Goal: Information Seeking & Learning: Understand process/instructions

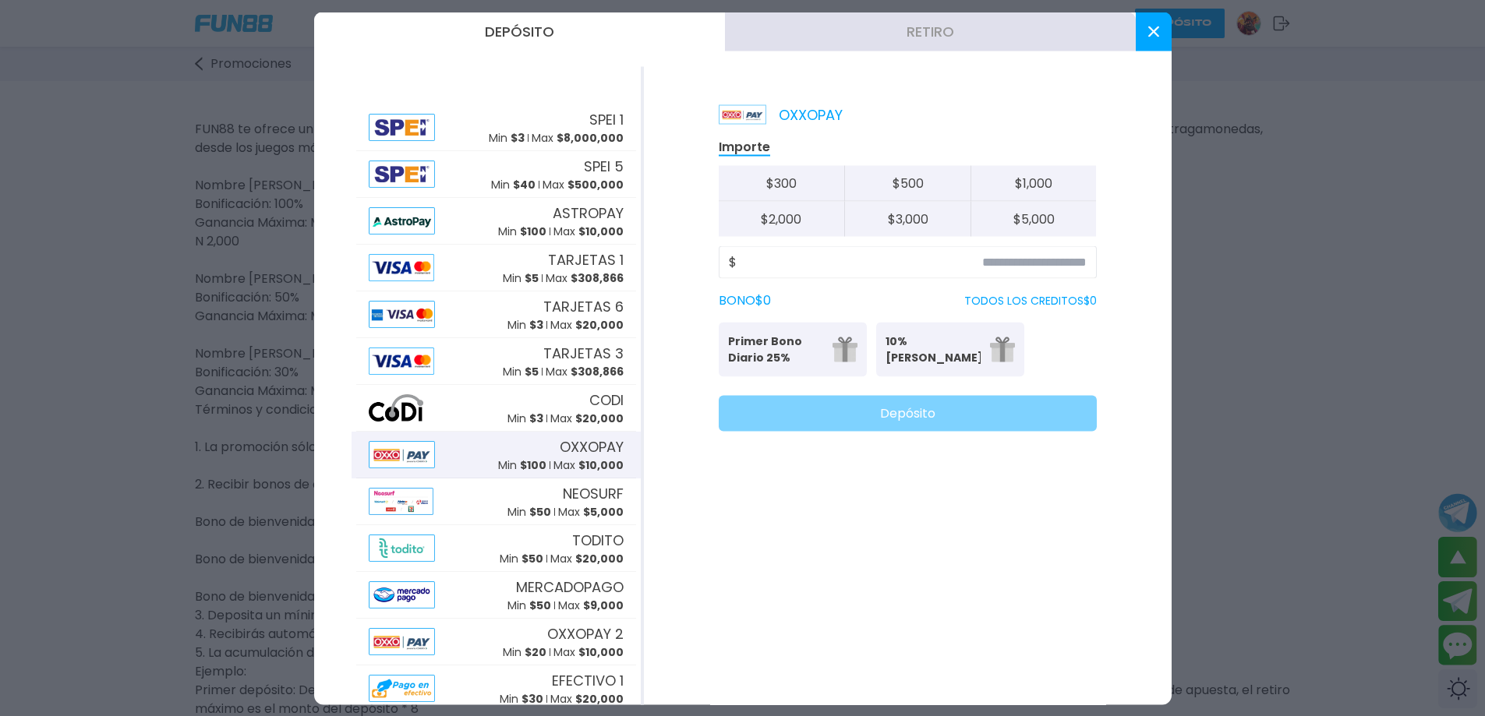
click at [1161, 33] on button at bounding box center [1154, 31] width 36 height 39
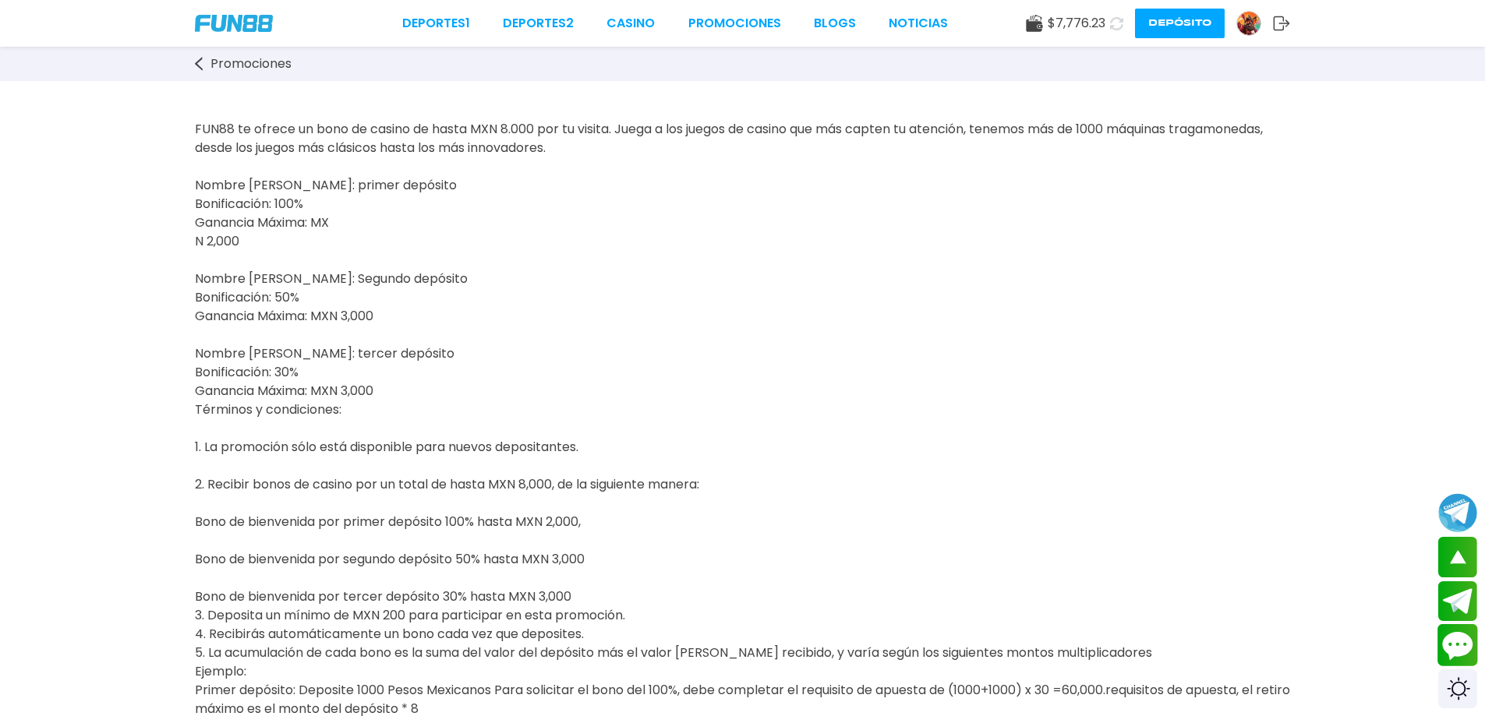
click at [1459, 637] on button "Contact customer service" at bounding box center [1457, 645] width 41 height 42
click at [723, 29] on link "Promociones" at bounding box center [734, 23] width 93 height 19
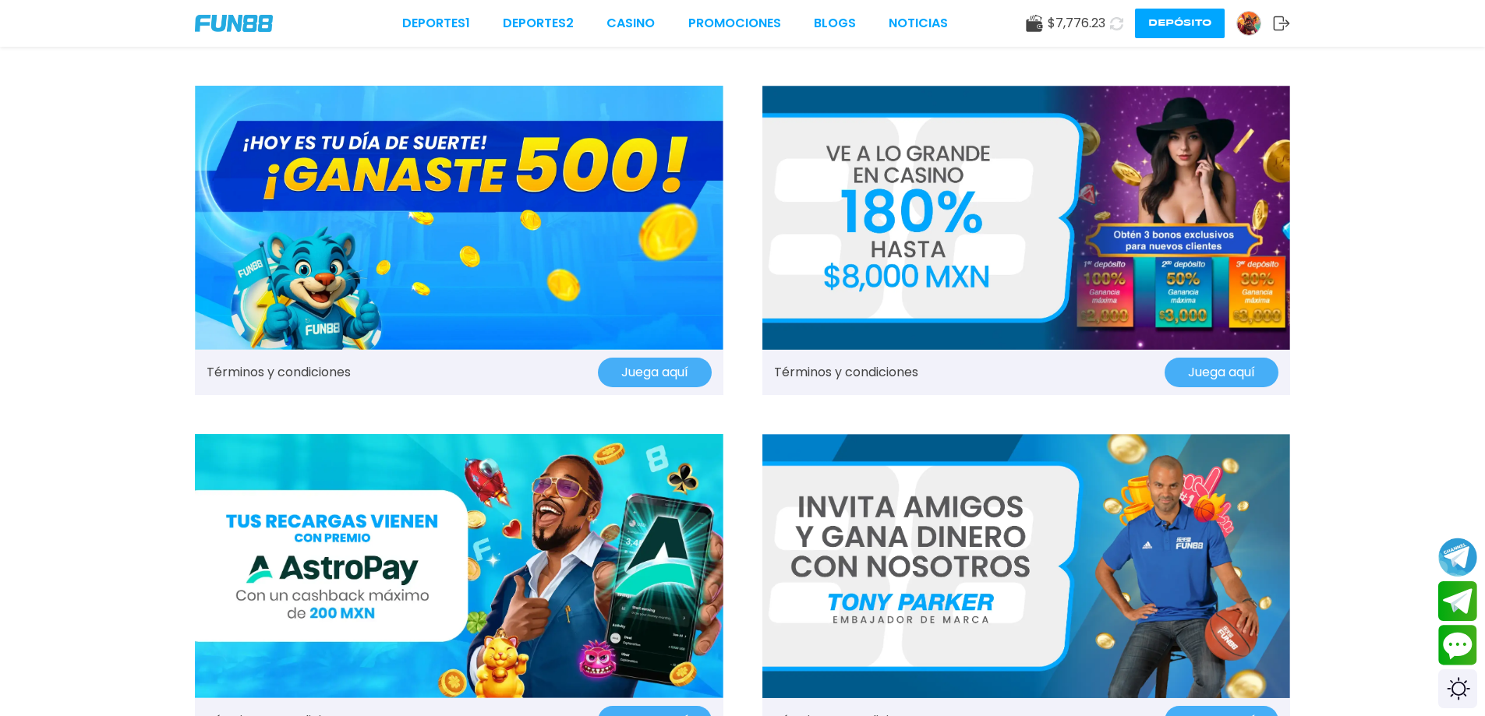
click at [1197, 27] on button "Depósito" at bounding box center [1180, 24] width 90 height 30
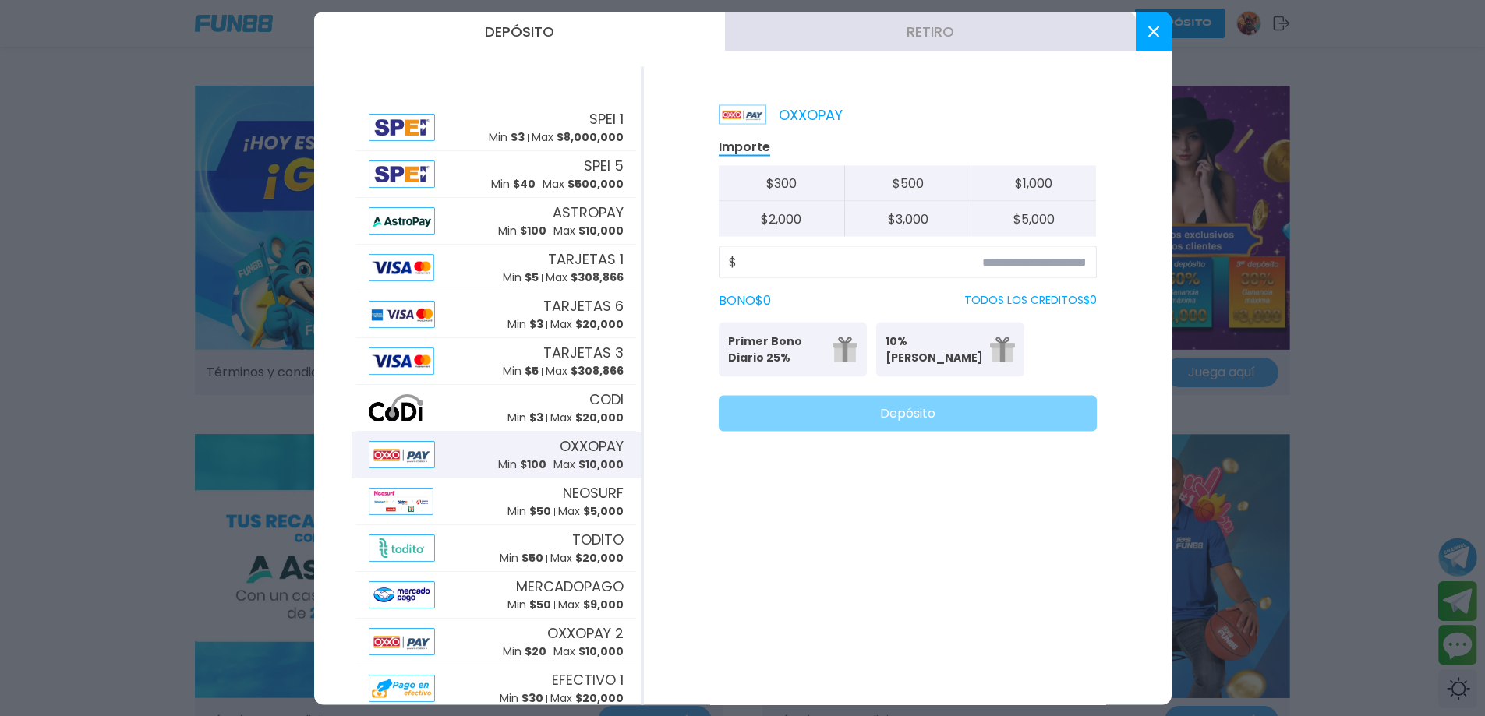
click at [912, 37] on button "Retiro" at bounding box center [930, 31] width 411 height 39
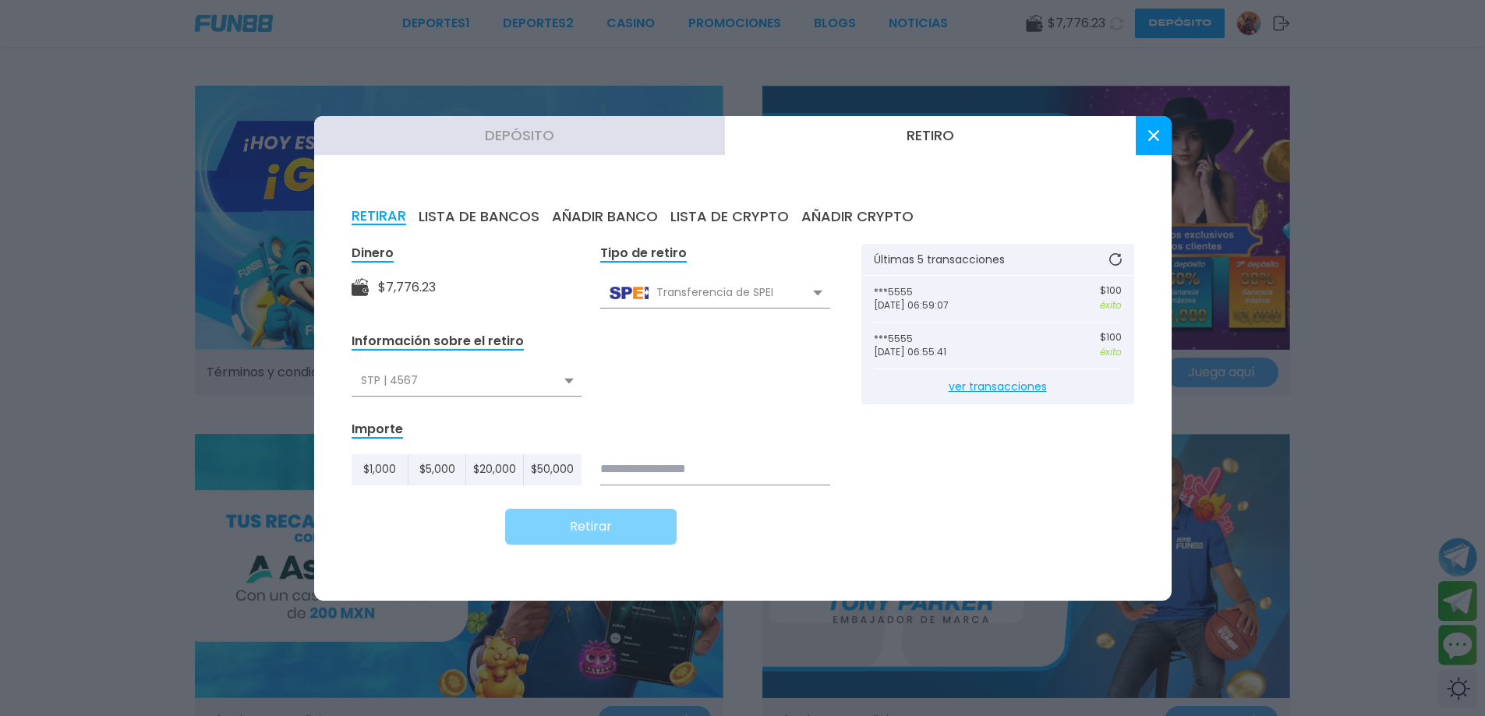
click at [604, 219] on button "AÑADIR BANCO" at bounding box center [605, 216] width 106 height 17
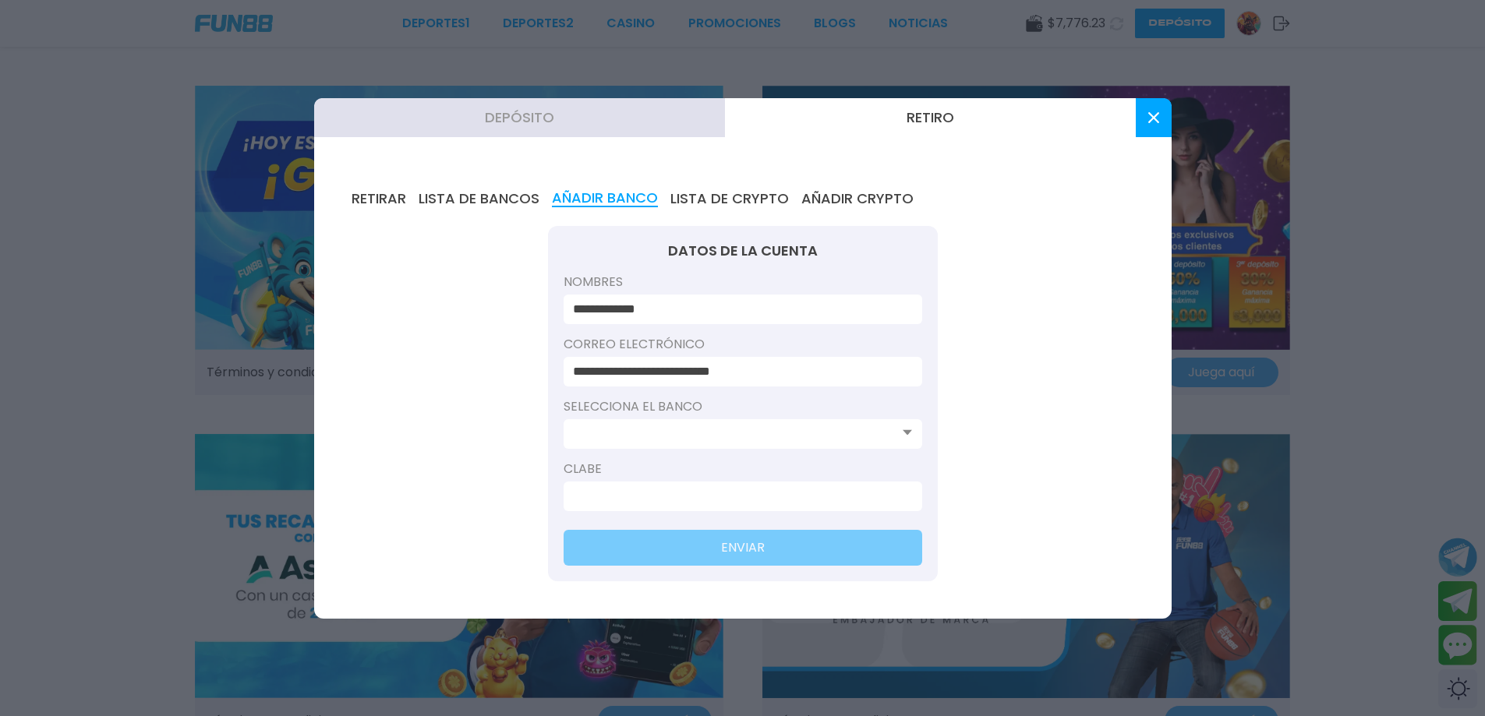
click at [741, 443] on input at bounding box center [738, 434] width 330 height 19
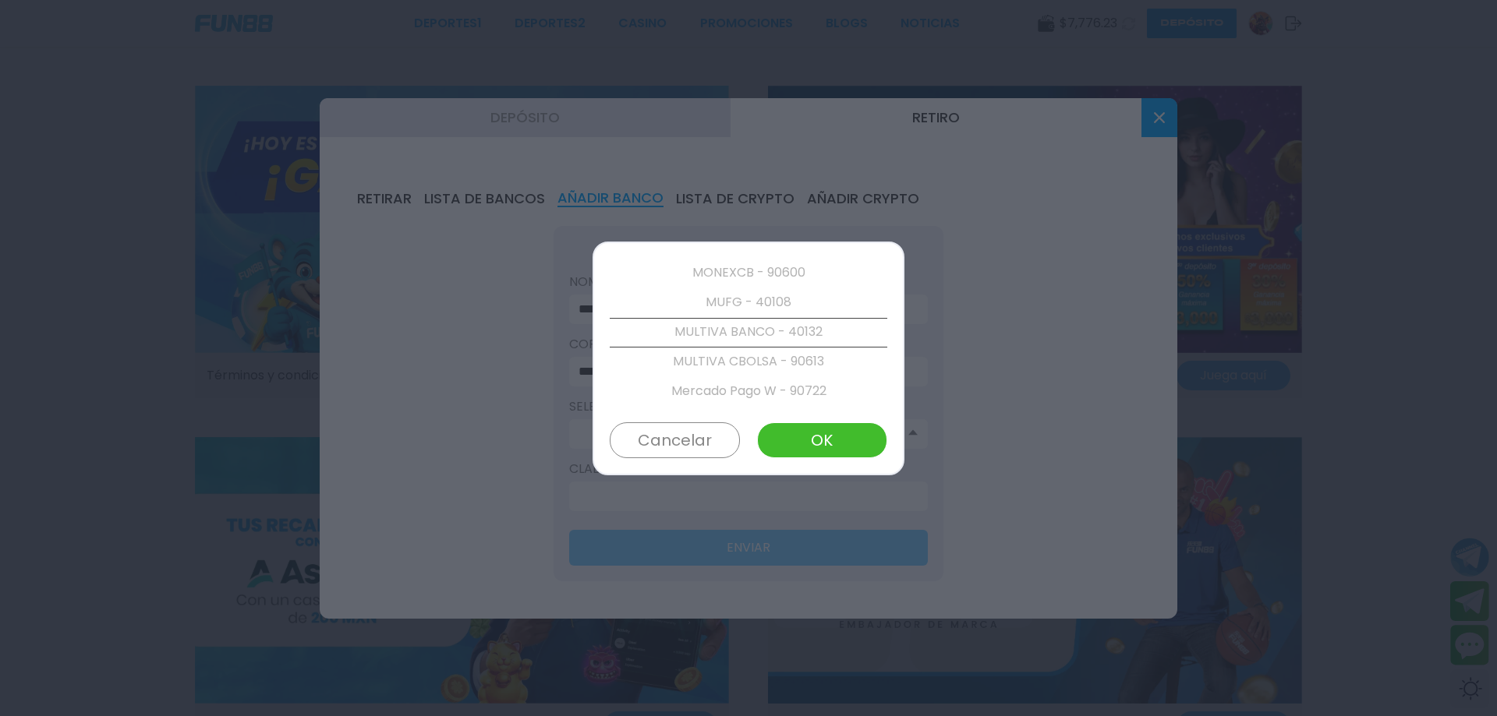
scroll to position [2636, 0]
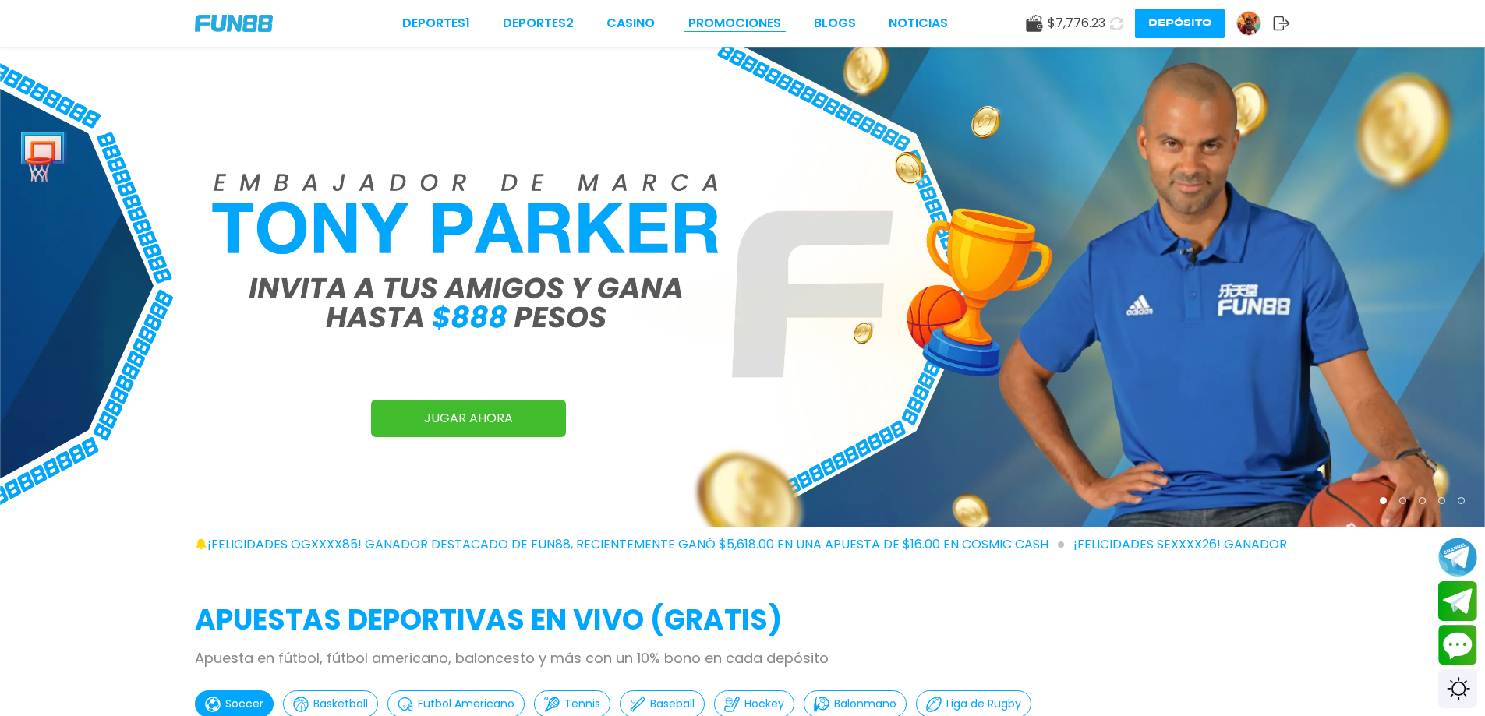
click at [715, 27] on link "Promociones" at bounding box center [734, 23] width 93 height 19
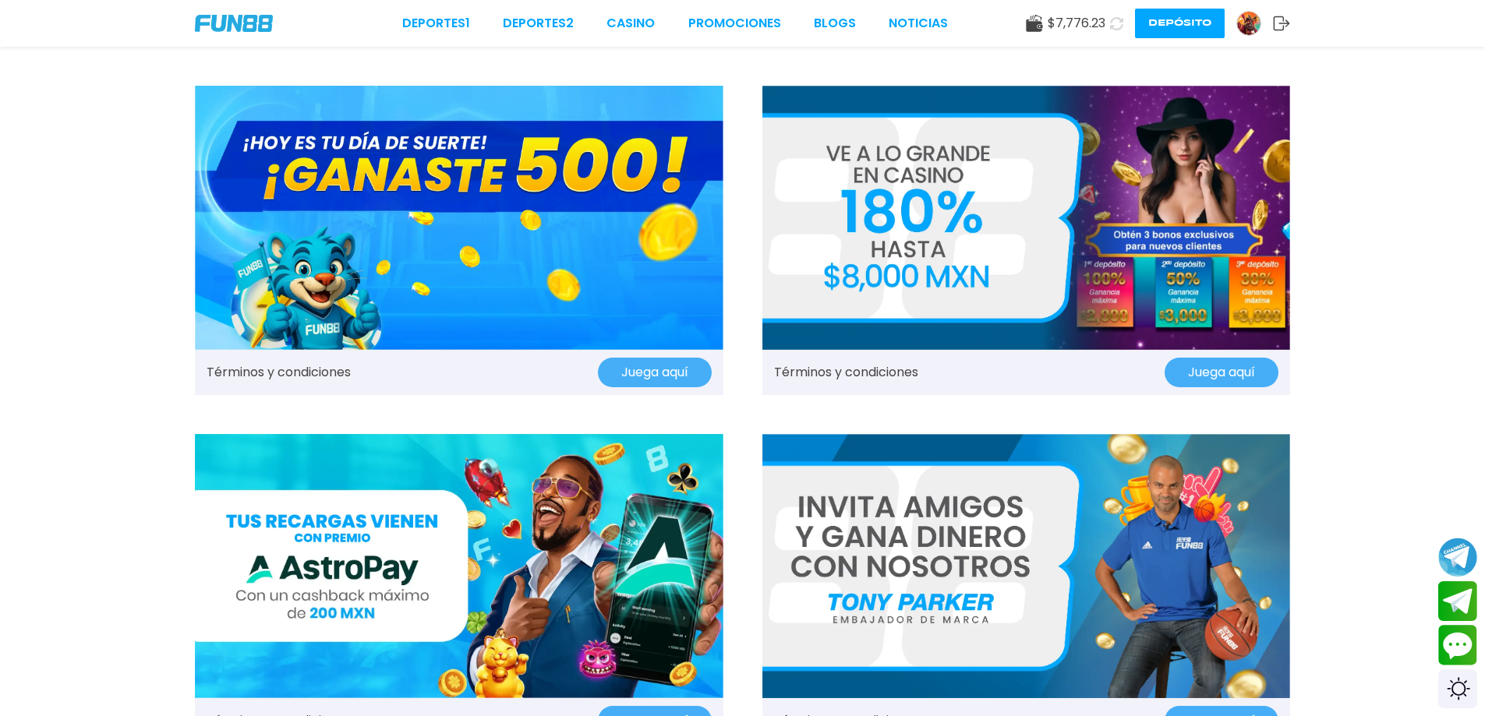
click at [231, 366] on link "Términos y condiciones" at bounding box center [279, 372] width 144 height 19
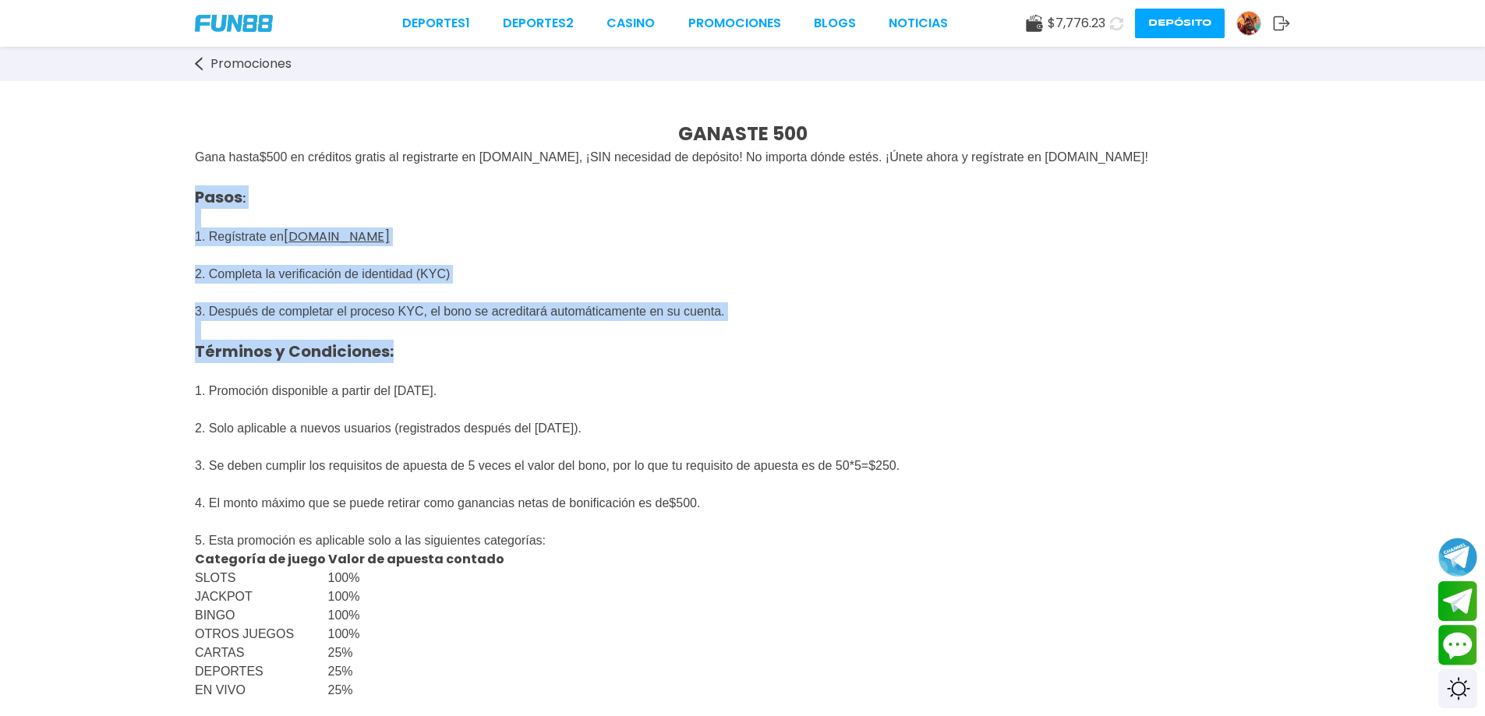
drag, startPoint x: 185, startPoint y: 202, endPoint x: 825, endPoint y: 360, distance: 659.2
click at [825, 360] on div "GANASTE 500 Gana hasta $ 500 en créditos gratis al registrarte en [DOMAIN_NAME]…" at bounding box center [742, 711] width 1485 height 1261
click at [843, 363] on p "Pasos : 1. Regístrate en [DOMAIN_NAME] 2. Completa la verificación de identidad…" at bounding box center [742, 321] width 1095 height 309
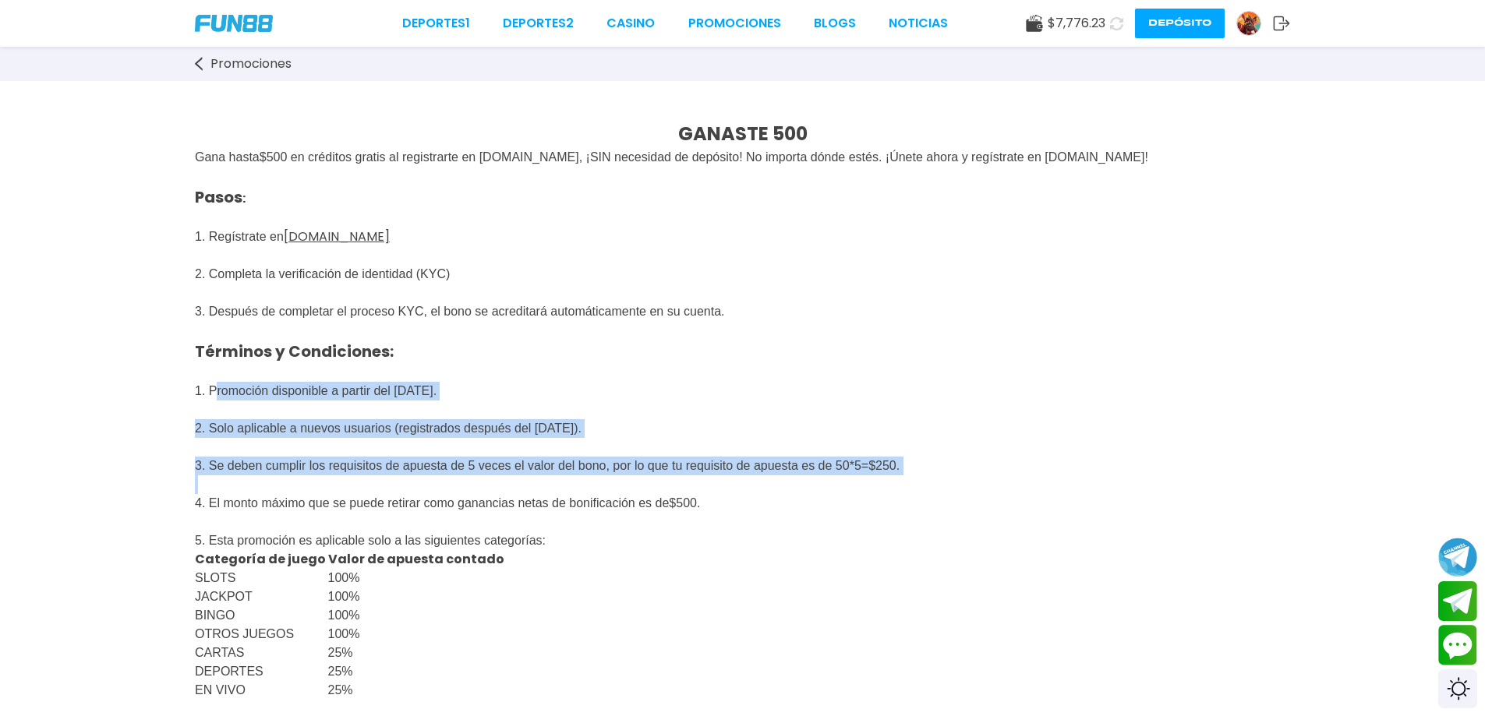
drag, startPoint x: 215, startPoint y: 398, endPoint x: 855, endPoint y: 498, distance: 647.6
click at [855, 498] on div "GANASTE 500 Gana hasta $ 500 en créditos gratis al registrarte en [DOMAIN_NAME]…" at bounding box center [742, 711] width 1485 height 1261
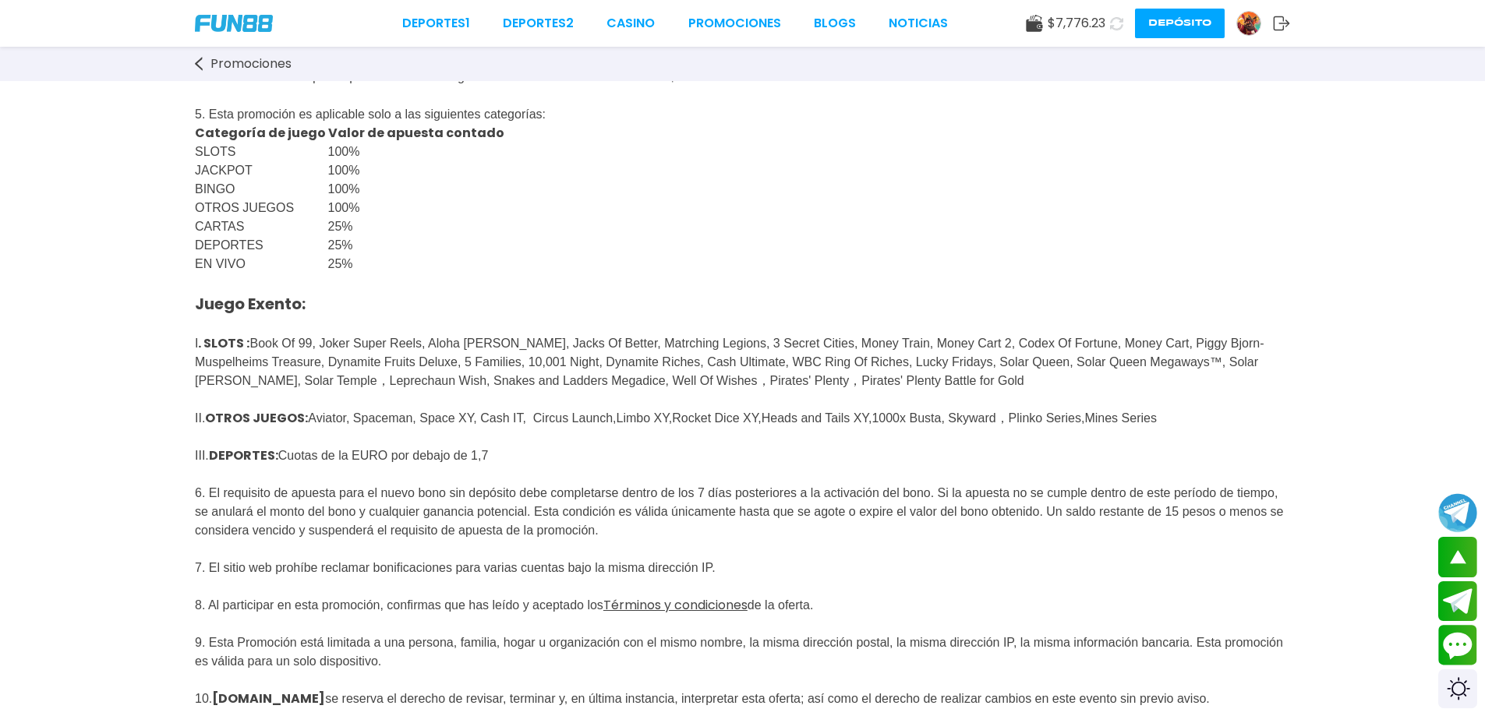
scroll to position [415, 0]
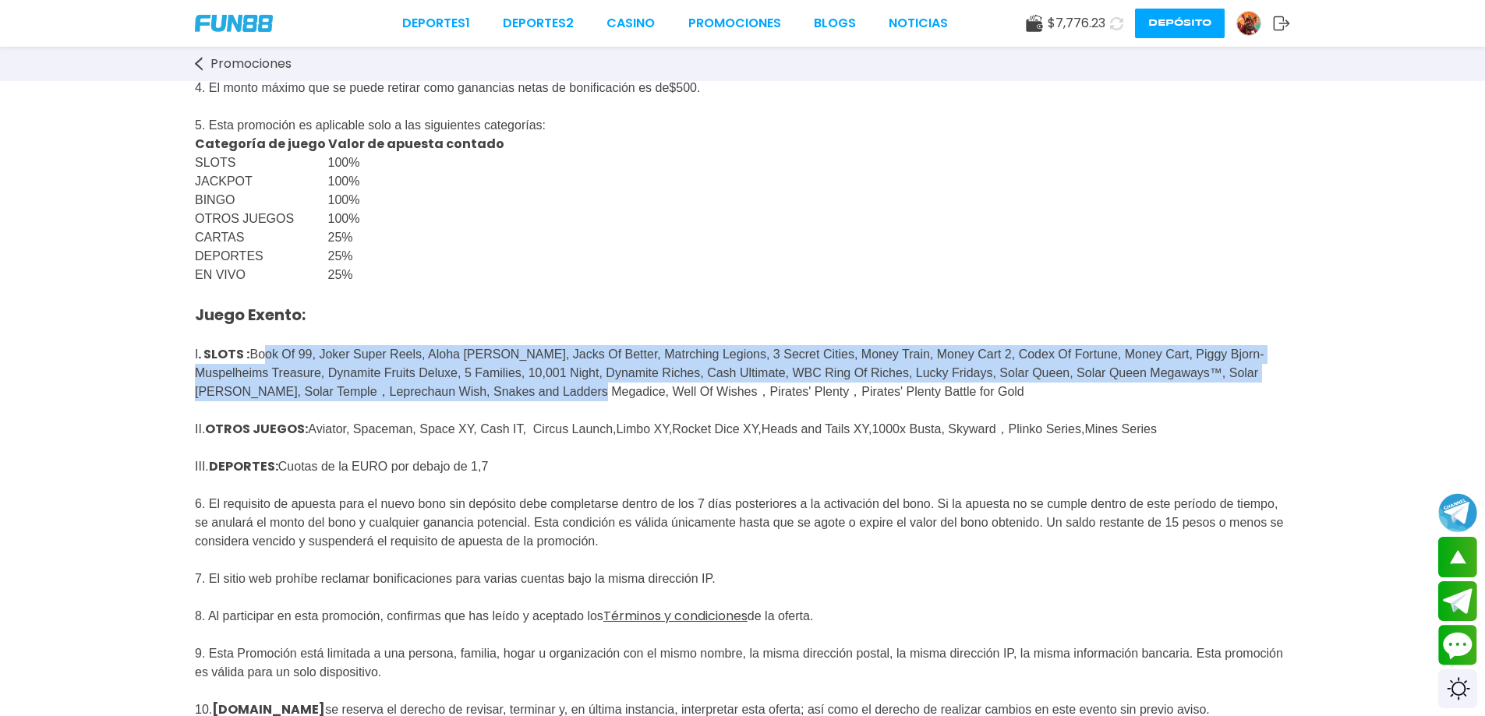
drag, startPoint x: 267, startPoint y: 373, endPoint x: 906, endPoint y: 421, distance: 641.7
click at [906, 421] on span "Juego Exento: I . SLOTS : Book Of 99, Joker Super Reels, Aloha [PERSON_NAME], J…" at bounding box center [739, 596] width 1089 height 575
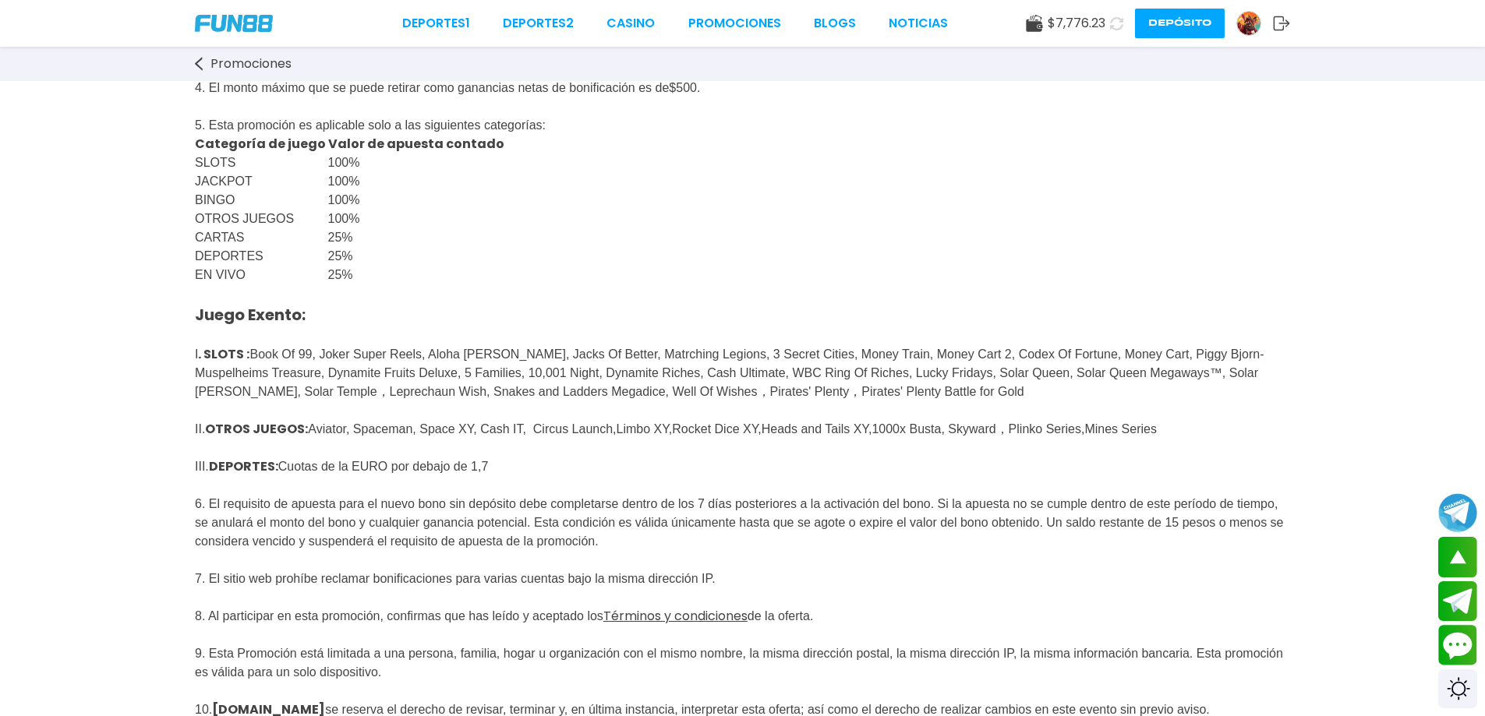
click at [92, 472] on div "GANASTE 500 Gana hasta $ 500 en créditos gratis al registrarte en [DOMAIN_NAME]…" at bounding box center [742, 296] width 1485 height 1261
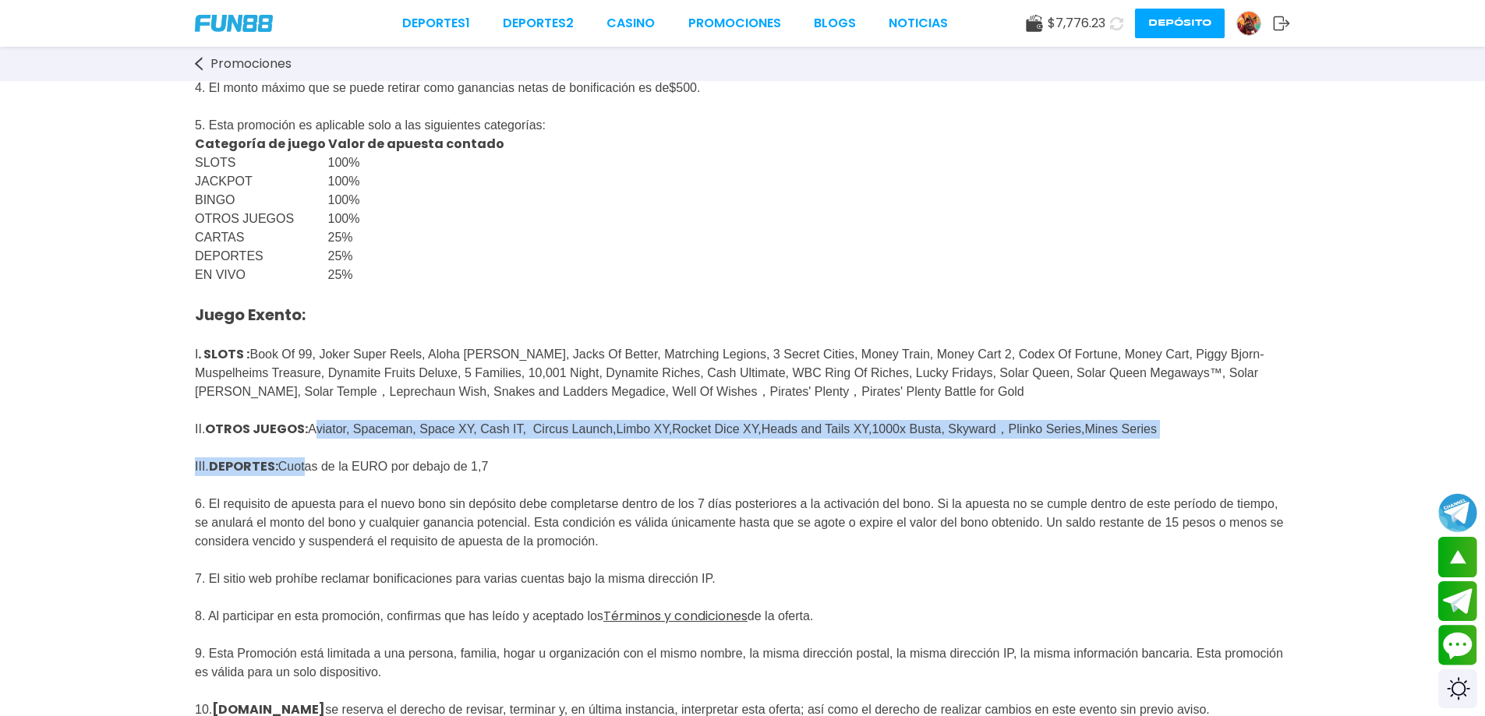
drag, startPoint x: 323, startPoint y: 451, endPoint x: 316, endPoint y: 500, distance: 50.4
click at [313, 498] on span "Juego Exento: I . SLOTS : Book Of 99, Joker Super Reels, Aloha [PERSON_NAME], J…" at bounding box center [739, 596] width 1089 height 575
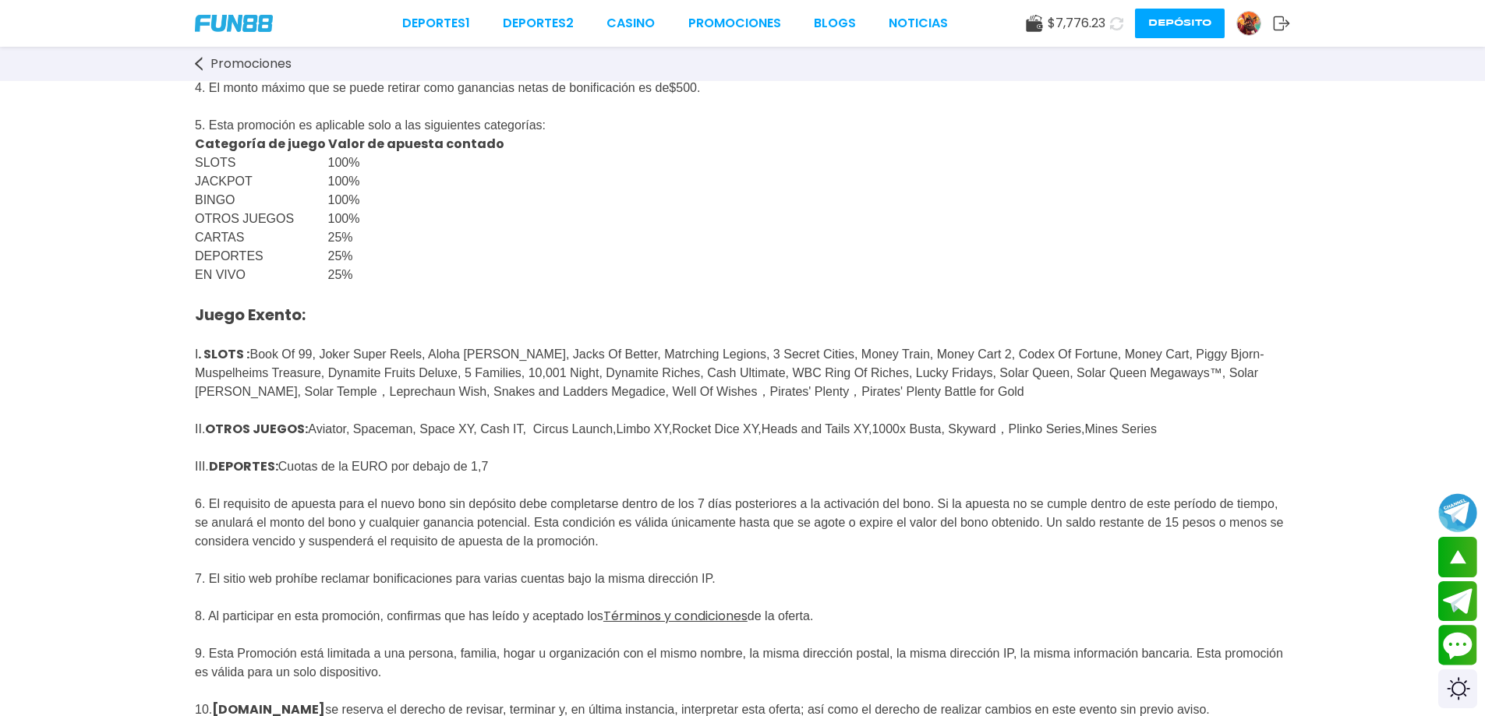
click at [369, 500] on span "Juego Exento: I . SLOTS : Book Of 99, Joker Super Reels, Aloha [PERSON_NAME], J…" at bounding box center [739, 597] width 1089 height 580
drag, startPoint x: 353, startPoint y: 487, endPoint x: 665, endPoint y: 498, distance: 312.0
click at [665, 498] on p "Juego Exento: I . SLOTS : Book Of 99, Joker Super Reels, Aloha [PERSON_NAME], J…" at bounding box center [742, 585] width 1095 height 603
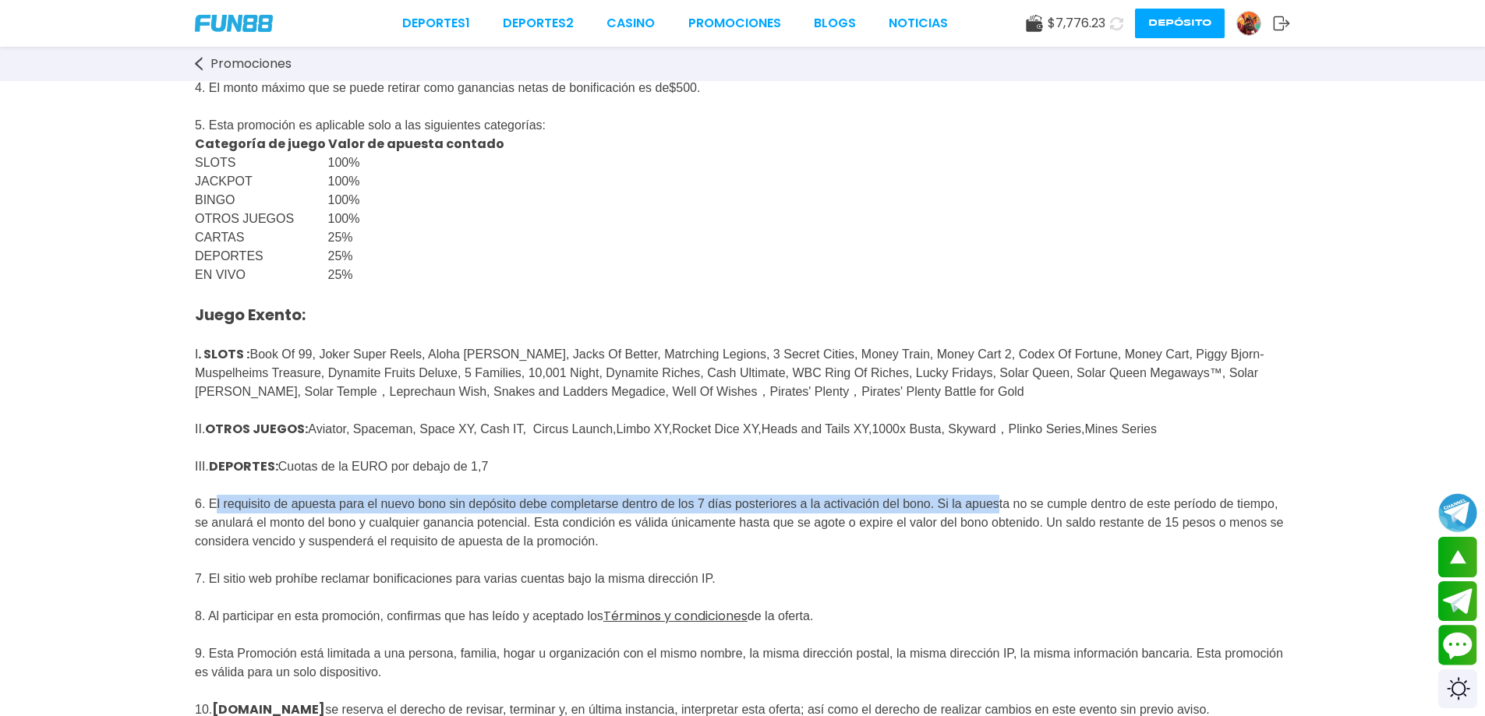
drag, startPoint x: 212, startPoint y: 523, endPoint x: 1104, endPoint y: 532, distance: 891.7
click at [1100, 532] on span "Juego Exento: I . SLOTS : Book Of 99, Joker Super Reels, Aloha [PERSON_NAME], J…" at bounding box center [739, 597] width 1089 height 580
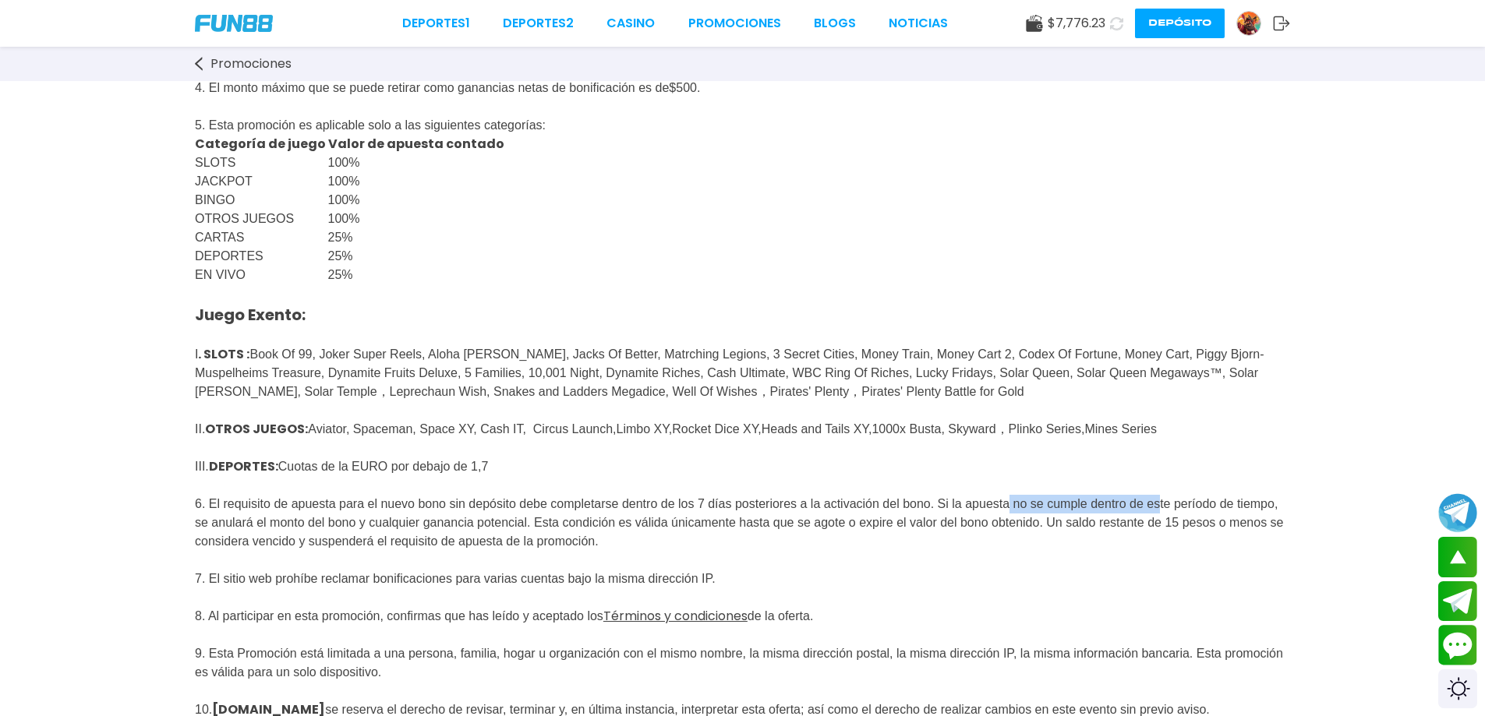
drag, startPoint x: 204, startPoint y: 552, endPoint x: 1111, endPoint y: 539, distance: 906.6
click at [1111, 539] on span "Juego Exento: I . SLOTS : Book Of 99, Joker Super Reels, Aloha [PERSON_NAME], J…" at bounding box center [739, 597] width 1089 height 580
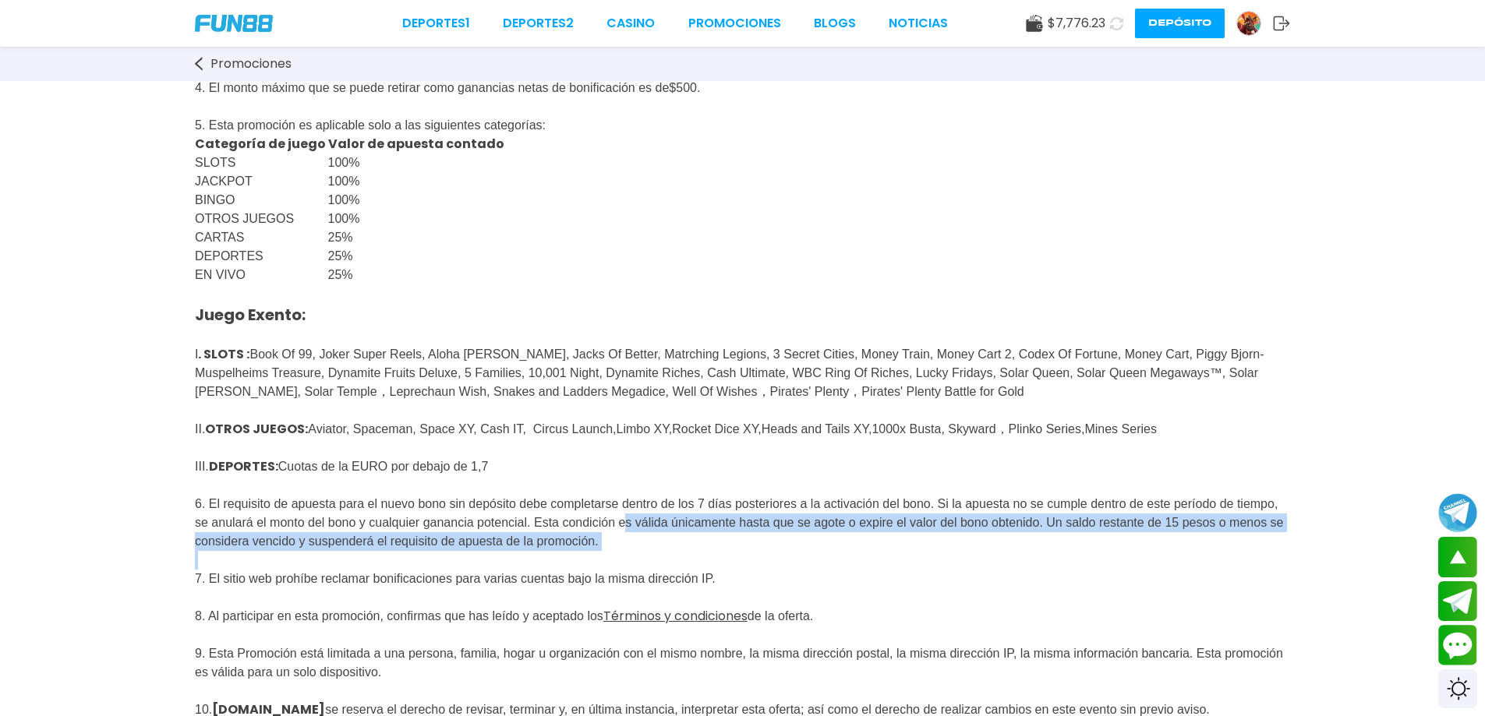
drag, startPoint x: 832, startPoint y: 552, endPoint x: 974, endPoint y: 585, distance: 145.6
click at [974, 585] on p "Juego Exento: I . SLOTS : Book Of 99, Joker Super Reels, Aloha [PERSON_NAME], J…" at bounding box center [742, 585] width 1095 height 603
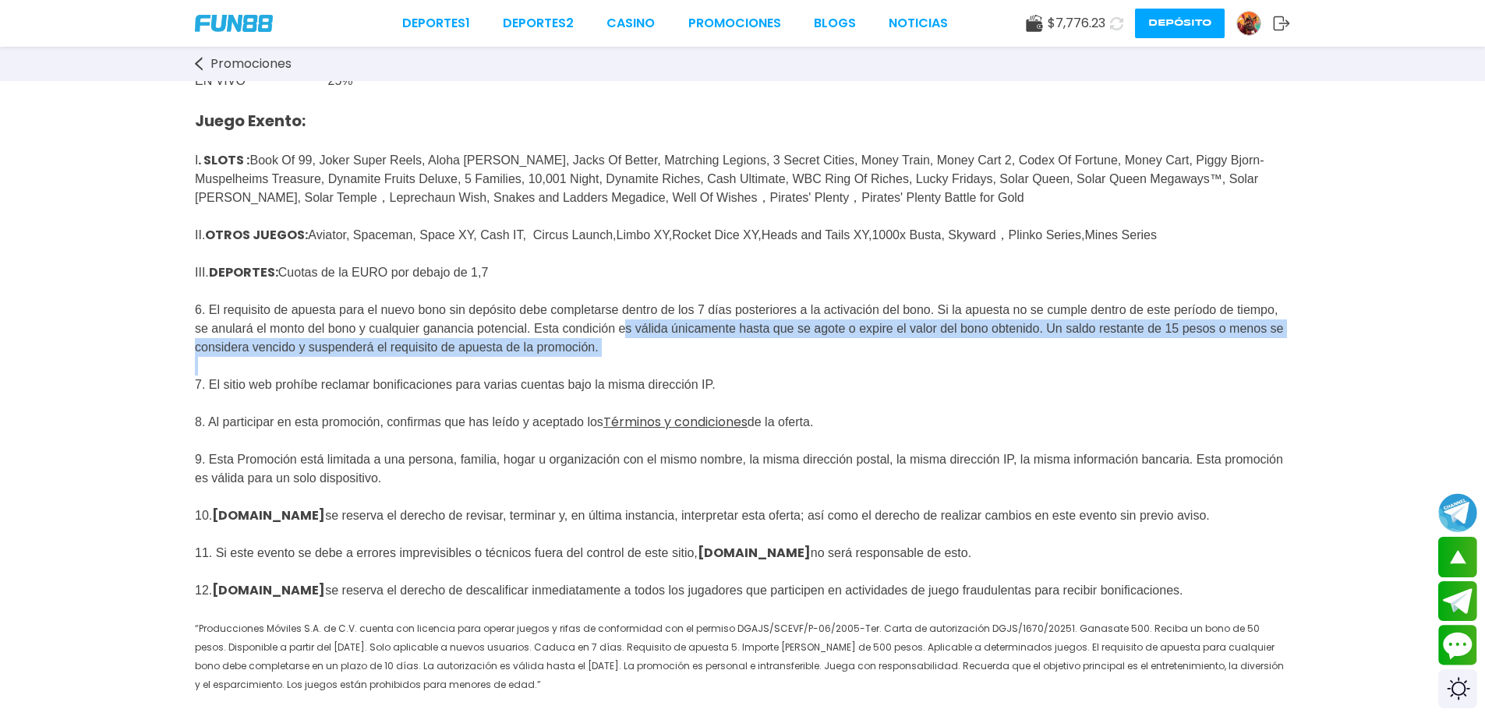
scroll to position [727, 0]
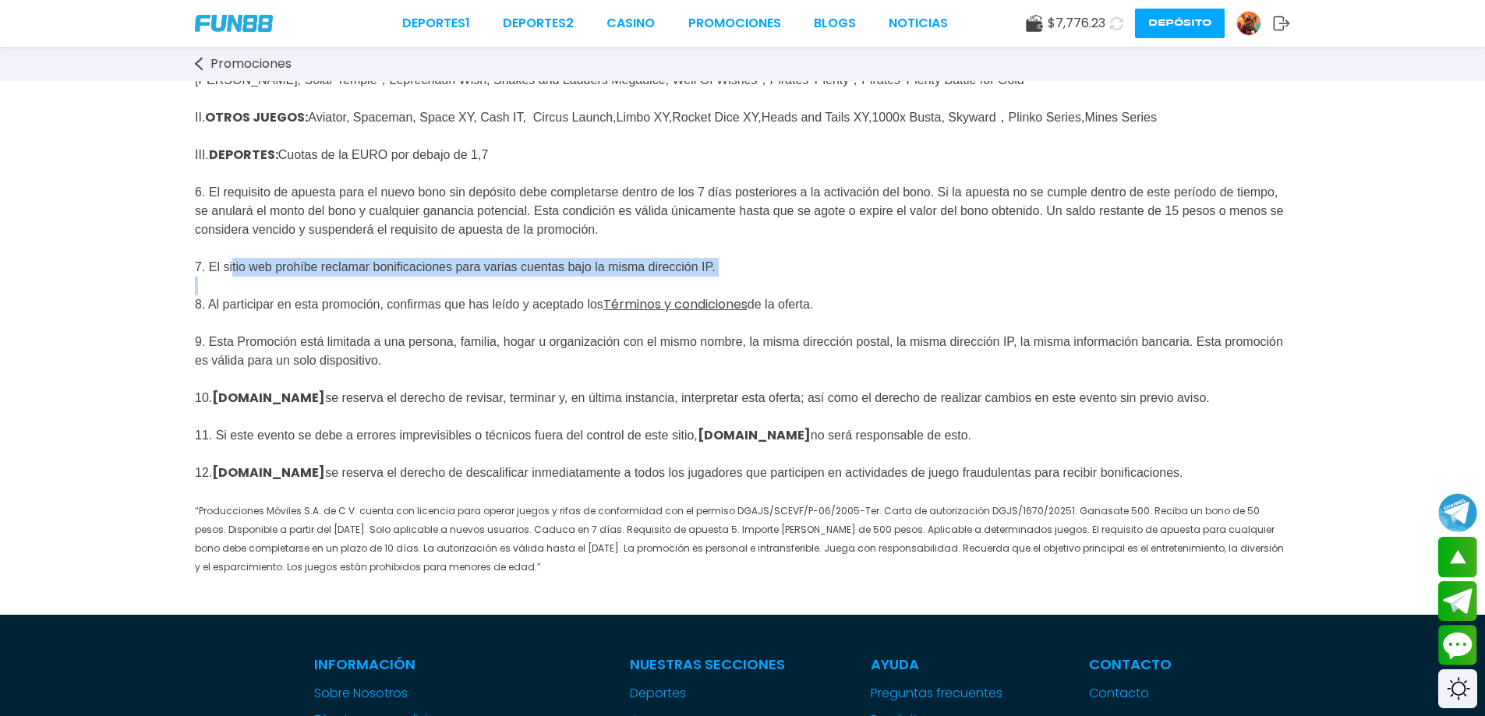
drag, startPoint x: 235, startPoint y: 290, endPoint x: 609, endPoint y: 312, distance: 374.8
click at [609, 312] on p "Juego Exento: I . SLOTS : Book Of 99, Joker Super Reels, Aloha [PERSON_NAME], J…" at bounding box center [742, 274] width 1095 height 603
click at [582, 330] on span "Juego Exento: I . SLOTS : Book Of 99, Joker Super Reels, Aloha [PERSON_NAME], J…" at bounding box center [739, 285] width 1089 height 575
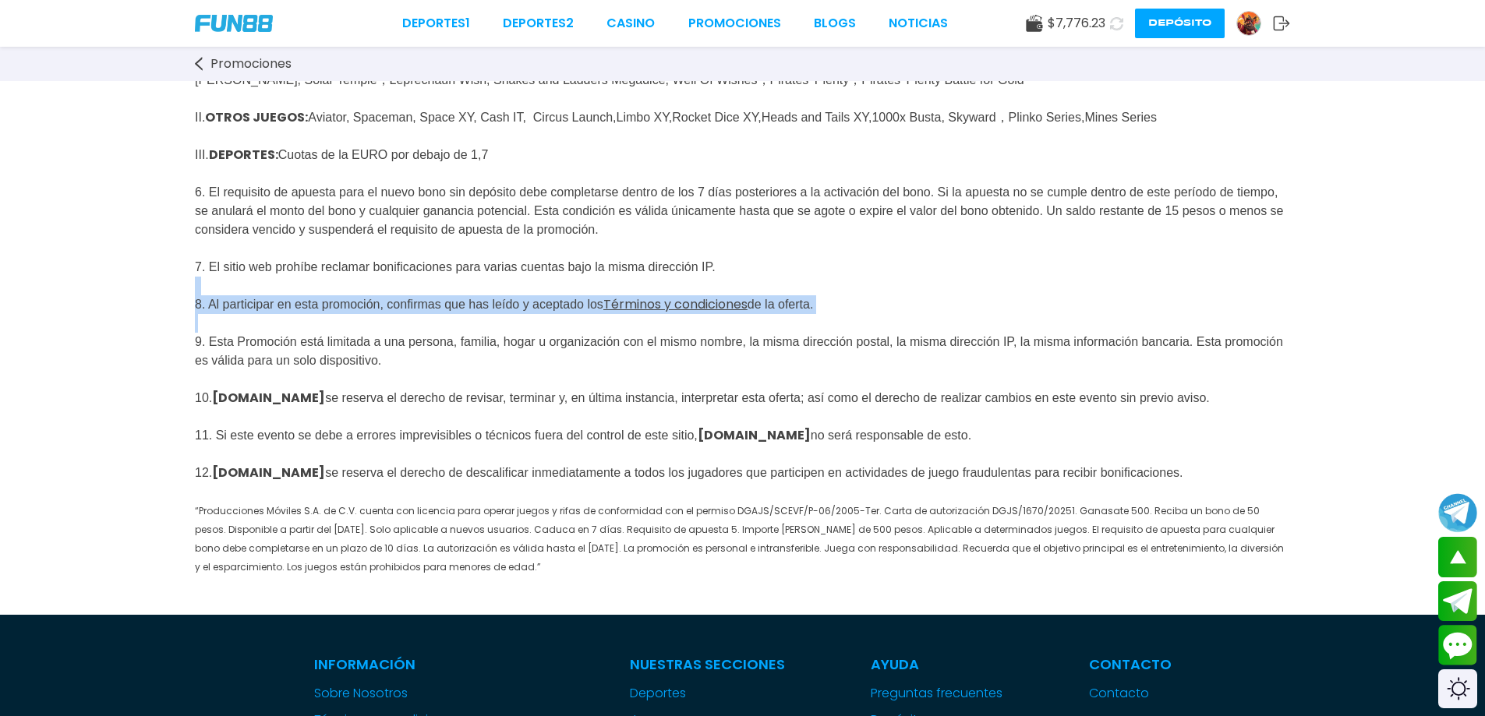
drag, startPoint x: 270, startPoint y: 320, endPoint x: 780, endPoint y: 371, distance: 513.0
click at [838, 352] on p "Juego Exento: I . SLOTS : Book Of 99, Joker Super Reels, Aloha [PERSON_NAME], J…" at bounding box center [742, 274] width 1095 height 603
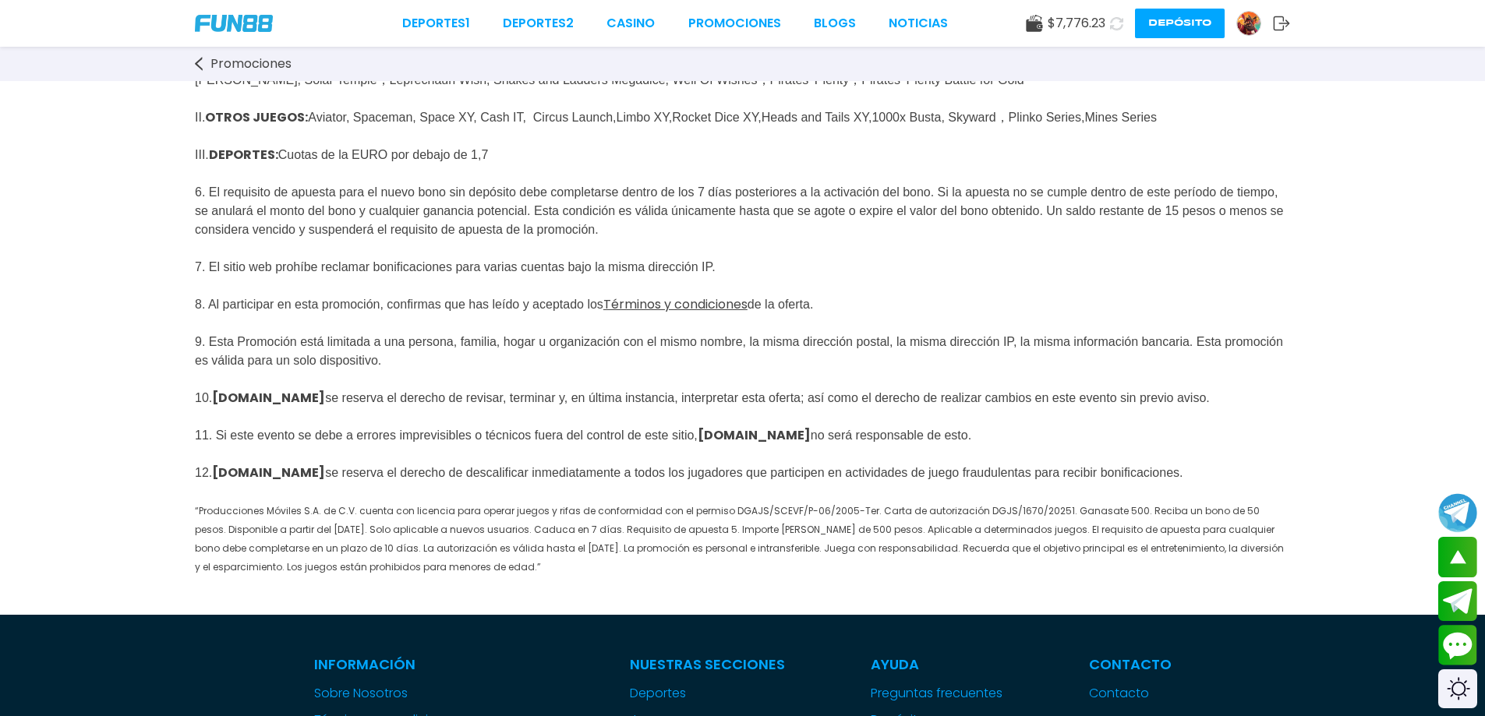
click at [757, 377] on span "Juego Exento: I . SLOTS : Book Of 99, Joker Super Reels, Aloha [PERSON_NAME], J…" at bounding box center [739, 285] width 1089 height 575
drag, startPoint x: 272, startPoint y: 302, endPoint x: 408, endPoint y: 311, distance: 135.9
click at [408, 311] on p "Juego Exento: I . SLOTS : Book Of 99, Joker Super Reels, Aloha [PERSON_NAME], J…" at bounding box center [742, 274] width 1095 height 603
drag, startPoint x: 249, startPoint y: 337, endPoint x: 540, endPoint y: 337, distance: 290.7
click at [540, 337] on span "Juego Exento: I . SLOTS : Book Of 99, Joker Super Reels, Aloha [PERSON_NAME], J…" at bounding box center [739, 285] width 1089 height 575
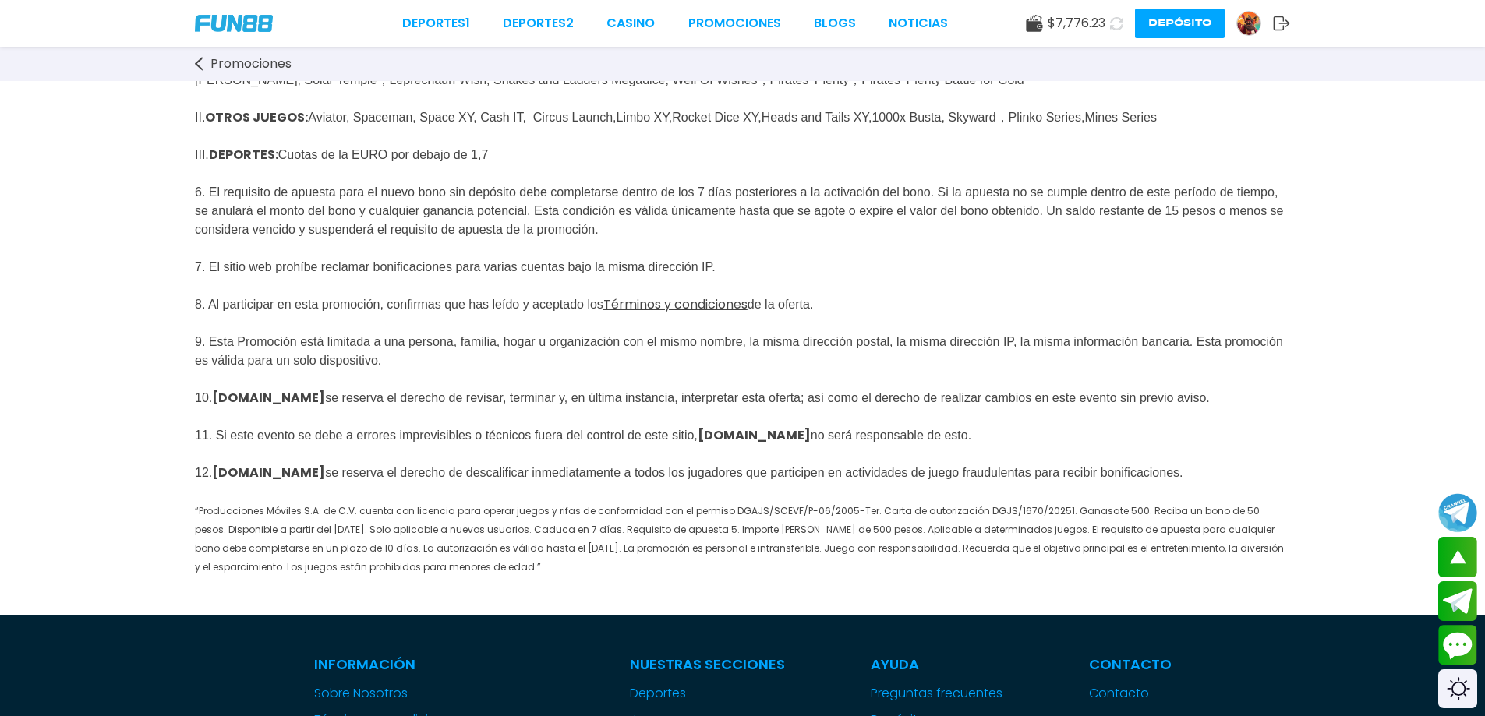
click at [558, 364] on p "Juego Exento: I . SLOTS : Book Of 99, Joker Super Reels, Aloha [PERSON_NAME], J…" at bounding box center [742, 274] width 1095 height 603
drag, startPoint x: 575, startPoint y: 337, endPoint x: 829, endPoint y: 356, distance: 254.8
click at [910, 353] on p "Juego Exento: I . SLOTS : Book Of 99, Joker Super Reels, Aloha [PERSON_NAME], J…" at bounding box center [742, 274] width 1095 height 603
drag, startPoint x: 280, startPoint y: 372, endPoint x: 783, endPoint y: 355, distance: 503.8
click at [782, 356] on p "Juego Exento: I . SLOTS : Book Of 99, Joker Super Reels, Aloha [PERSON_NAME], J…" at bounding box center [742, 274] width 1095 height 603
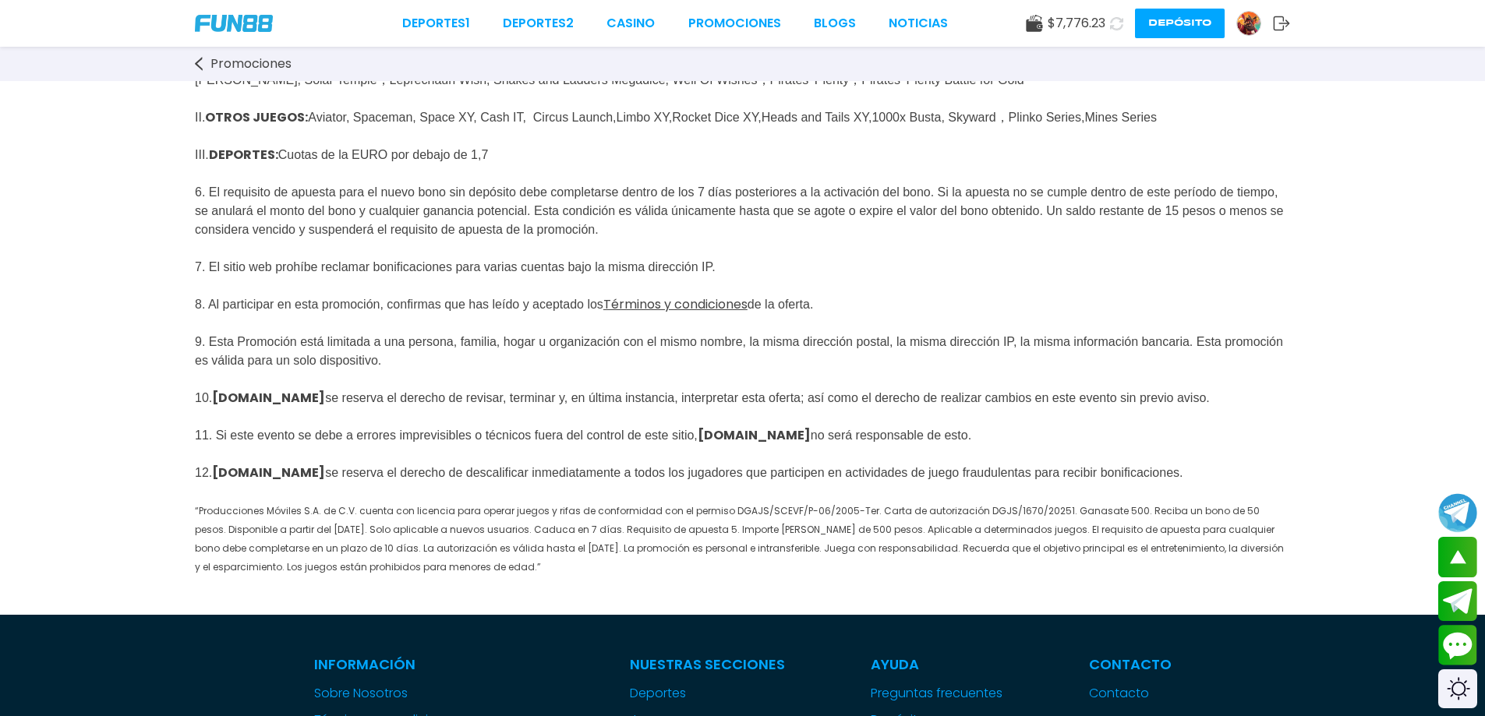
click at [692, 429] on span "Juego Exento: I . SLOTS : Book Of 99, Joker Super Reels, Aloha [PERSON_NAME], J…" at bounding box center [739, 285] width 1089 height 575
drag, startPoint x: 694, startPoint y: 383, endPoint x: 1018, endPoint y: 389, distance: 324.3
click at [1018, 389] on p "Juego Exento: I . SLOTS : Book Of 99, Joker Super Reels, Aloha [PERSON_NAME], J…" at bounding box center [742, 274] width 1095 height 603
click at [977, 394] on p "Juego Exento: I . SLOTS : Book Of 99, Joker Super Reels, Aloha [PERSON_NAME], J…" at bounding box center [742, 274] width 1095 height 603
click at [896, 387] on p "Juego Exento: I . SLOTS : Book Of 99, Joker Super Reels, Aloha [PERSON_NAME], J…" at bounding box center [742, 274] width 1095 height 603
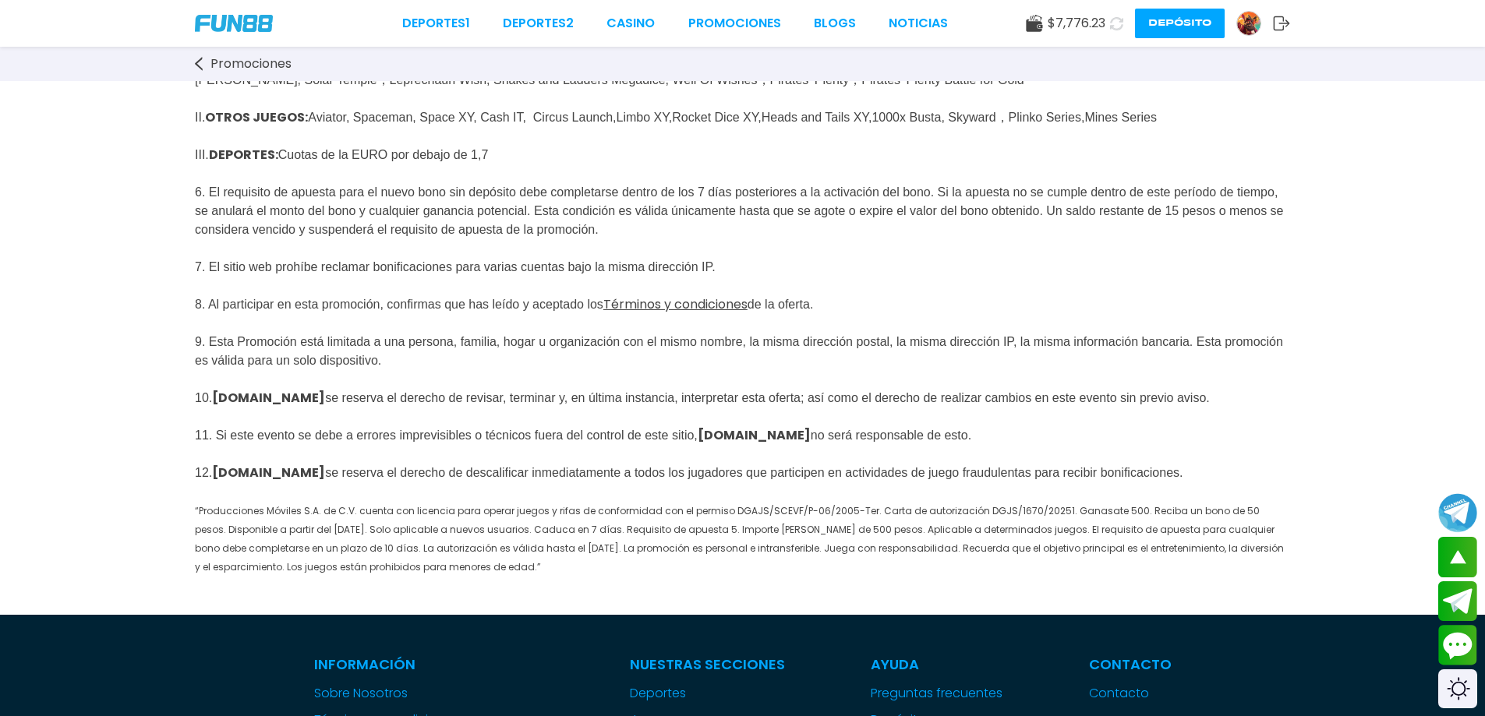
drag, startPoint x: 314, startPoint y: 413, endPoint x: 322, endPoint y: 431, distance: 19.5
click at [315, 415] on p "Juego Exento: I . SLOTS : Book Of 99, Joker Super Reels, Aloha [PERSON_NAME], J…" at bounding box center [742, 274] width 1095 height 603
drag, startPoint x: 346, startPoint y: 441, endPoint x: 472, endPoint y: 471, distance: 128.9
click at [470, 470] on p "Juego Exento: I . SLOTS : Book Of 99, Joker Super Reels, Aloha [PERSON_NAME], J…" at bounding box center [742, 274] width 1095 height 603
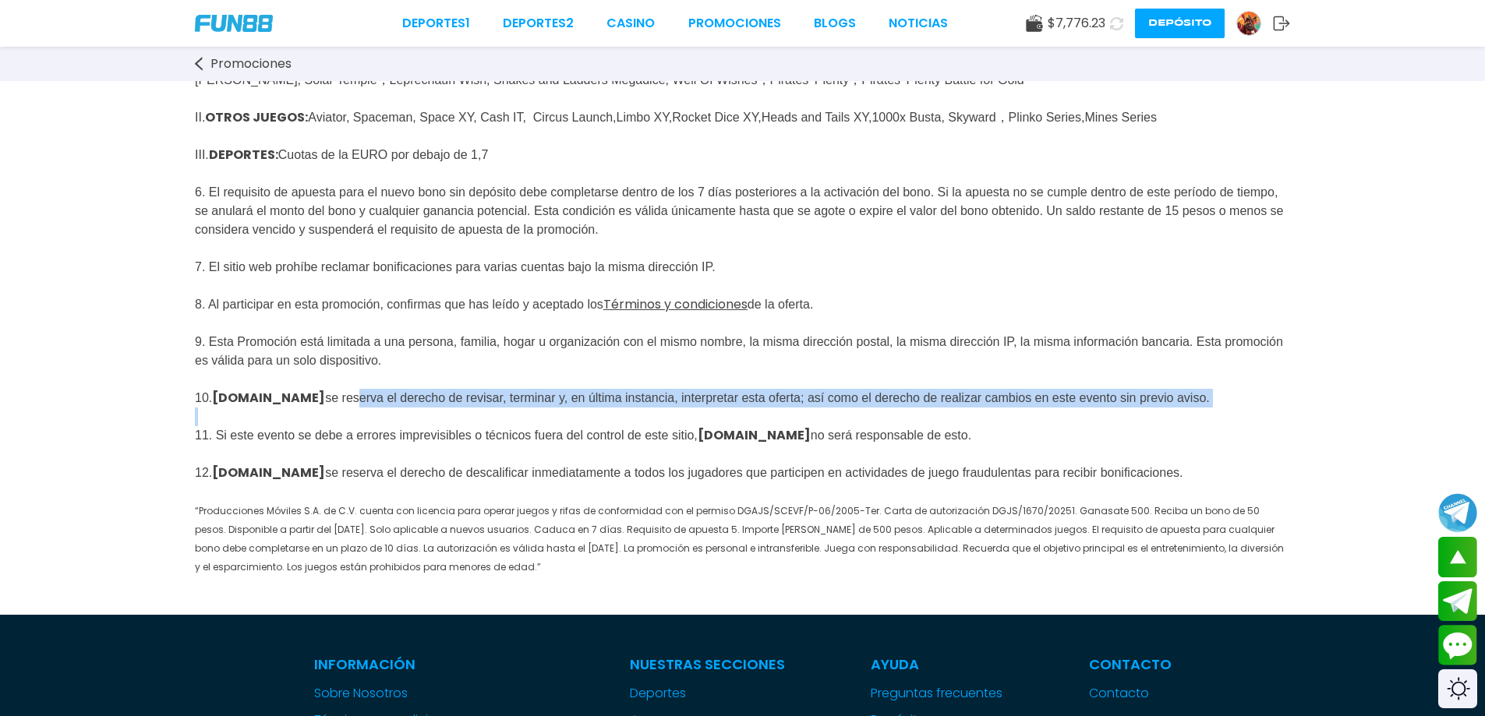
click at [500, 473] on p "Juego Exento: I . SLOTS : Book Of 99, Joker Super Reels, Aloha [PERSON_NAME], J…" at bounding box center [742, 274] width 1095 height 603
drag, startPoint x: 661, startPoint y: 450, endPoint x: 1197, endPoint y: 460, distance: 536.3
click at [1197, 460] on p "Juego Exento: I . SLOTS : Book Of 99, Joker Super Reels, Aloha [PERSON_NAME], J…" at bounding box center [742, 274] width 1095 height 603
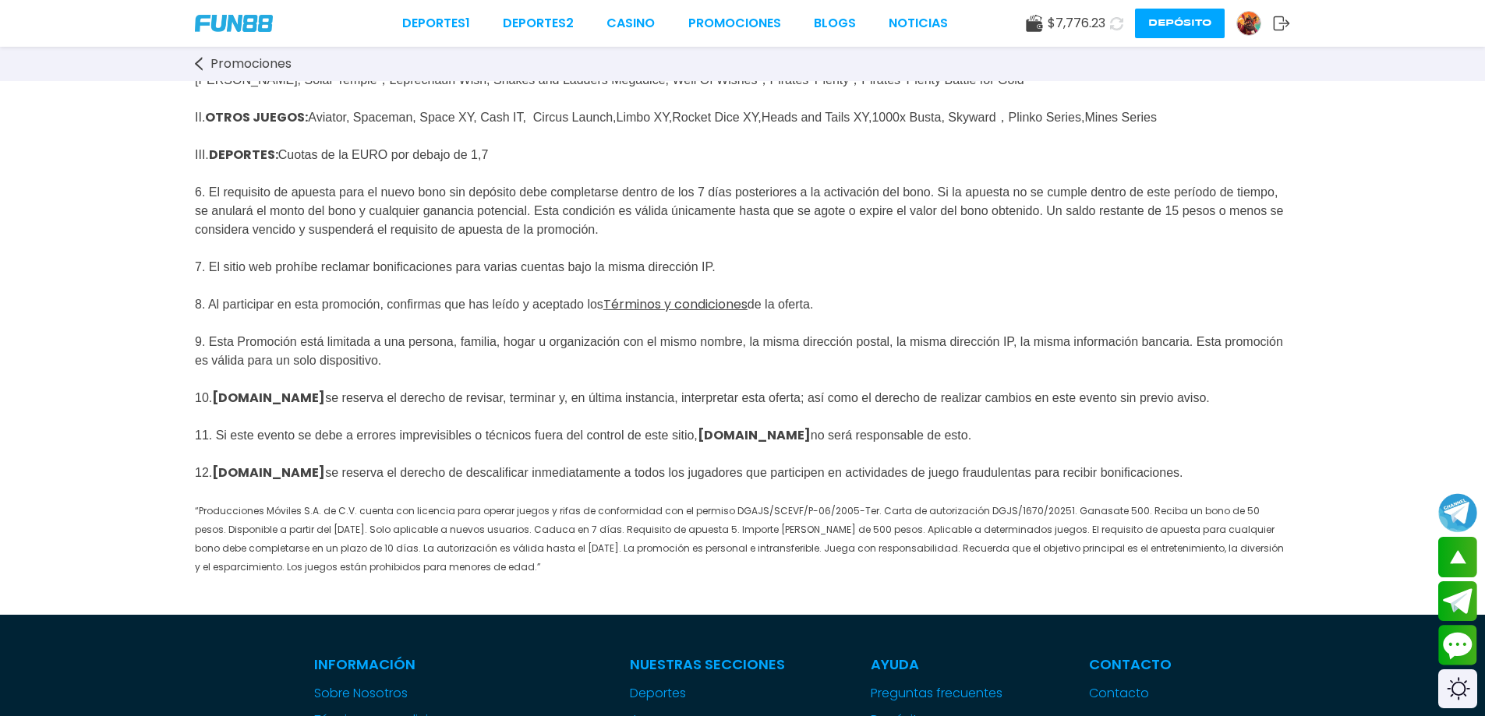
click at [295, 511] on p "Juego Exento: I . SLOTS : Book Of 99, Joker Super Reels, Aloha [PERSON_NAME], J…" at bounding box center [742, 274] width 1095 height 603
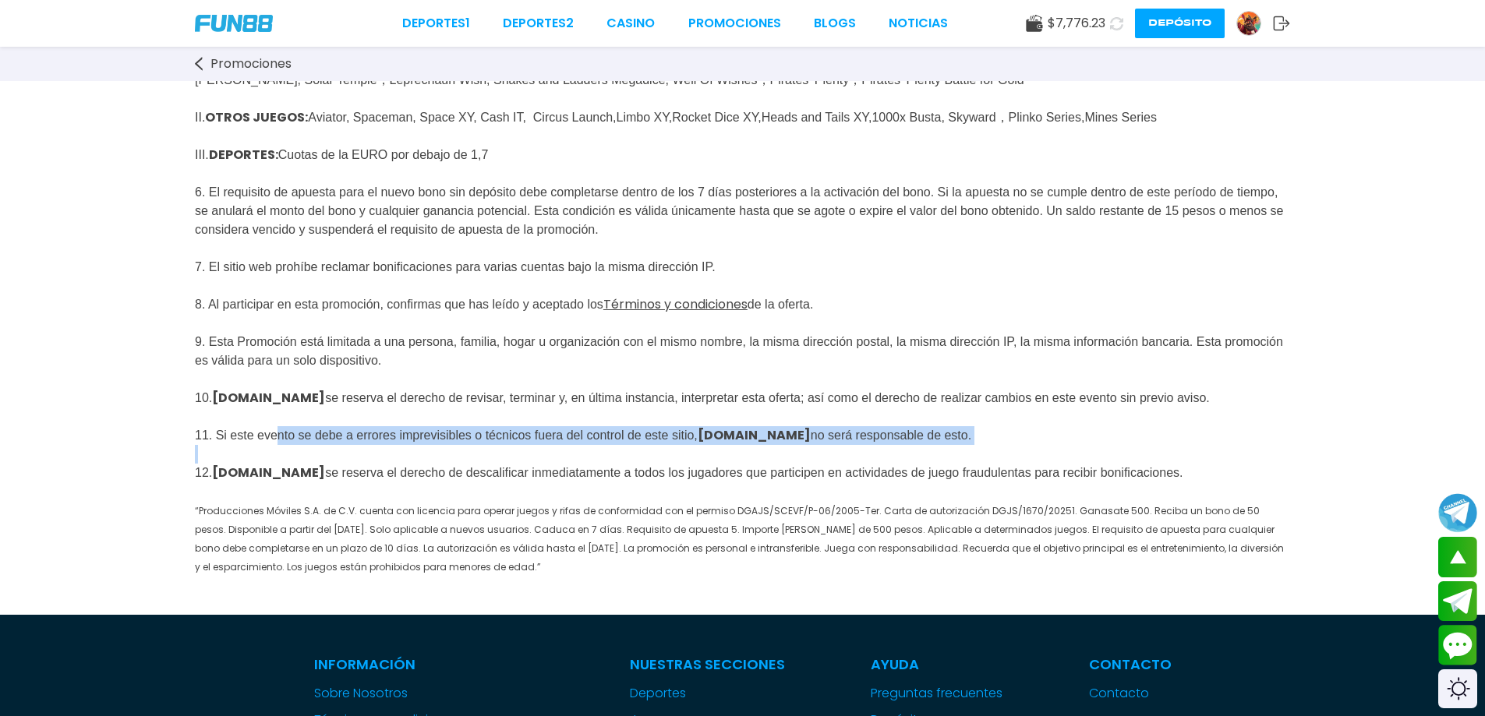
drag, startPoint x: 319, startPoint y: 505, endPoint x: 461, endPoint y: 507, distance: 142.6
click at [461, 507] on p "Juego Exento: I . SLOTS : Book Of 99, Joker Super Reels, Aloha [PERSON_NAME], J…" at bounding box center [742, 274] width 1095 height 603
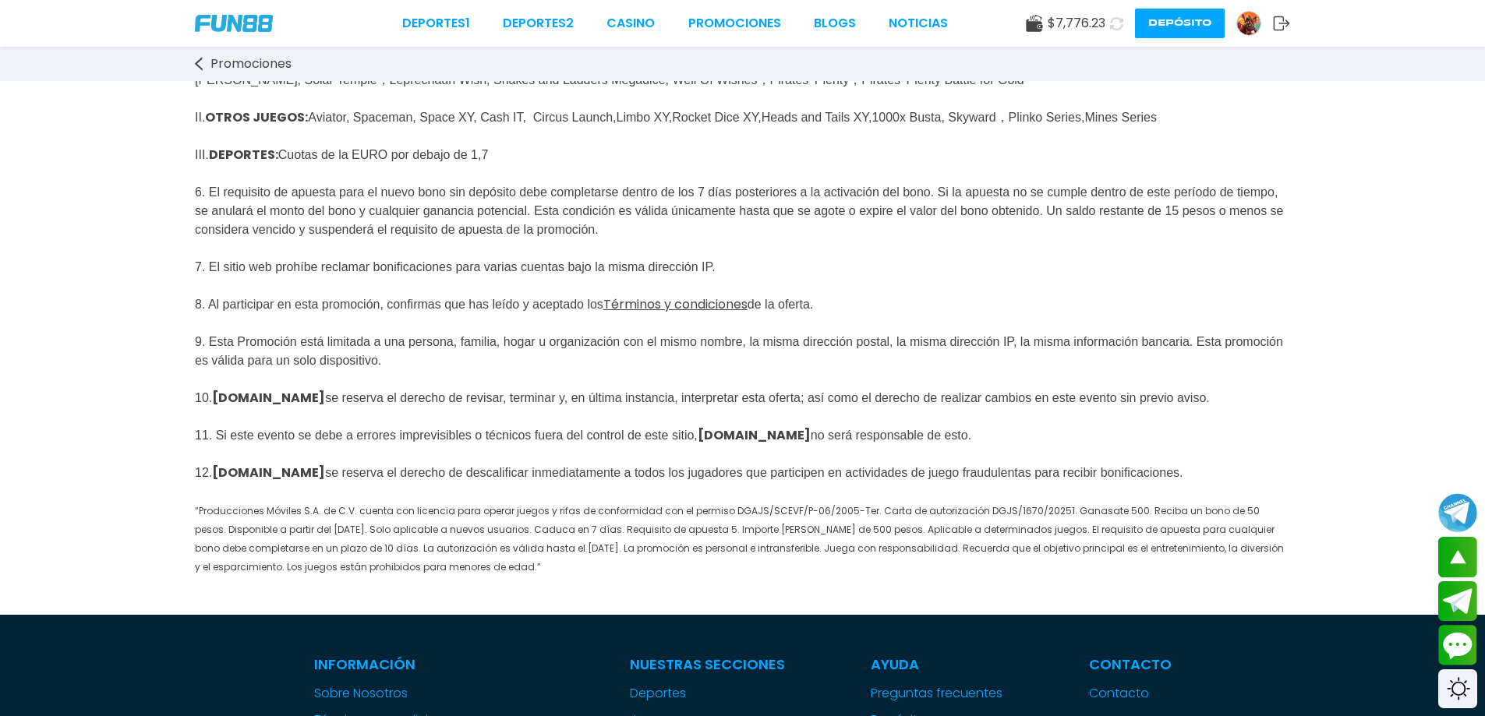
click at [398, 526] on span "Juego Exento: I . SLOTS : Book Of 99, Joker Super Reels, Aloha [PERSON_NAME], J…" at bounding box center [739, 285] width 1089 height 575
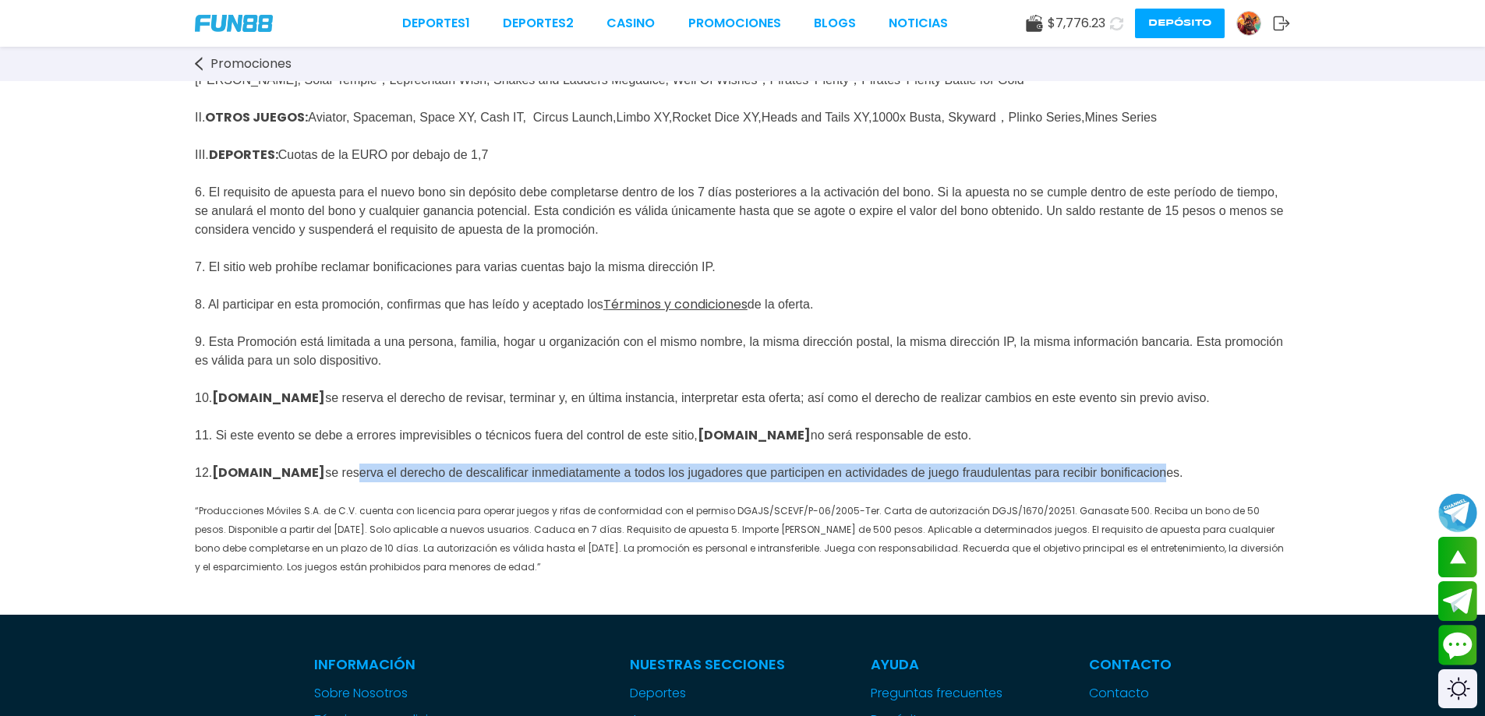
drag, startPoint x: 349, startPoint y: 535, endPoint x: 1257, endPoint y: 523, distance: 908.1
click at [1257, 523] on span "Juego Exento: I . SLOTS : Book Of 99, Joker Super Reels, Aloha [PERSON_NAME], J…" at bounding box center [739, 285] width 1089 height 580
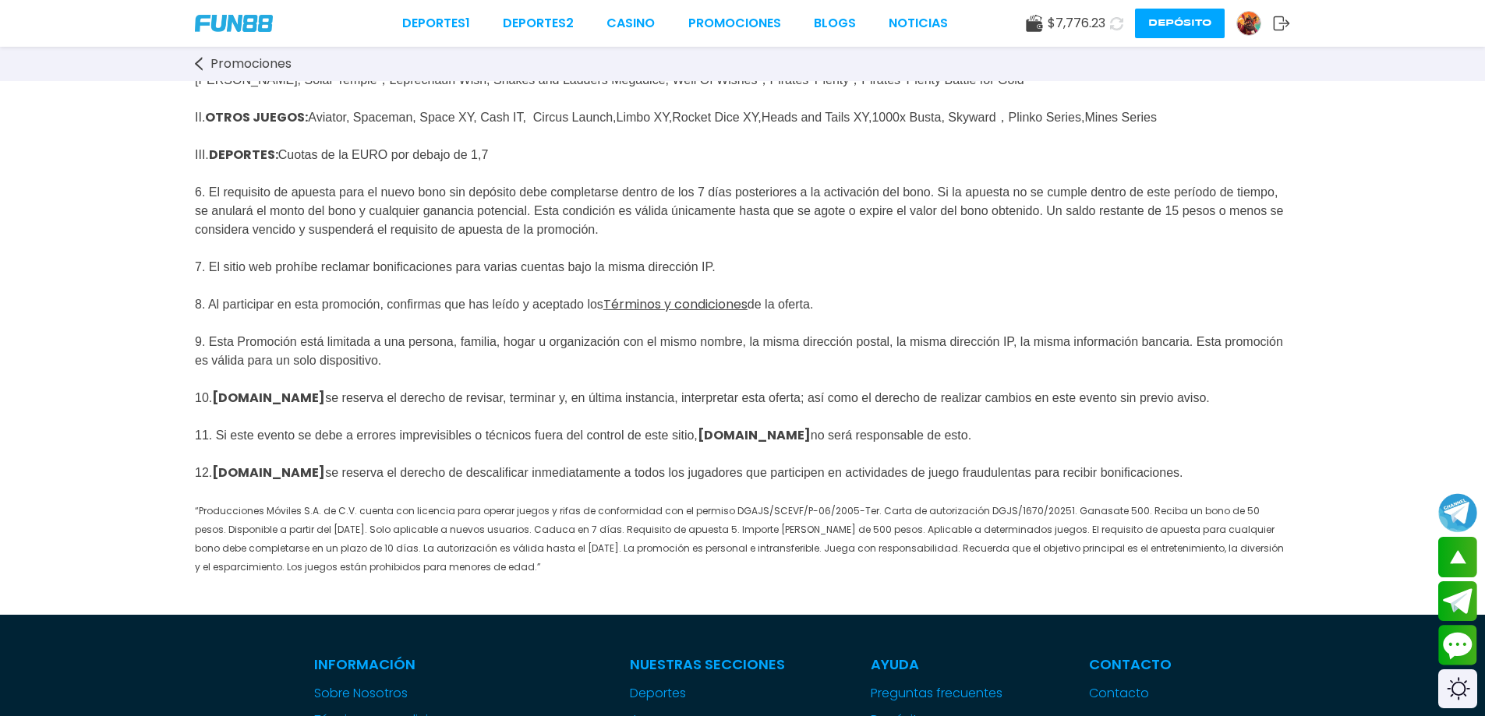
drag, startPoint x: 1130, startPoint y: 500, endPoint x: 1067, endPoint y: 482, distance: 65.6
click at [1129, 500] on p "Juego Exento: I . SLOTS : Book Of 99, Joker Super Reels, Aloha [PERSON_NAME], J…" at bounding box center [742, 274] width 1095 height 603
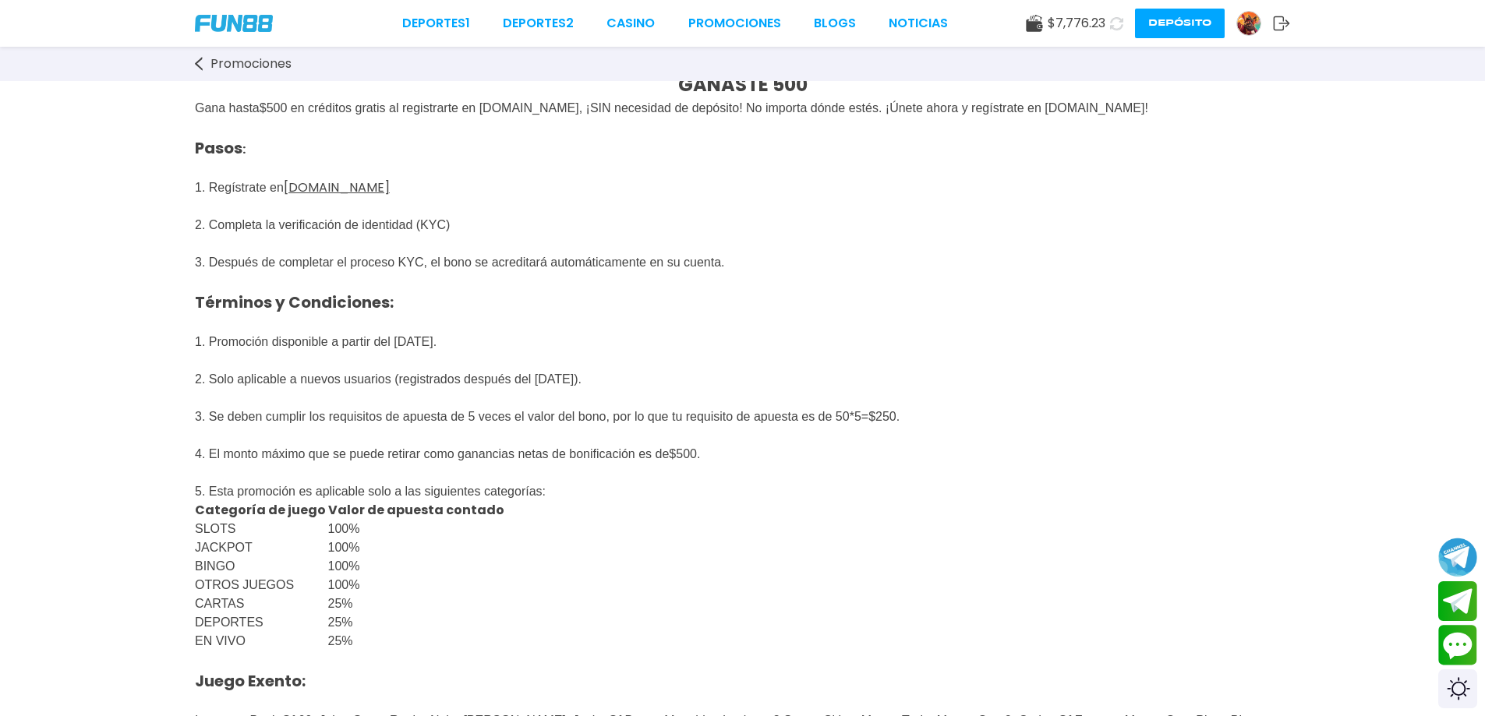
scroll to position [0, 0]
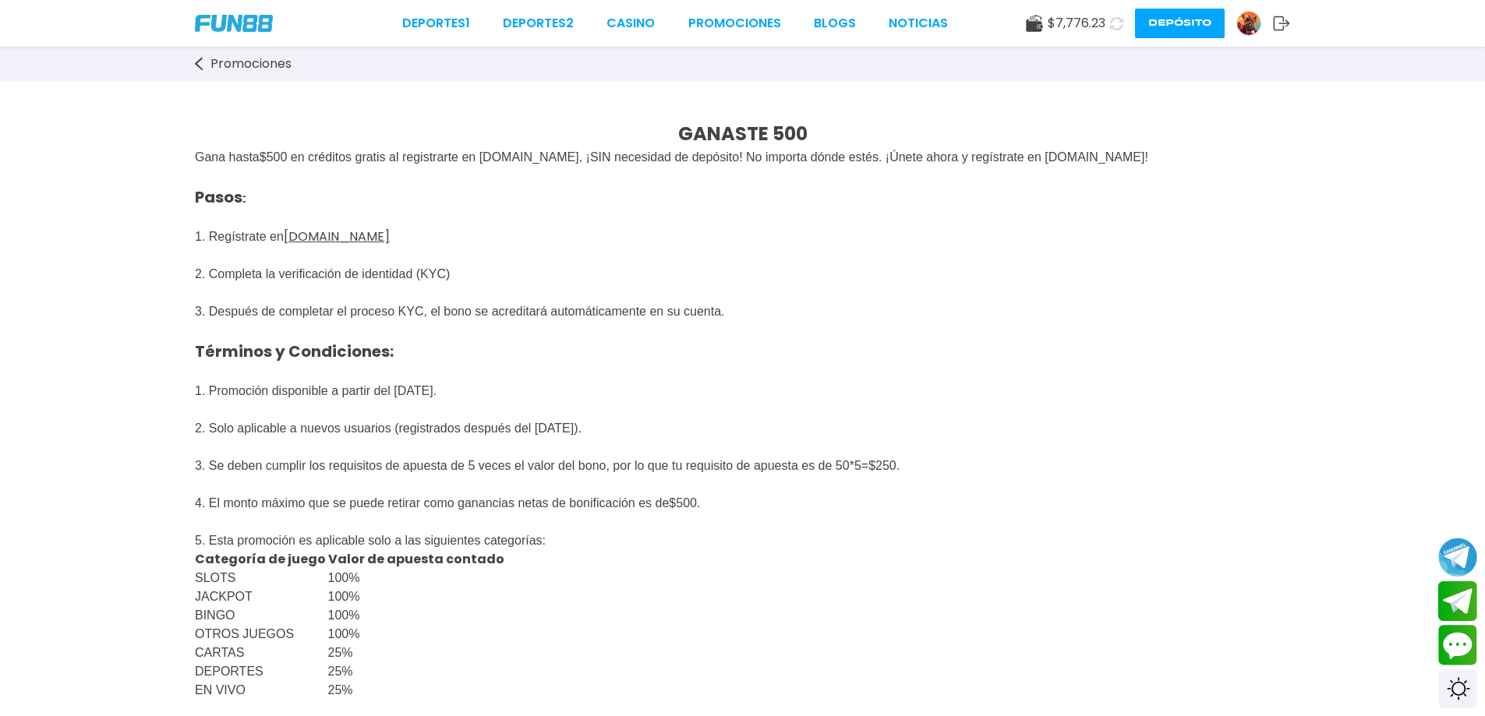
click at [198, 60] on icon at bounding box center [199, 64] width 8 height 14
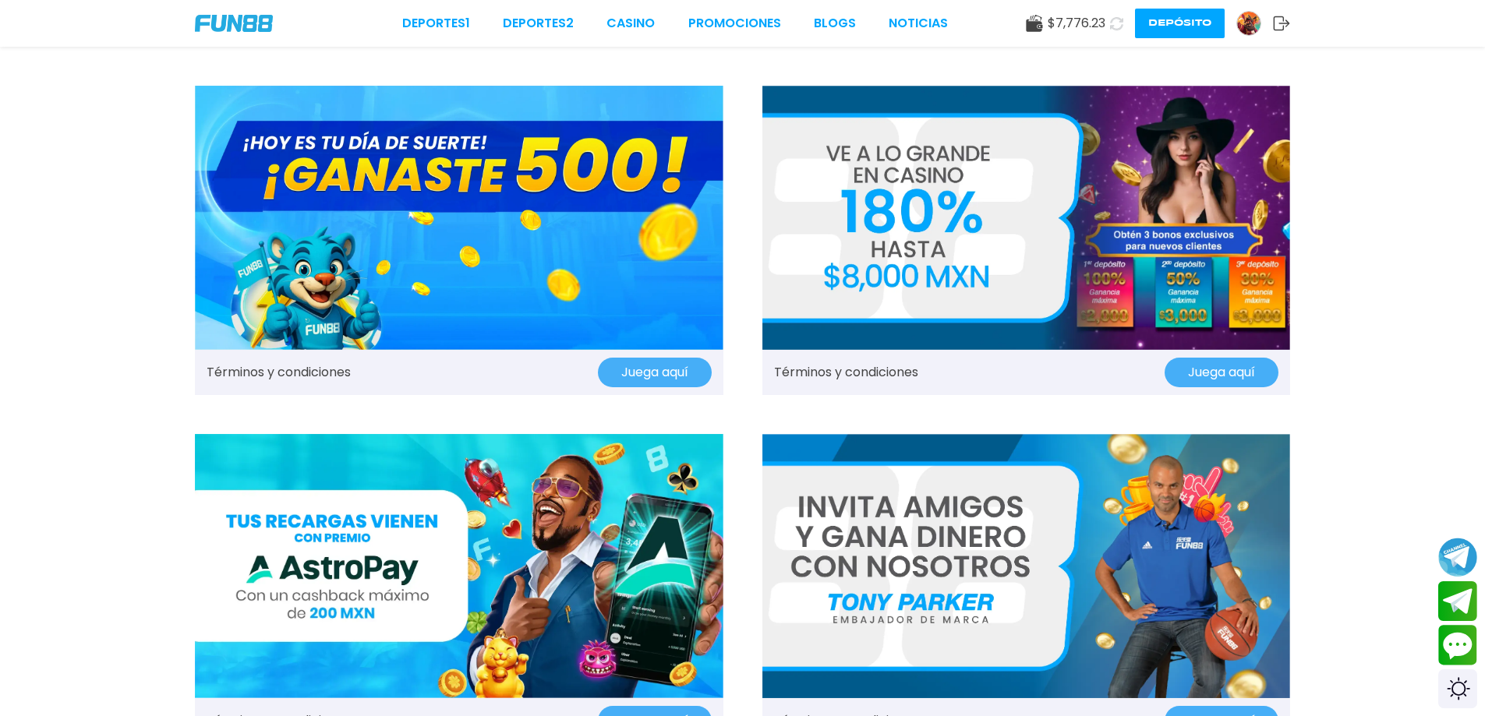
click at [889, 366] on link "Términos y condiciones" at bounding box center [846, 372] width 144 height 19
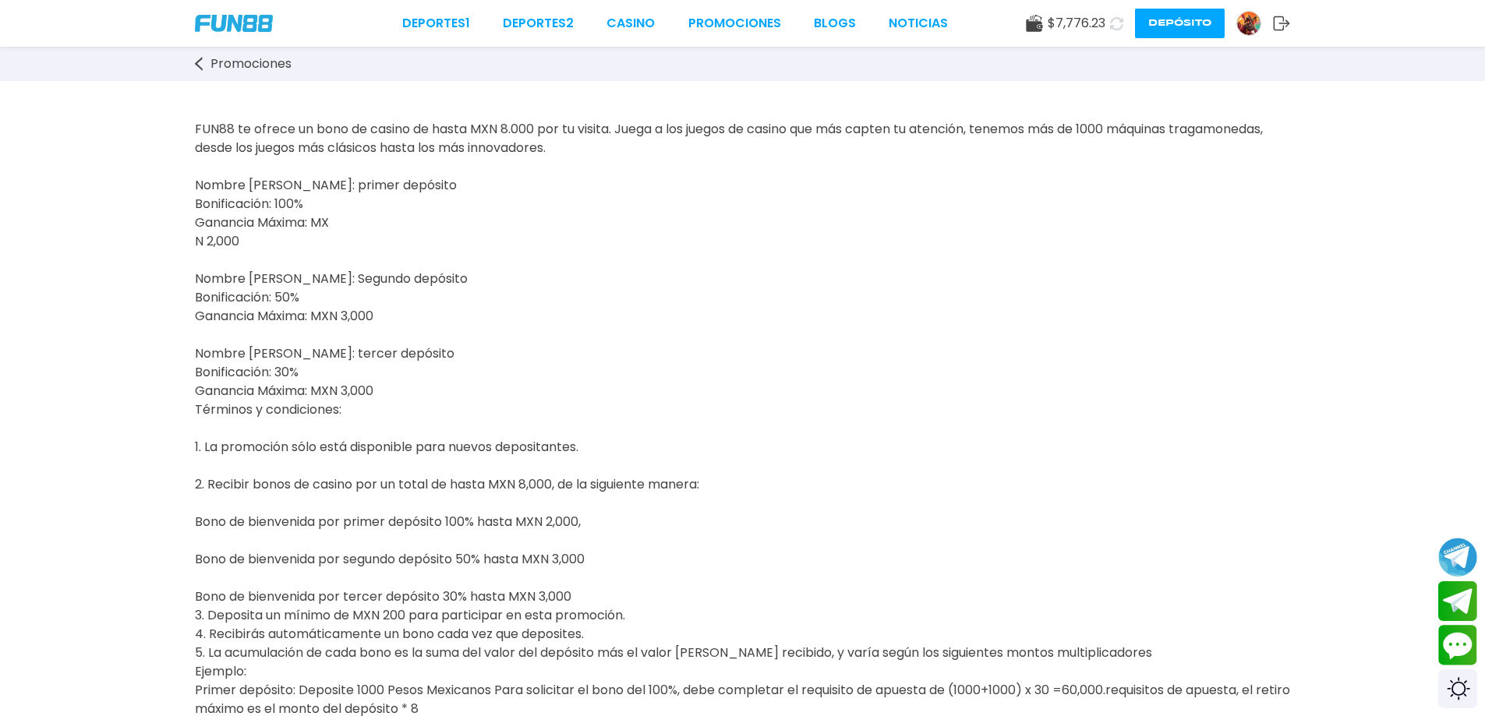
drag, startPoint x: 257, startPoint y: 182, endPoint x: 405, endPoint y: 392, distance: 256.2
click at [386, 397] on p "FUN88 te ofrece un bono de casino de hasta MXN 8.000 por tu visita. Juega a los…" at bounding box center [742, 466] width 1095 height 692
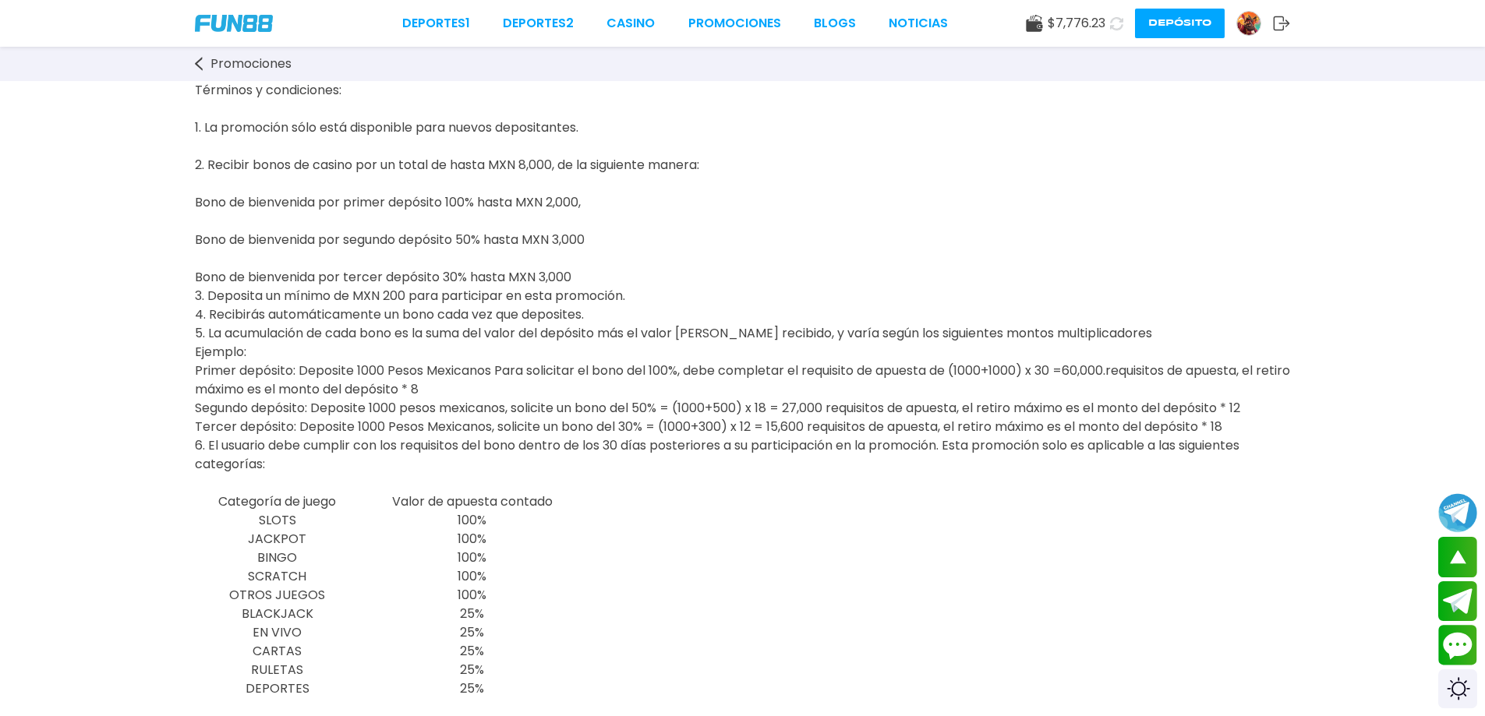
scroll to position [104, 0]
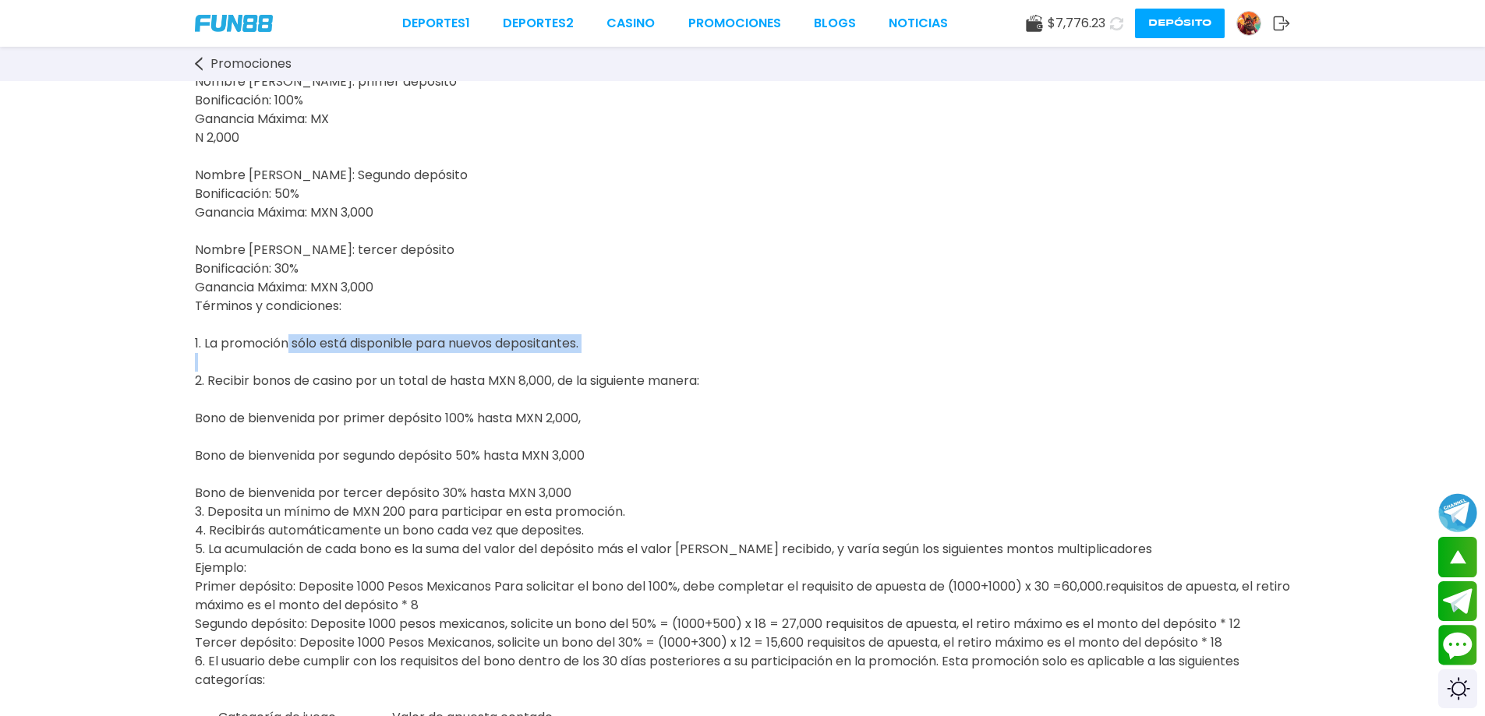
drag, startPoint x: 284, startPoint y: 352, endPoint x: 514, endPoint y: 388, distance: 233.6
click at [614, 388] on span "FUN88 te ofrece un bono de casino de hasta MXN 8.000 por tu visita. Juega a los…" at bounding box center [742, 333] width 1095 height 635
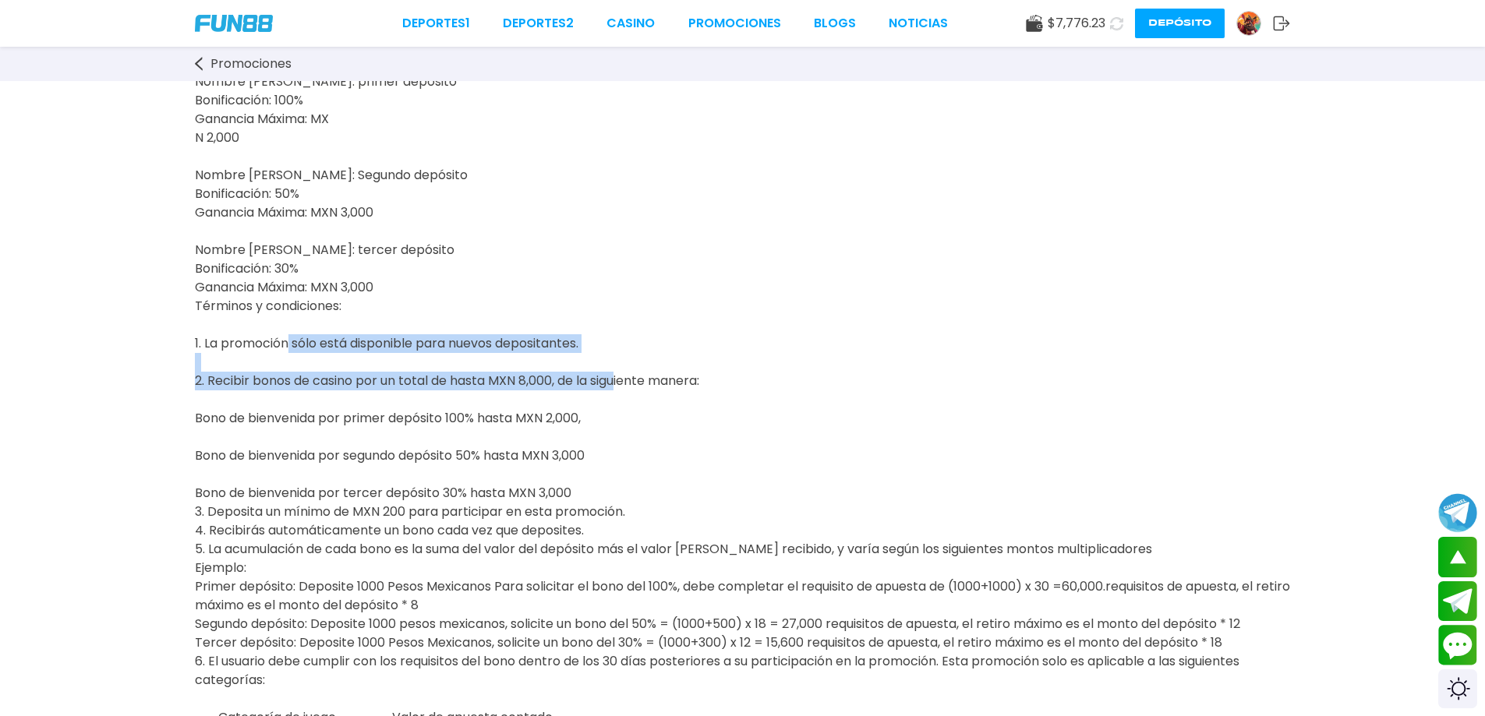
click at [299, 380] on p "FUN88 te ofrece un bono de casino de hasta MXN 8.000 por tu visita. Juega a los…" at bounding box center [742, 362] width 1095 height 692
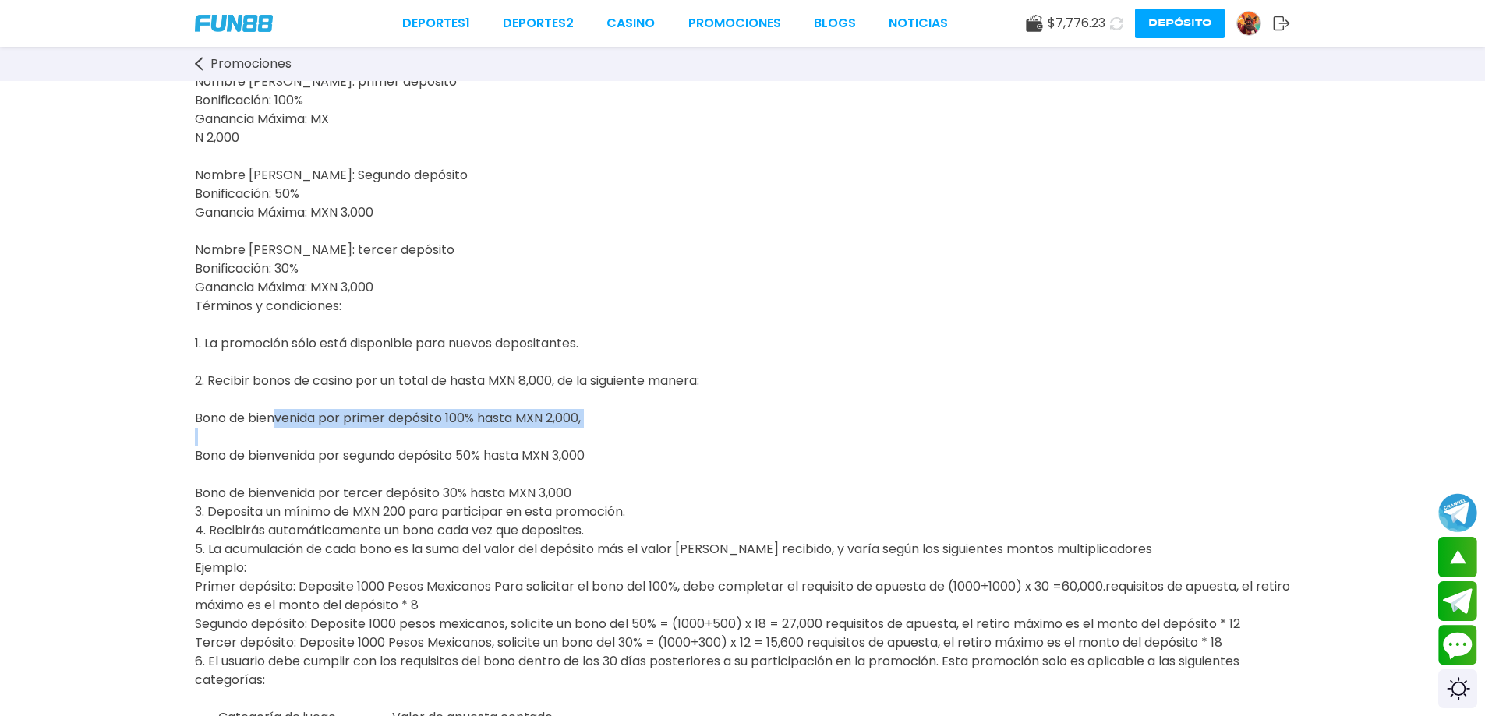
drag, startPoint x: 270, startPoint y: 436, endPoint x: 645, endPoint y: 447, distance: 375.1
click at [645, 447] on p "FUN88 te ofrece un bono de casino de hasta MXN 8.000 por tu visita. Juega a los…" at bounding box center [742, 362] width 1095 height 692
click at [582, 462] on p "FUN88 te ofrece un bono de casino de hasta MXN 8.000 por tu visita. Juega a los…" at bounding box center [742, 362] width 1095 height 692
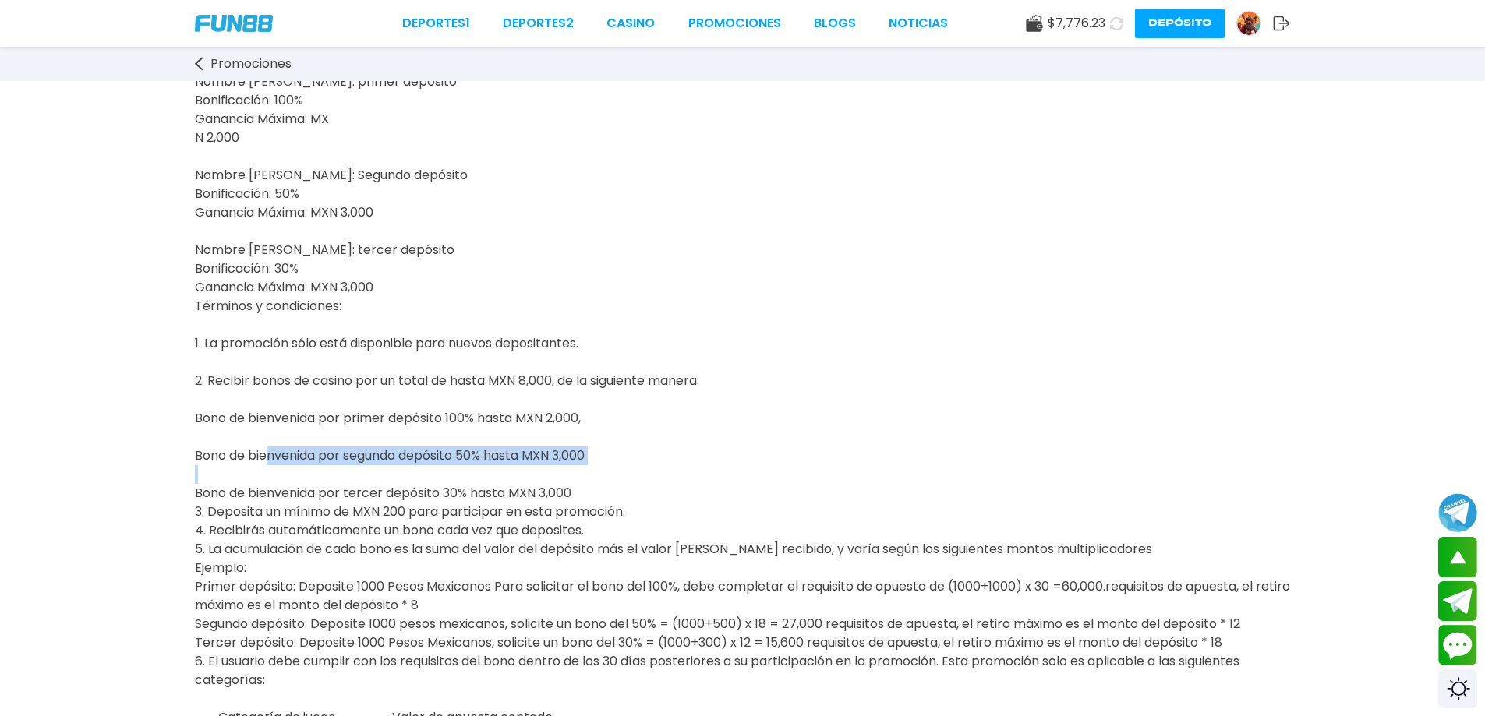
drag, startPoint x: 317, startPoint y: 482, endPoint x: 659, endPoint y: 496, distance: 342.4
click at [659, 496] on p "FUN88 te ofrece un bono de casino de hasta MXN 8.000 por tu visita. Juega a los…" at bounding box center [742, 362] width 1095 height 692
click at [660, 496] on p "FUN88 te ofrece un bono de casino de hasta MXN 8.000 por tu visita. Juega a los…" at bounding box center [742, 362] width 1095 height 692
drag, startPoint x: 286, startPoint y: 517, endPoint x: 708, endPoint y: 520, distance: 421.7
click at [707, 520] on p "FUN88 te ofrece un bono de casino de hasta MXN 8.000 por tu visita. Juega a los…" at bounding box center [742, 362] width 1095 height 692
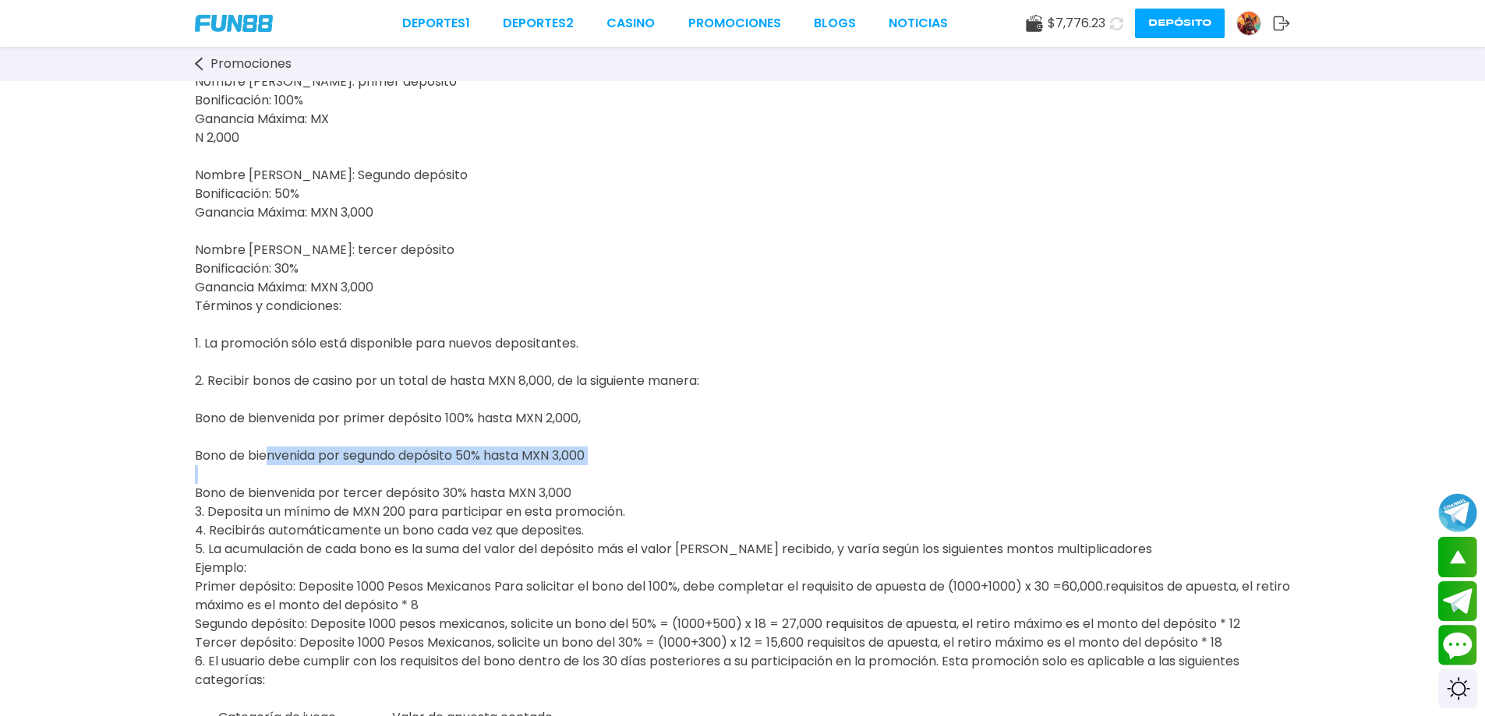
click at [707, 519] on p "FUN88 te ofrece un bono de casino de hasta MXN 8.000 por tu visita. Juega a los…" at bounding box center [742, 362] width 1095 height 692
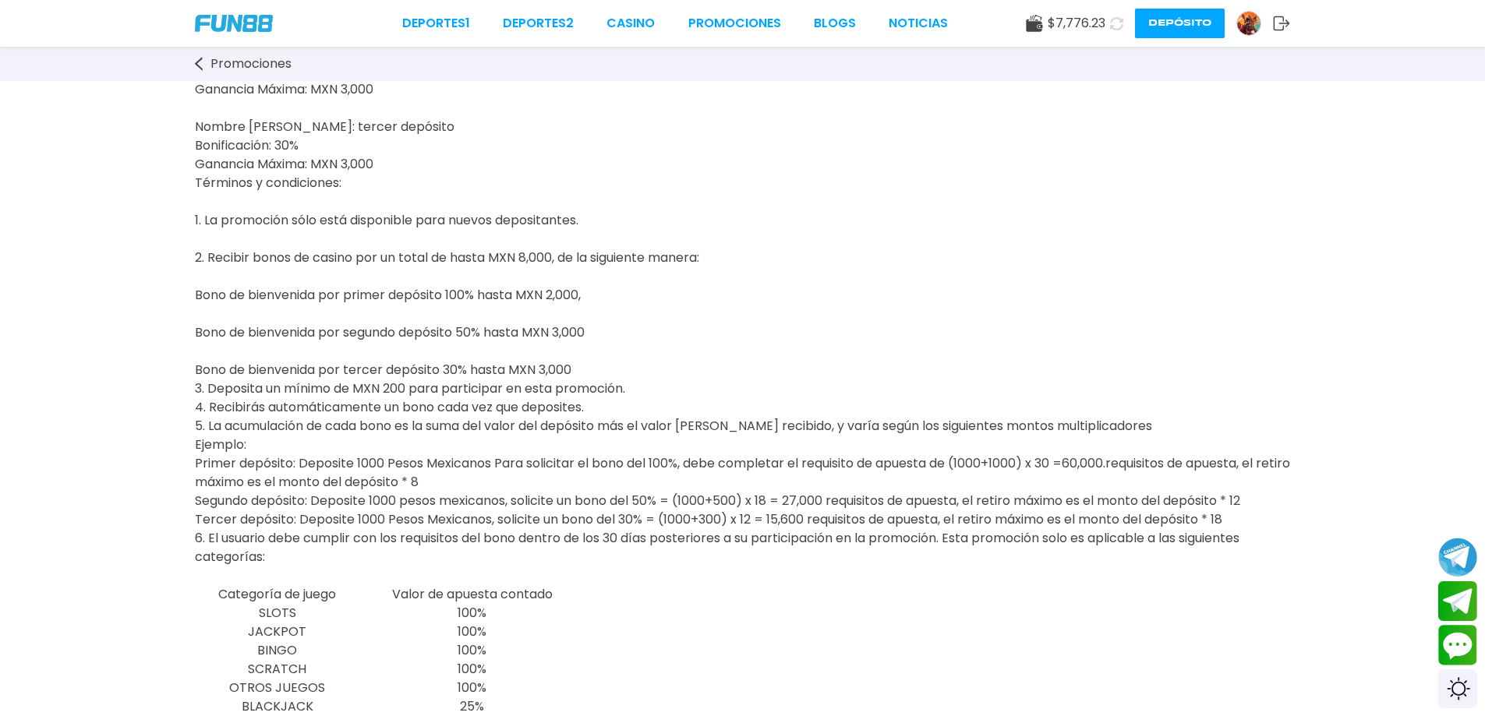
scroll to position [312, 0]
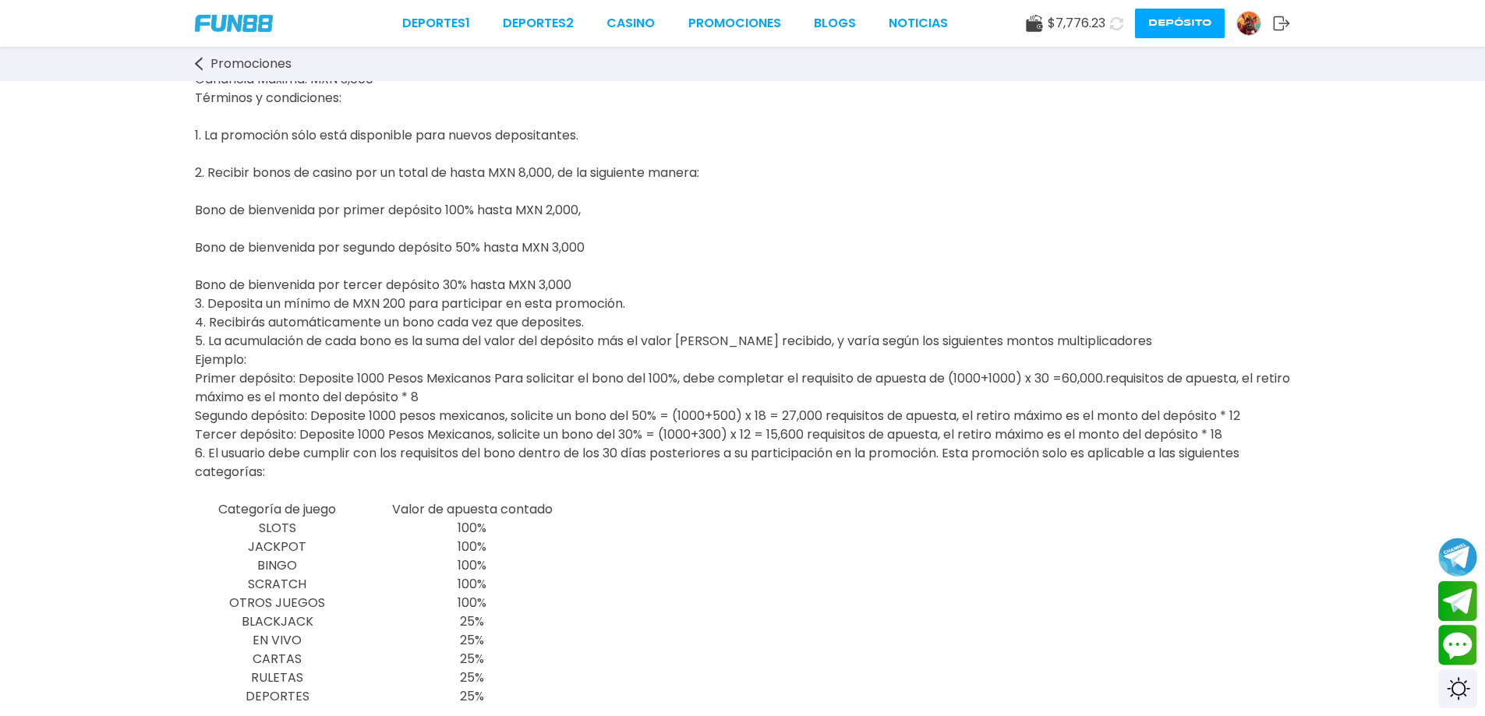
drag, startPoint x: 284, startPoint y: 328, endPoint x: 632, endPoint y: 338, distance: 348.6
click at [632, 338] on p "FUN88 te ofrece un bono de casino de hasta MXN 8.000 por tu visita. Juega a los…" at bounding box center [742, 154] width 1095 height 692
click at [632, 337] on p "FUN88 te ofrece un bono de casino de hasta MXN 8.000 por tu visita. Juega a los…" at bounding box center [742, 154] width 1095 height 692
drag, startPoint x: 296, startPoint y: 341, endPoint x: 624, endPoint y: 345, distance: 327.4
click at [624, 345] on p "FUN88 te ofrece un bono de casino de hasta MXN 8.000 por tu visita. Juega a los…" at bounding box center [742, 154] width 1095 height 692
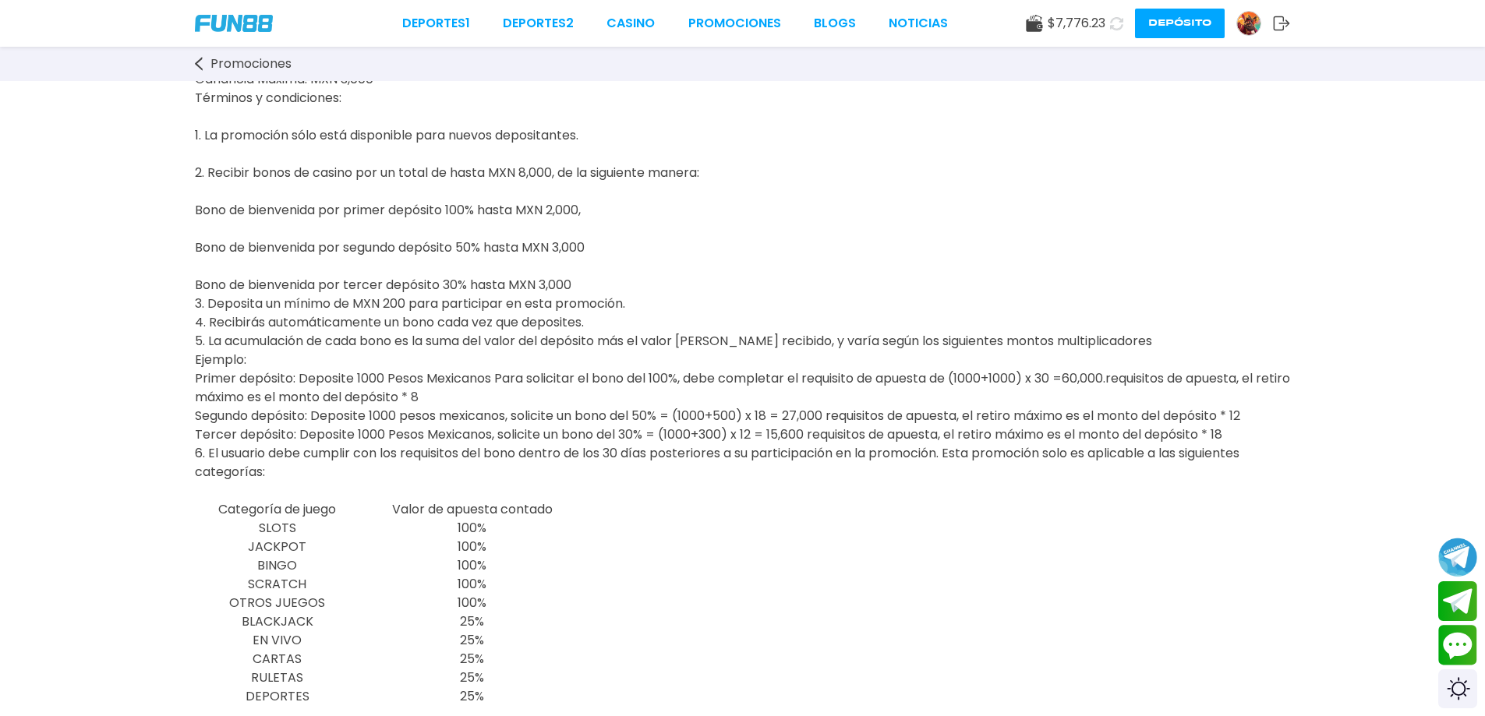
click at [631, 336] on p "FUN88 te ofrece un bono de casino de hasta MXN 8.000 por tu visita. Juega a los…" at bounding box center [742, 154] width 1095 height 692
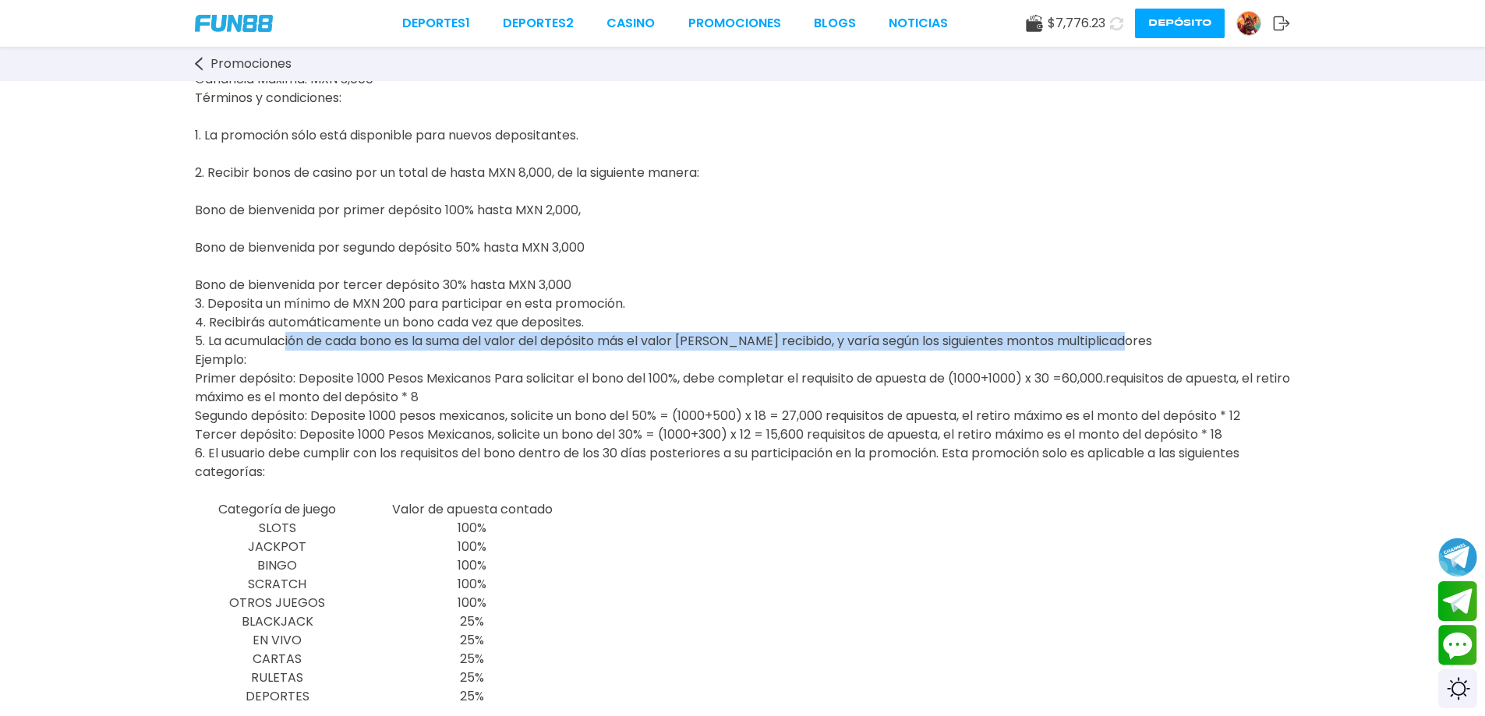
drag, startPoint x: 281, startPoint y: 363, endPoint x: 1186, endPoint y: 366, distance: 904.1
click at [1186, 366] on p "FUN88 te ofrece un bono de casino de hasta MXN 8.000 por tu visita. Juega a los…" at bounding box center [742, 154] width 1095 height 692
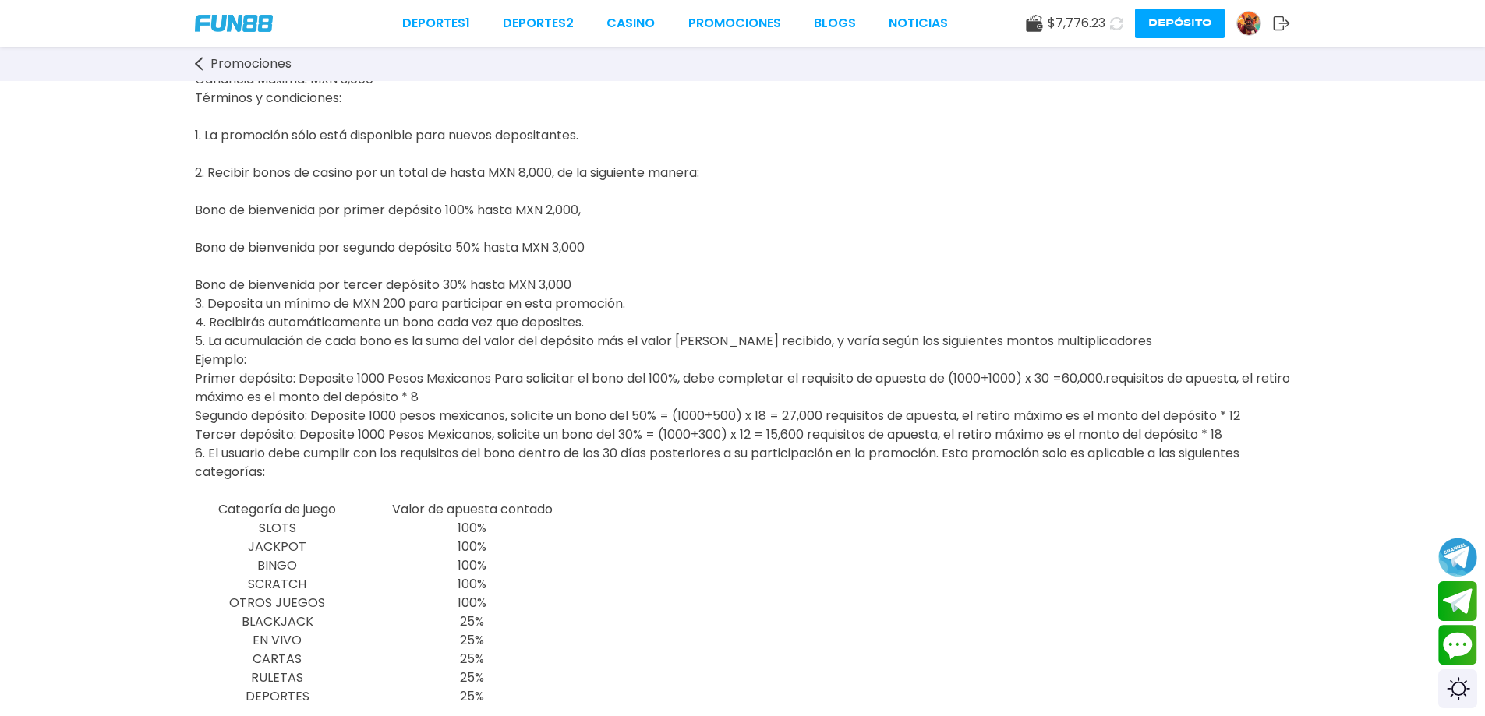
click at [1094, 301] on p "FUN88 te ofrece un bono de casino de hasta MXN 8.000 por tu visita. Juega a los…" at bounding box center [742, 154] width 1095 height 692
drag, startPoint x: 944, startPoint y: 362, endPoint x: 1134, endPoint y: 362, distance: 190.2
click at [1134, 362] on p "FUN88 te ofrece un bono de casino de hasta MXN 8.000 por tu visita. Juega a los…" at bounding box center [742, 154] width 1095 height 692
click at [1143, 362] on p "FUN88 te ofrece un bono de casino de hasta MXN 8.000 por tu visita. Juega a los…" at bounding box center [742, 154] width 1095 height 692
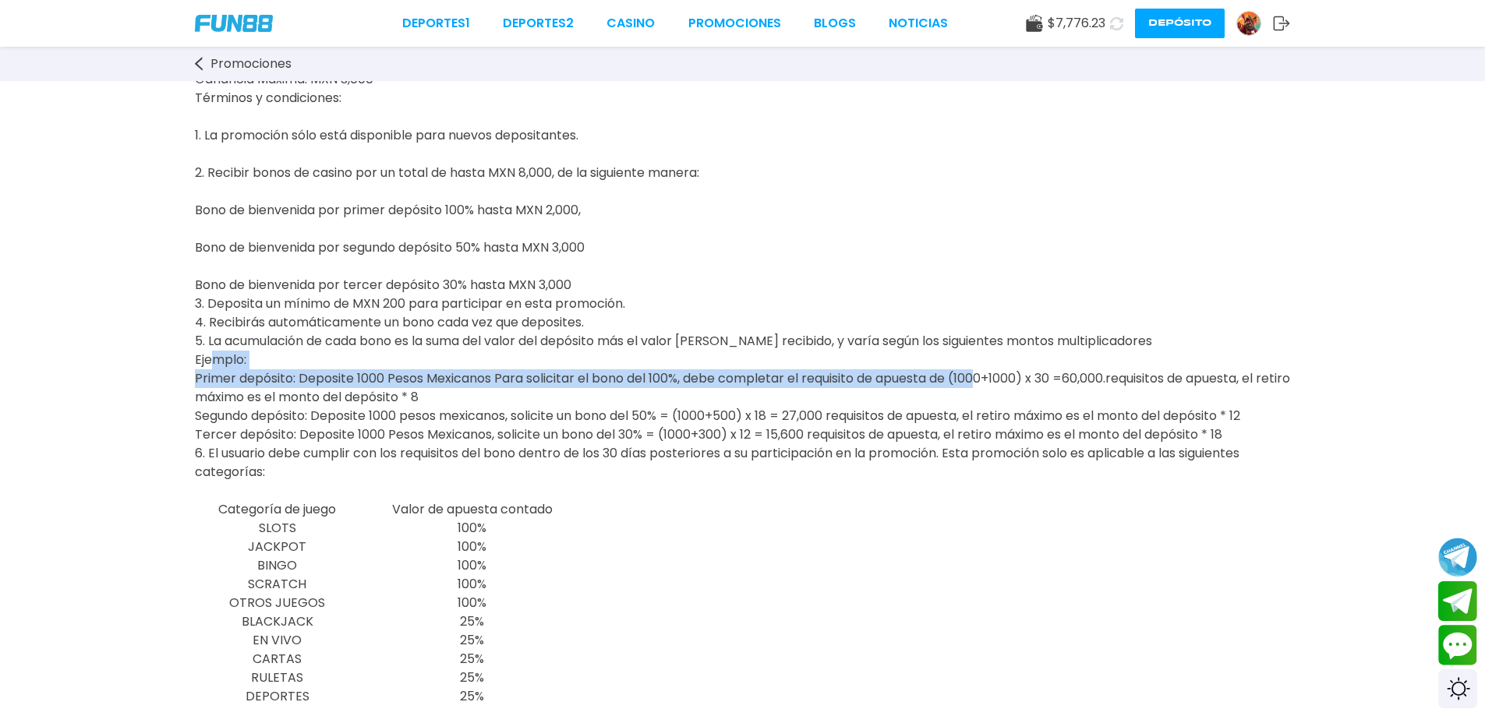
drag, startPoint x: 207, startPoint y: 380, endPoint x: 79, endPoint y: 351, distance: 131.0
click at [956, 397] on span "FUN88 te ofrece un bono de casino de hasta MXN 8.000 por tu visita. Juega a los…" at bounding box center [742, 125] width 1095 height 635
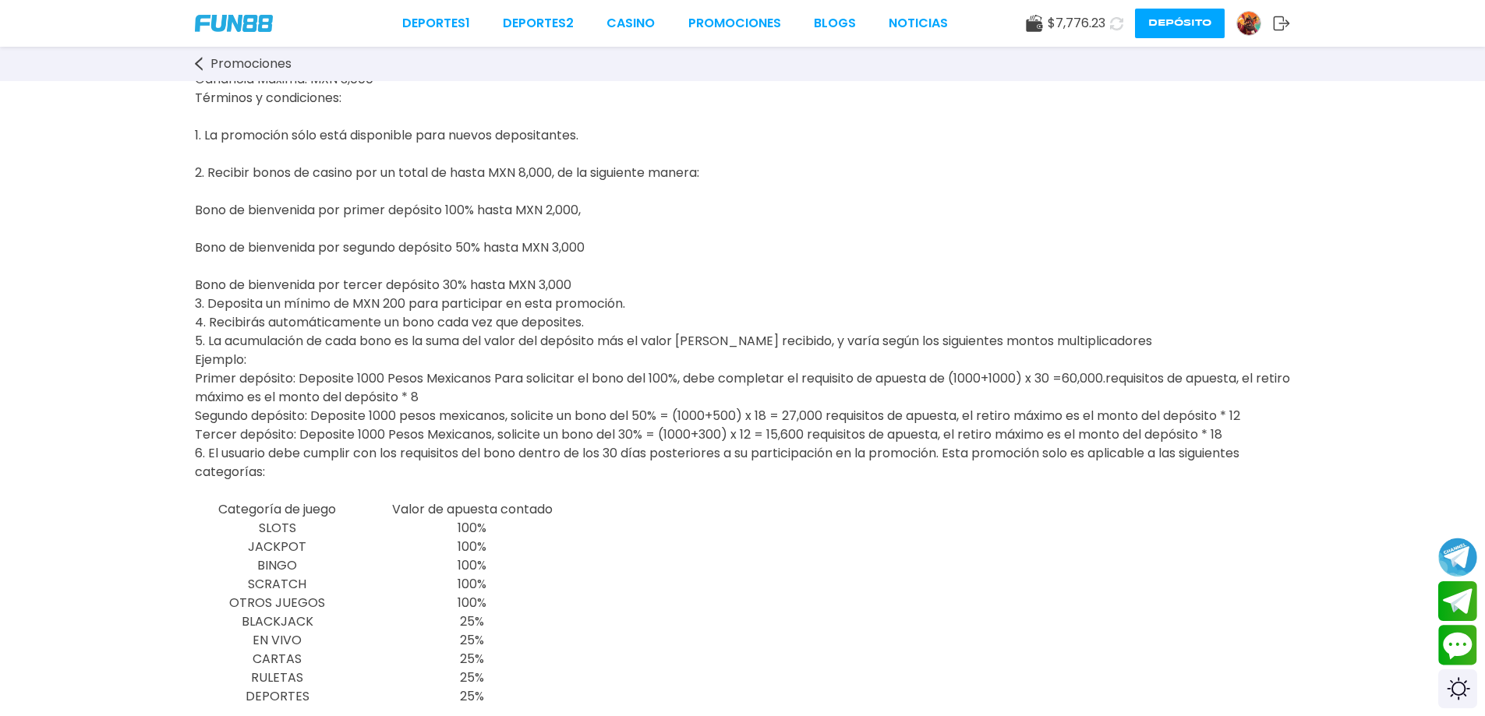
click at [935, 422] on p "FUN88 te ofrece un bono de casino de hasta MXN 8.000 por tu visita. Juega a los…" at bounding box center [742, 154] width 1095 height 692
drag, startPoint x: 1026, startPoint y: 407, endPoint x: 1204, endPoint y: 431, distance: 180.1
click at [1204, 431] on p "FUN88 te ofrece un bono de casino de hasta MXN 8.000 por tu visita. Juega a los…" at bounding box center [742, 154] width 1095 height 692
click at [1194, 431] on p "FUN88 te ofrece un bono de casino de hasta MXN 8.000 por tu visita. Juega a los…" at bounding box center [742, 154] width 1095 height 692
drag, startPoint x: 1083, startPoint y: 401, endPoint x: 488, endPoint y: 418, distance: 595.0
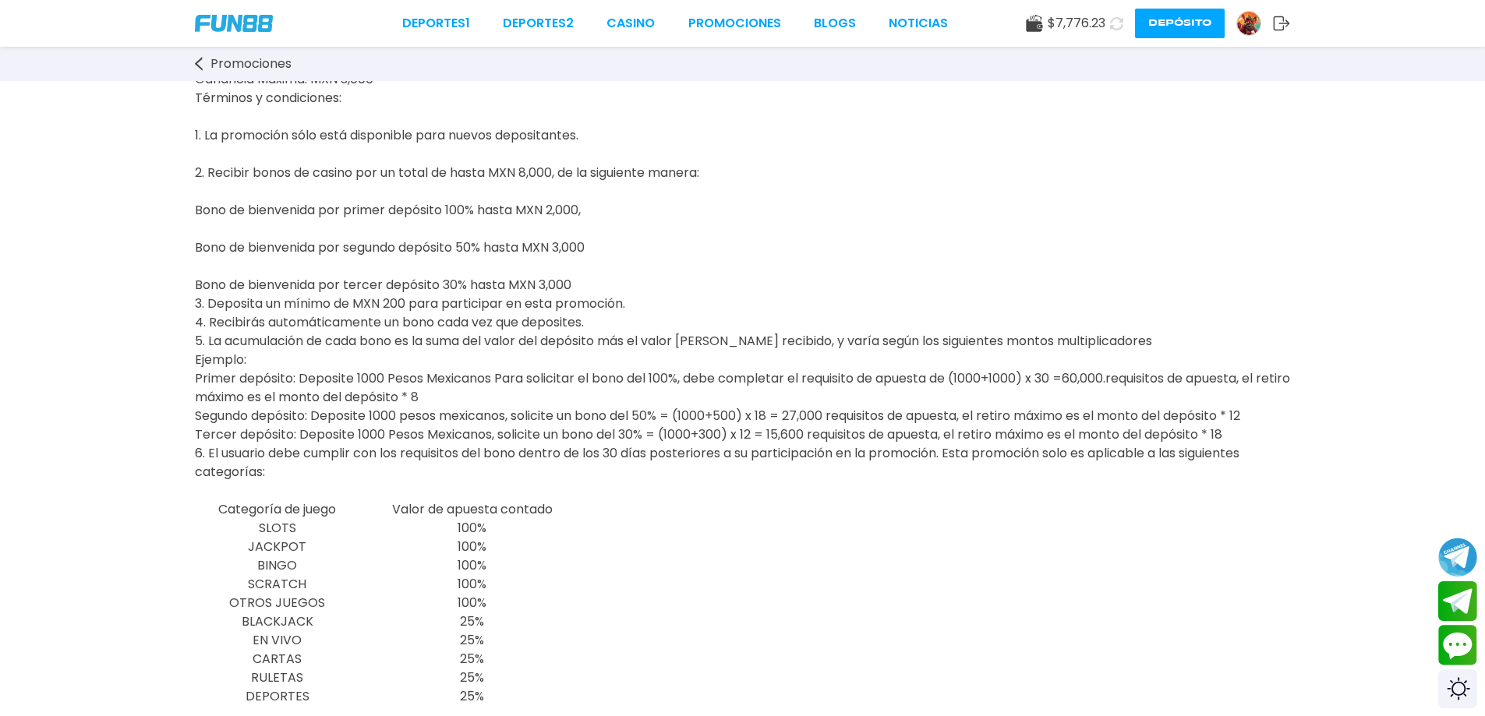
click at [488, 418] on p "FUN88 te ofrece un bono de casino de hasta MXN 8.000 por tu visita. Juega a los…" at bounding box center [742, 154] width 1095 height 692
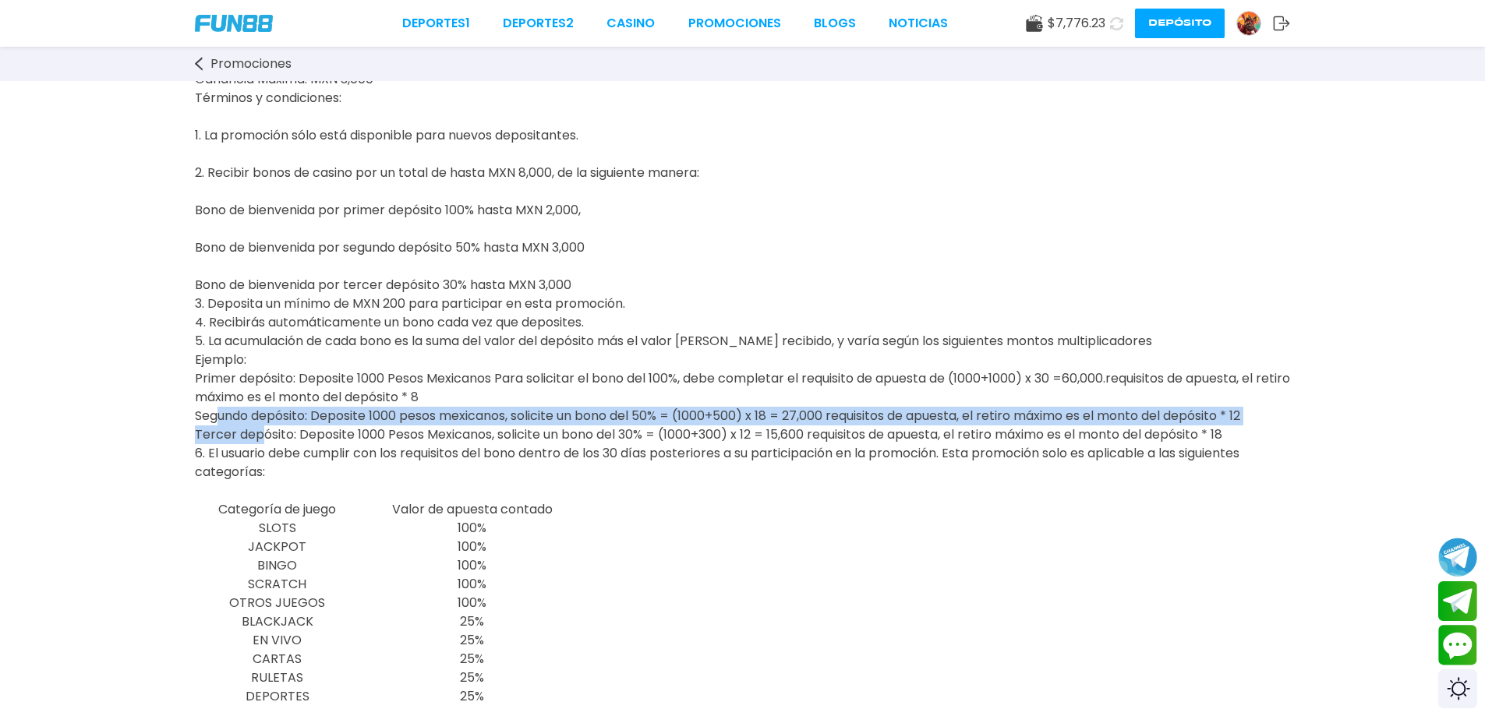
drag, startPoint x: 209, startPoint y: 447, endPoint x: 256, endPoint y: 467, distance: 51.0
click at [257, 443] on span "FUN88 te ofrece un bono de casino de hasta MXN 8.000 por tu visita. Juega a los…" at bounding box center [742, 125] width 1095 height 635
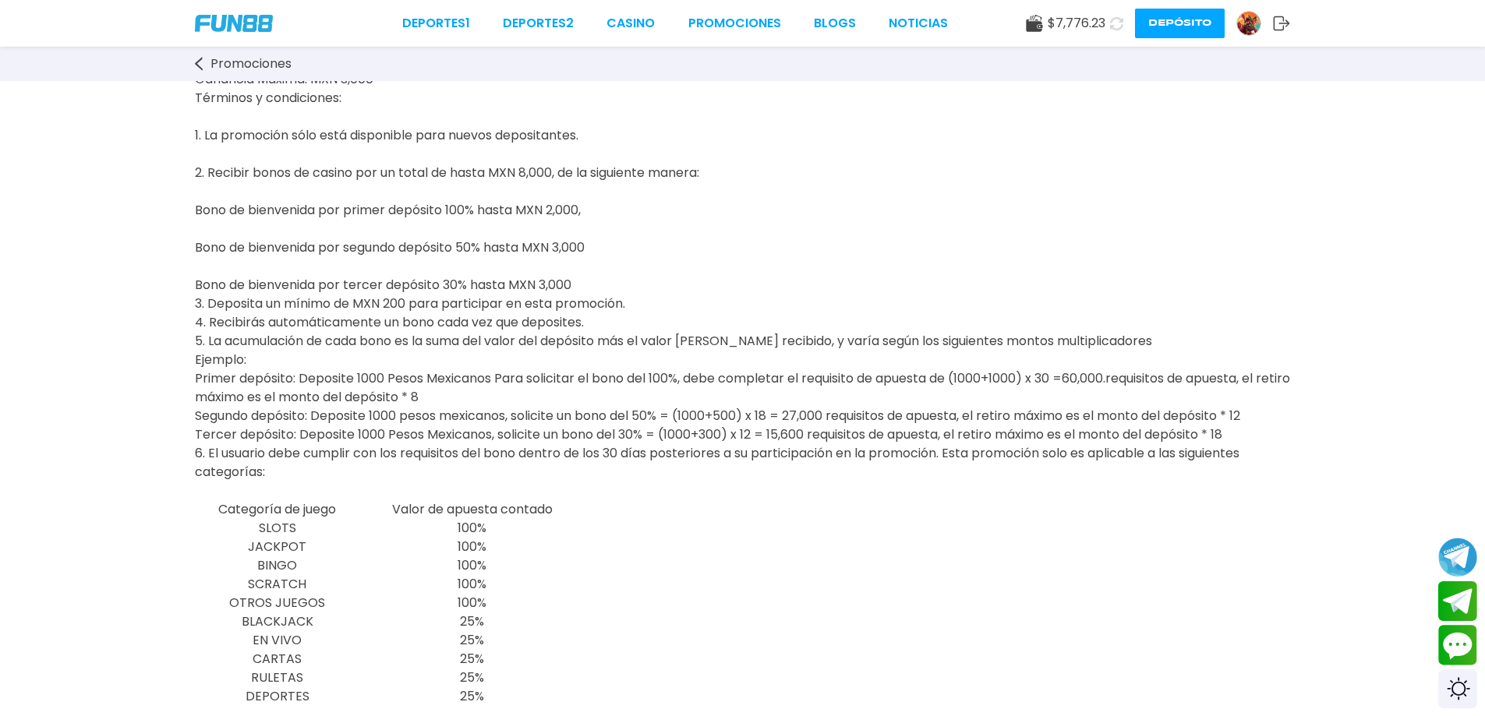
click at [670, 472] on span "6. El usuario debe cumplir con los requisitos del bono dentro de los 30 días po…" at bounding box center [717, 462] width 1044 height 37
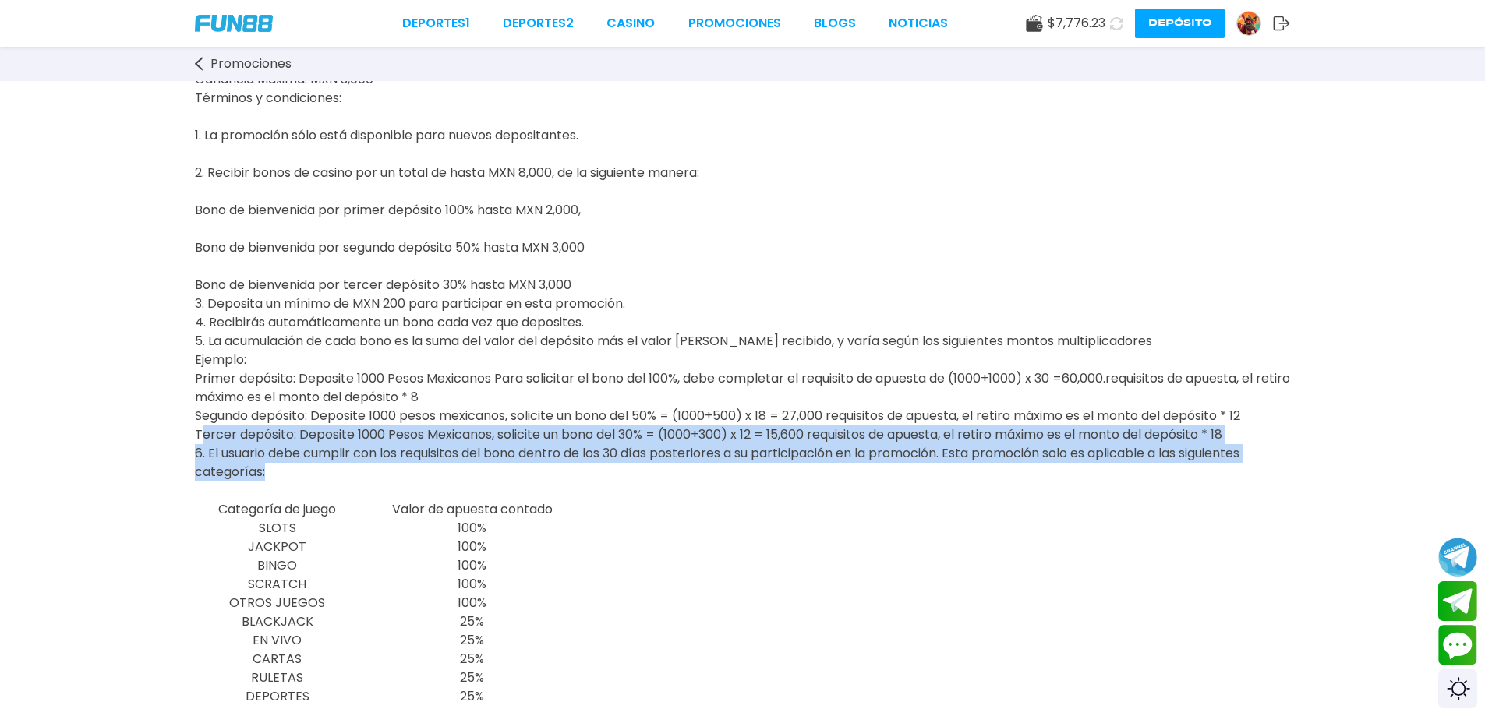
drag, startPoint x: 197, startPoint y: 462, endPoint x: 747, endPoint y: 506, distance: 551.2
click at [747, 500] on p "FUN88 te ofrece un bono de casino de hasta MXN 8.000 por tu visita. Juega a los…" at bounding box center [742, 154] width 1095 height 692
click at [758, 473] on span "6. El usuario debe cumplir con los requisitos del bono dentro de los 30 días po…" at bounding box center [717, 462] width 1044 height 37
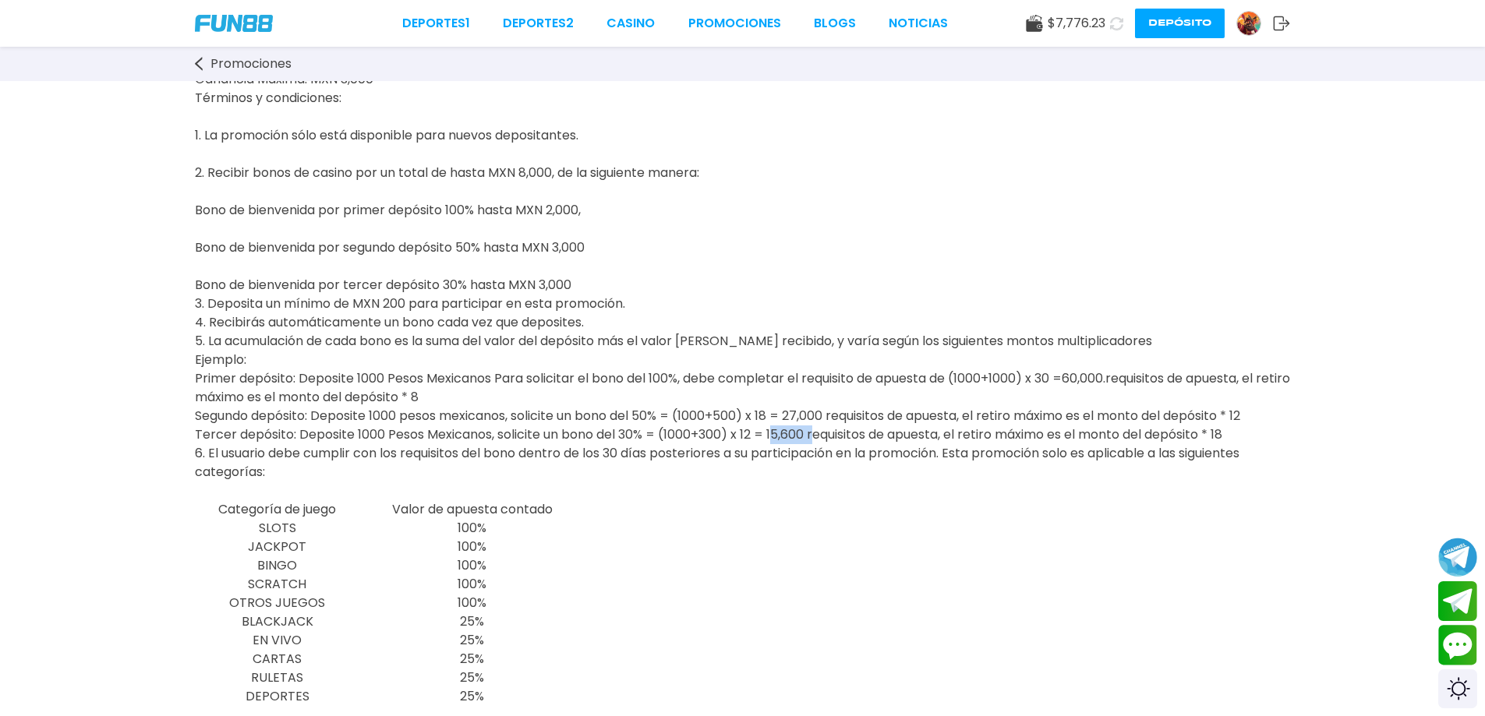
drag, startPoint x: 776, startPoint y: 465, endPoint x: 812, endPoint y: 462, distance: 36.7
click at [812, 443] on span "FUN88 te ofrece un bono de casino de hasta MXN 8.000 por tu visita. Juega a los…" at bounding box center [742, 125] width 1095 height 635
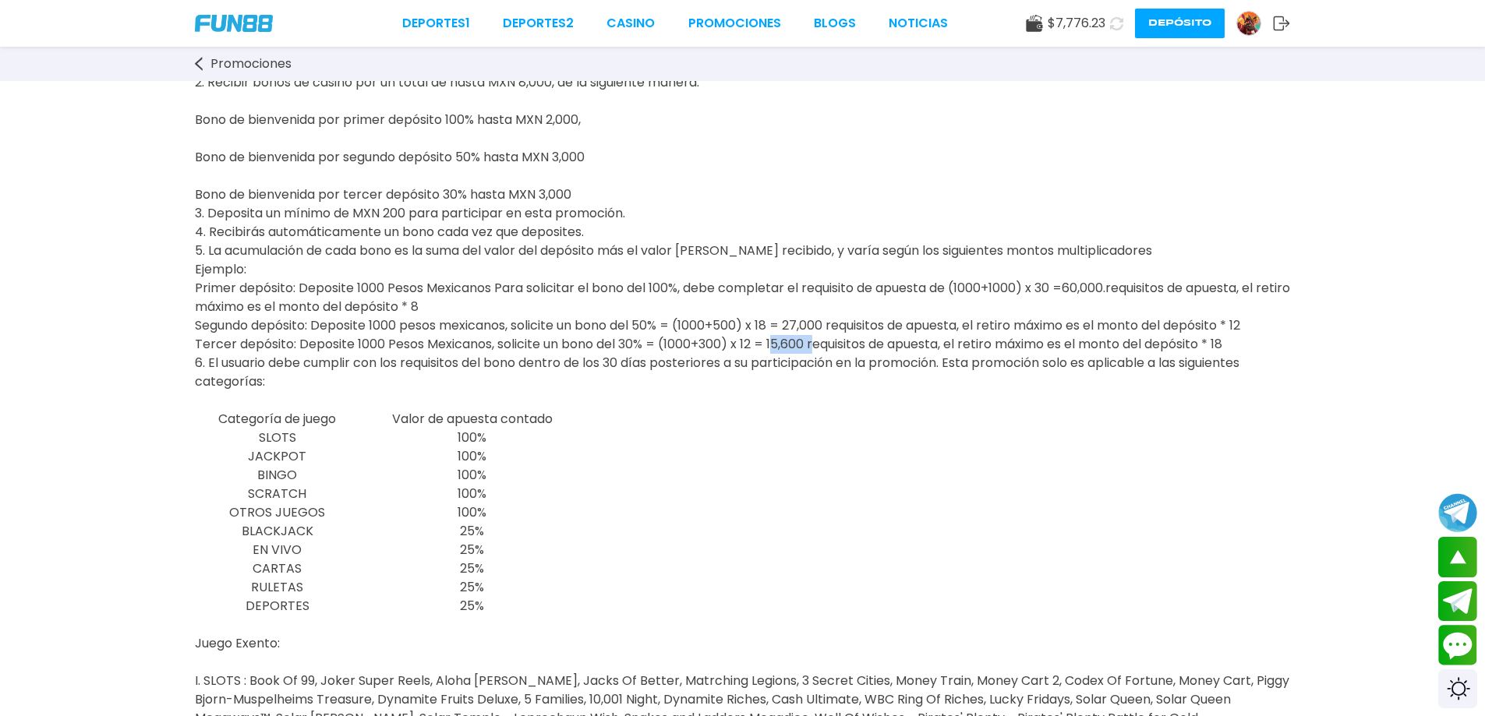
scroll to position [520, 0]
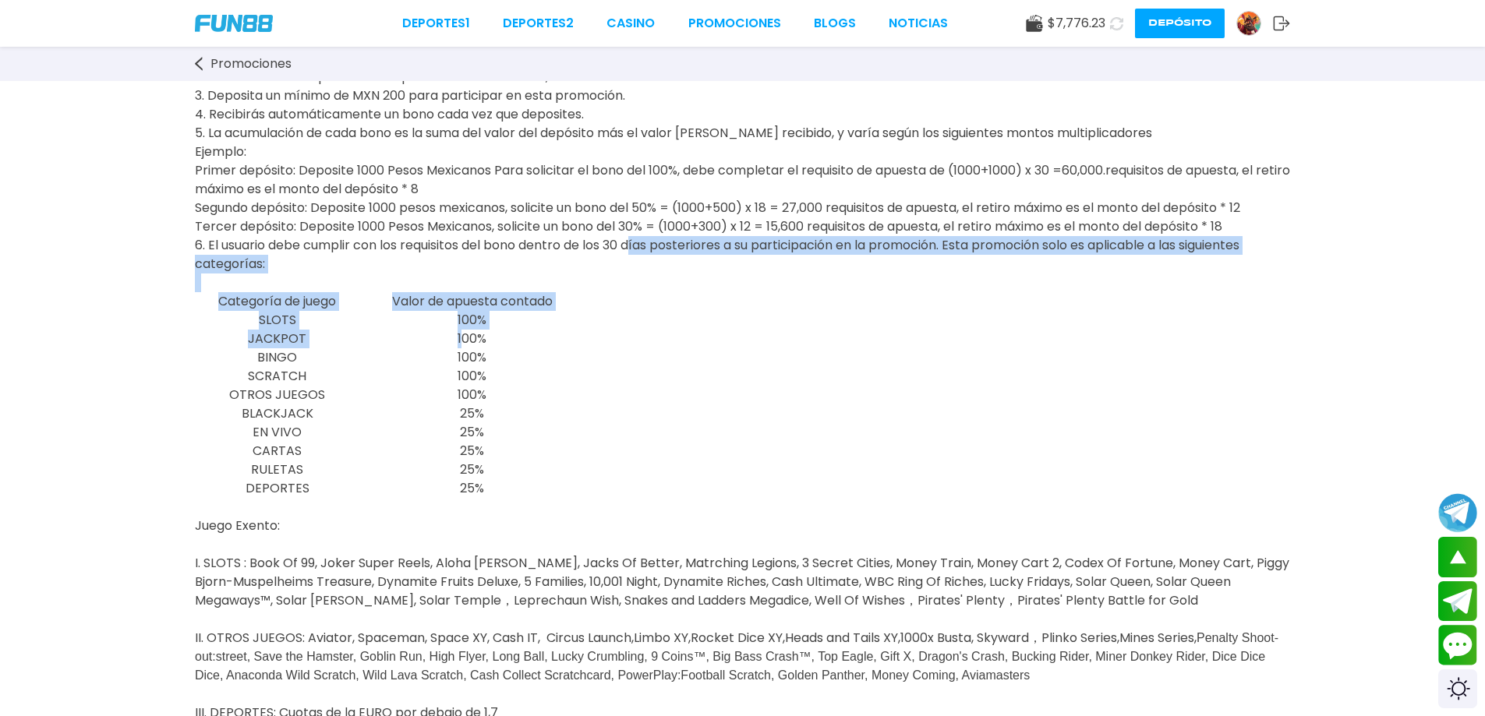
drag, startPoint x: 638, startPoint y: 277, endPoint x: 461, endPoint y: 362, distance: 197.0
click at [461, 362] on div "FUN88 te ofrece un bono de casino de hasta MXN 8.000 por tu visita. Juega a los…" at bounding box center [742, 498] width 1485 height 1874
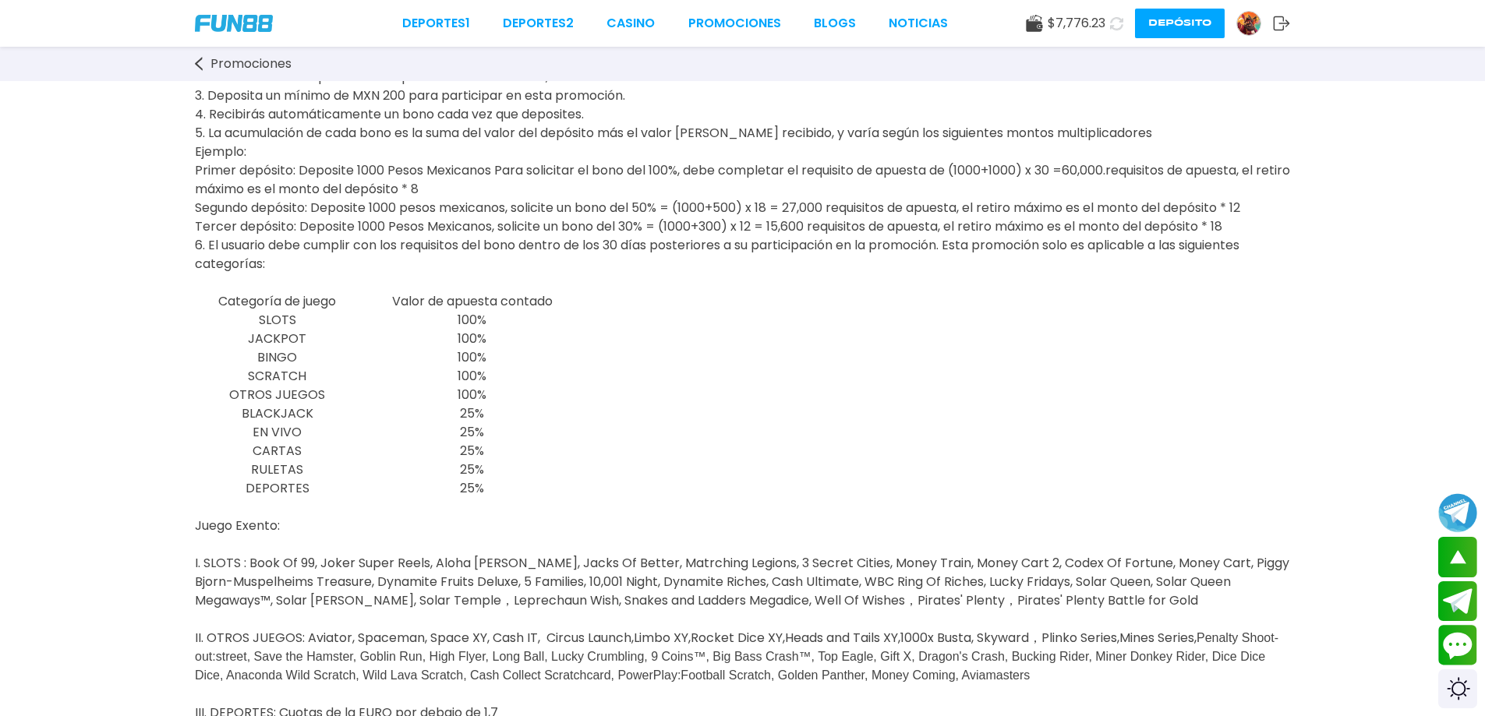
click at [648, 371] on div "FUN88 te ofrece un bono de casino de hasta MXN 8.000 por tu visita. Juega a los…" at bounding box center [742, 498] width 1485 height 1874
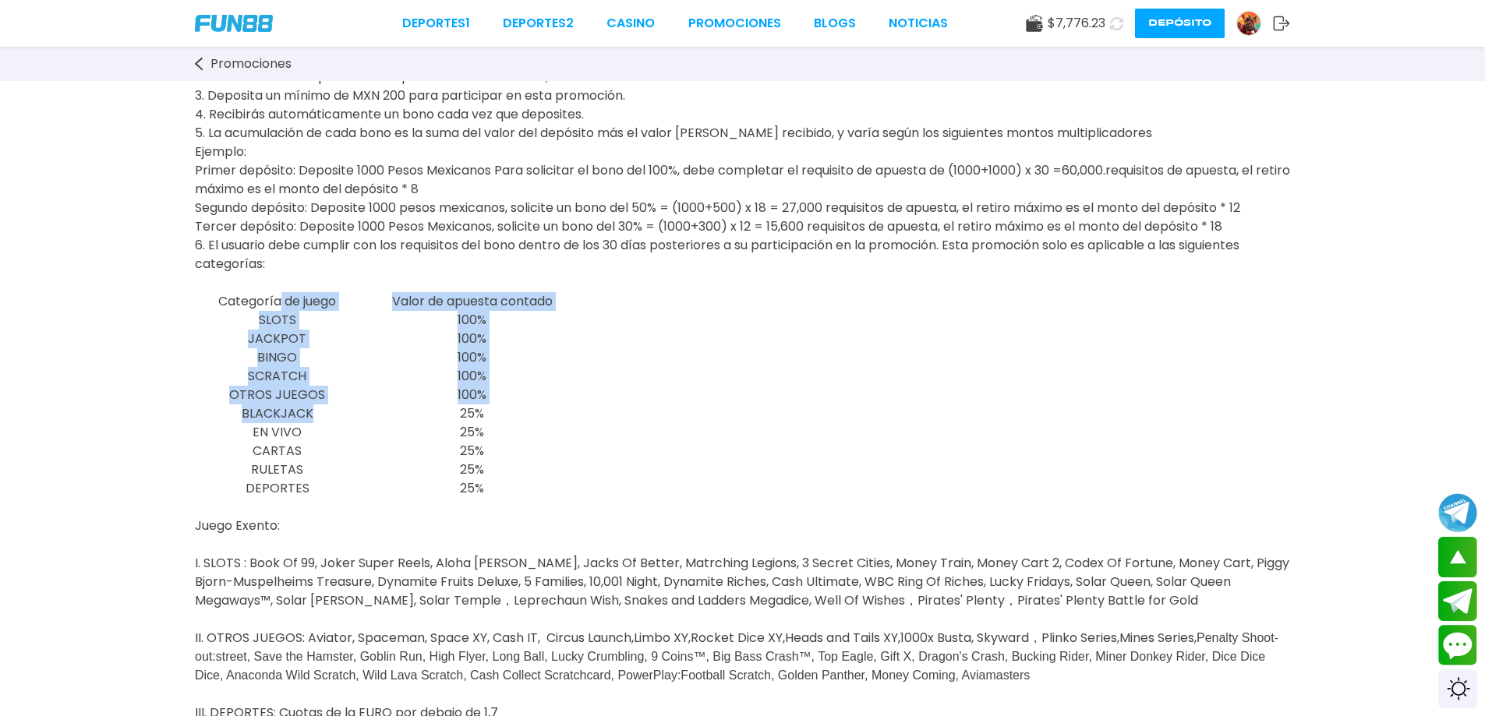
drag, startPoint x: 281, startPoint y: 334, endPoint x: 357, endPoint y: 443, distance: 133.4
click at [357, 443] on tbody "Categoría de juego Valor de apuesta contado SLOTS 100% JACKPOT 100% BINGO 100% …" at bounding box center [390, 395] width 390 height 206
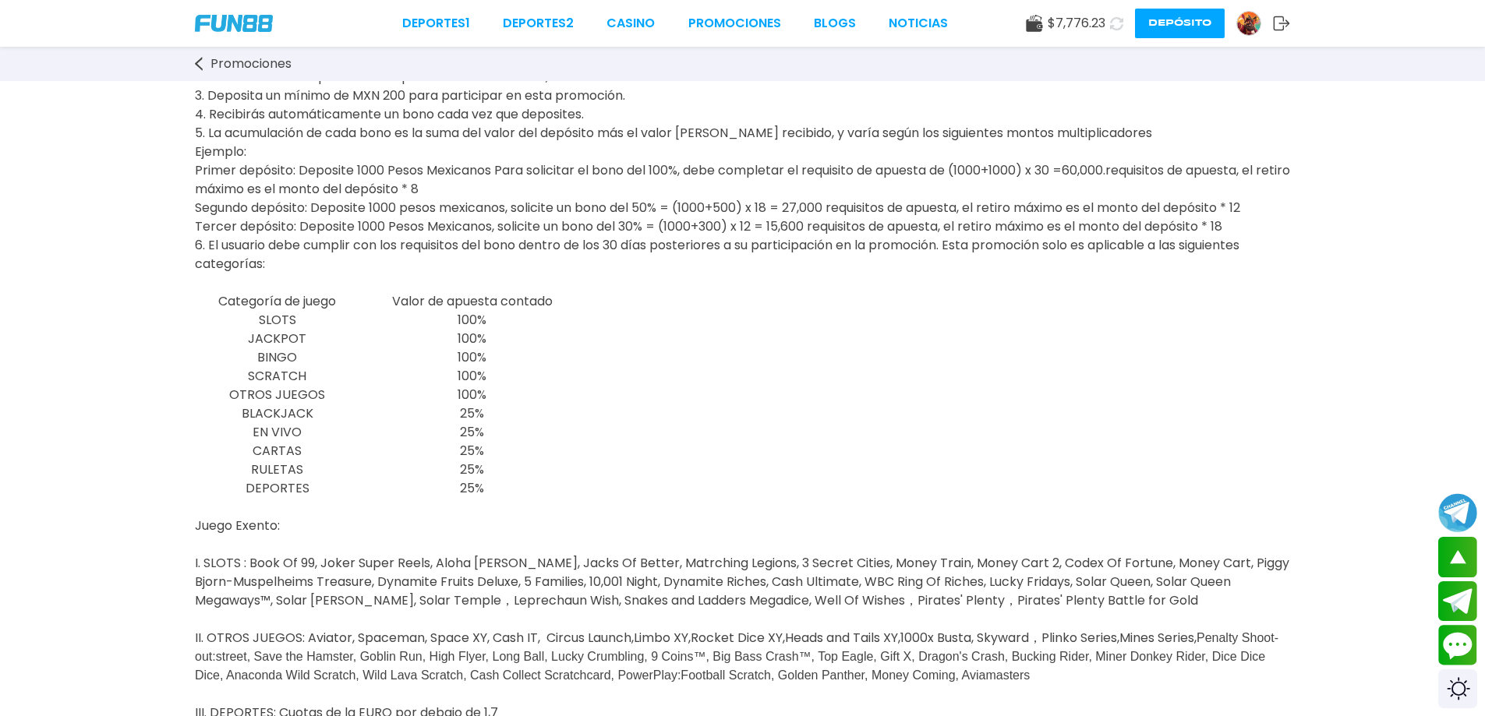
click at [401, 442] on p "25%" at bounding box center [471, 432] width 225 height 19
drag, startPoint x: 280, startPoint y: 464, endPoint x: 448, endPoint y: 514, distance: 175.6
click at [397, 535] on div "FUN88 te ofrece un bono de casino de hasta MXN 8.000 por tu visita. Juega a los…" at bounding box center [742, 498] width 1485 height 1874
click at [649, 493] on div "FUN88 te ofrece un bono de casino de hasta MXN 8.000 por tu visita. Juega a los…" at bounding box center [742, 498] width 1485 height 1874
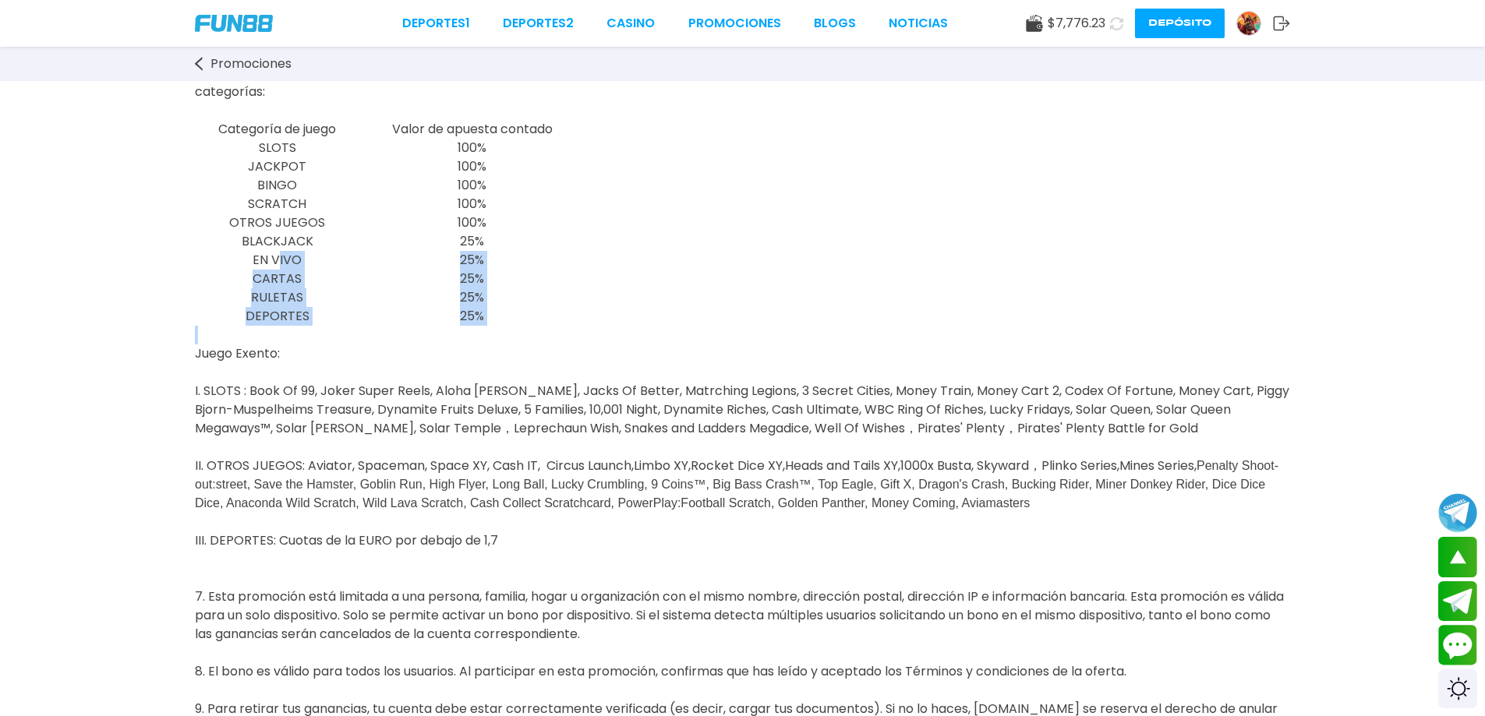
scroll to position [727, 0]
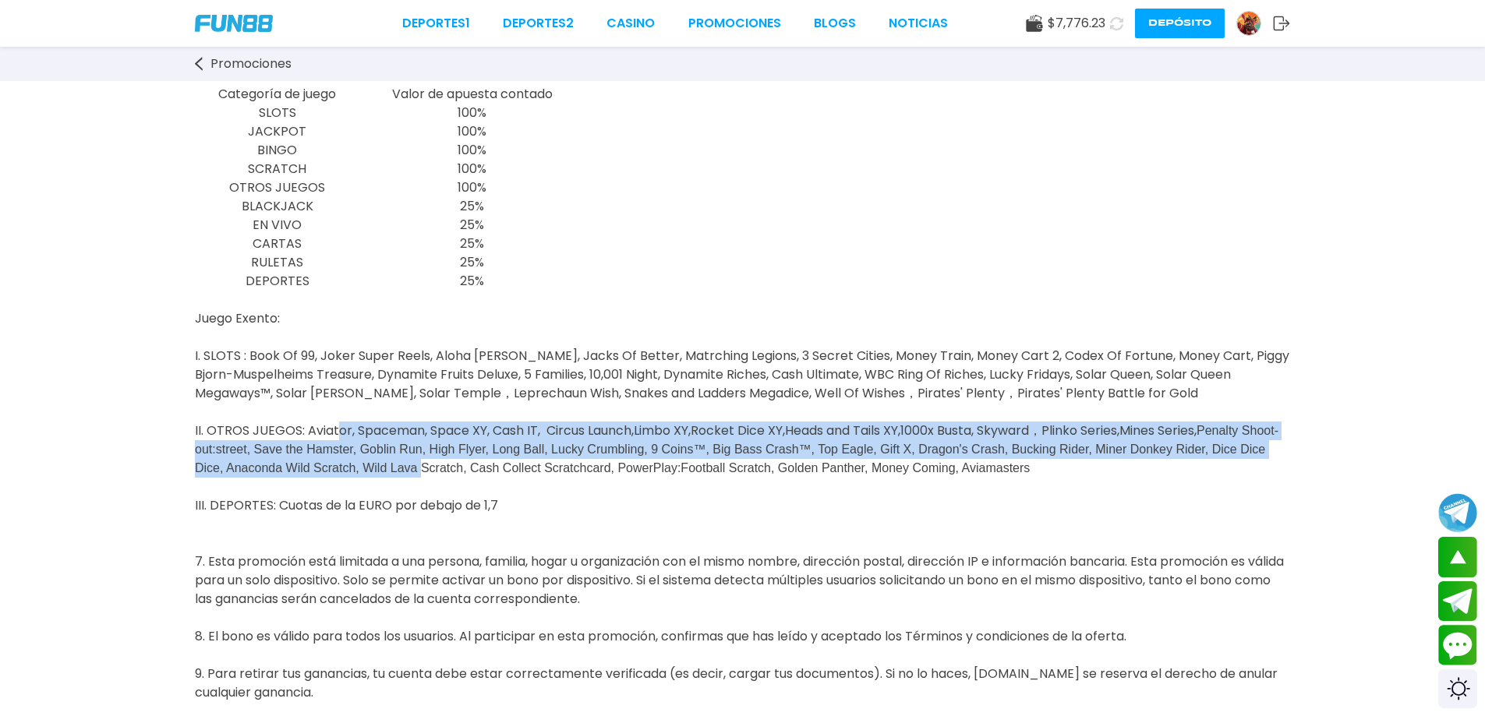
drag, startPoint x: 333, startPoint y: 475, endPoint x: 600, endPoint y: 520, distance: 271.0
click at [600, 521] on p "Juego Exento: I. SLOTS : Book Of 99, Joker Super Reels, Aloha [PERSON_NAME], Ja…" at bounding box center [742, 665] width 1095 height 748
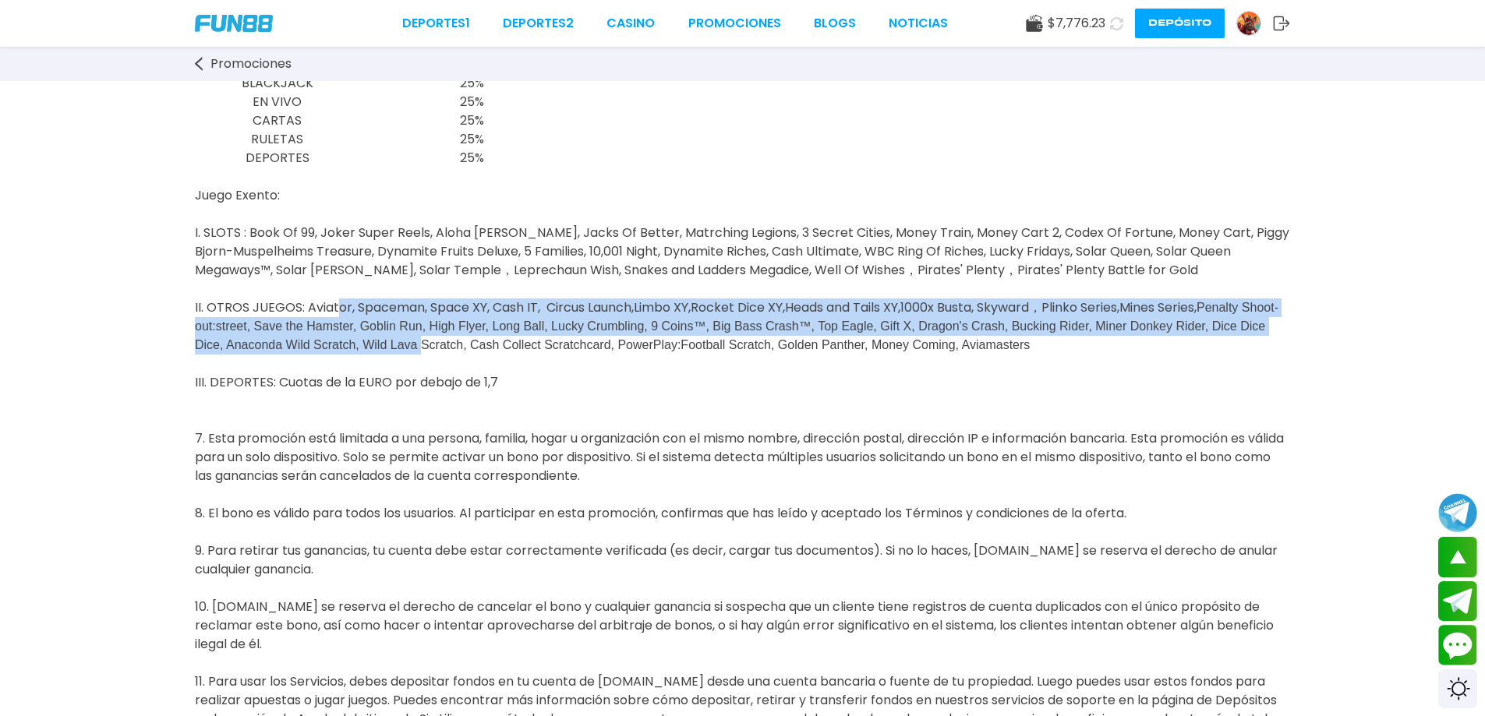
scroll to position [935, 0]
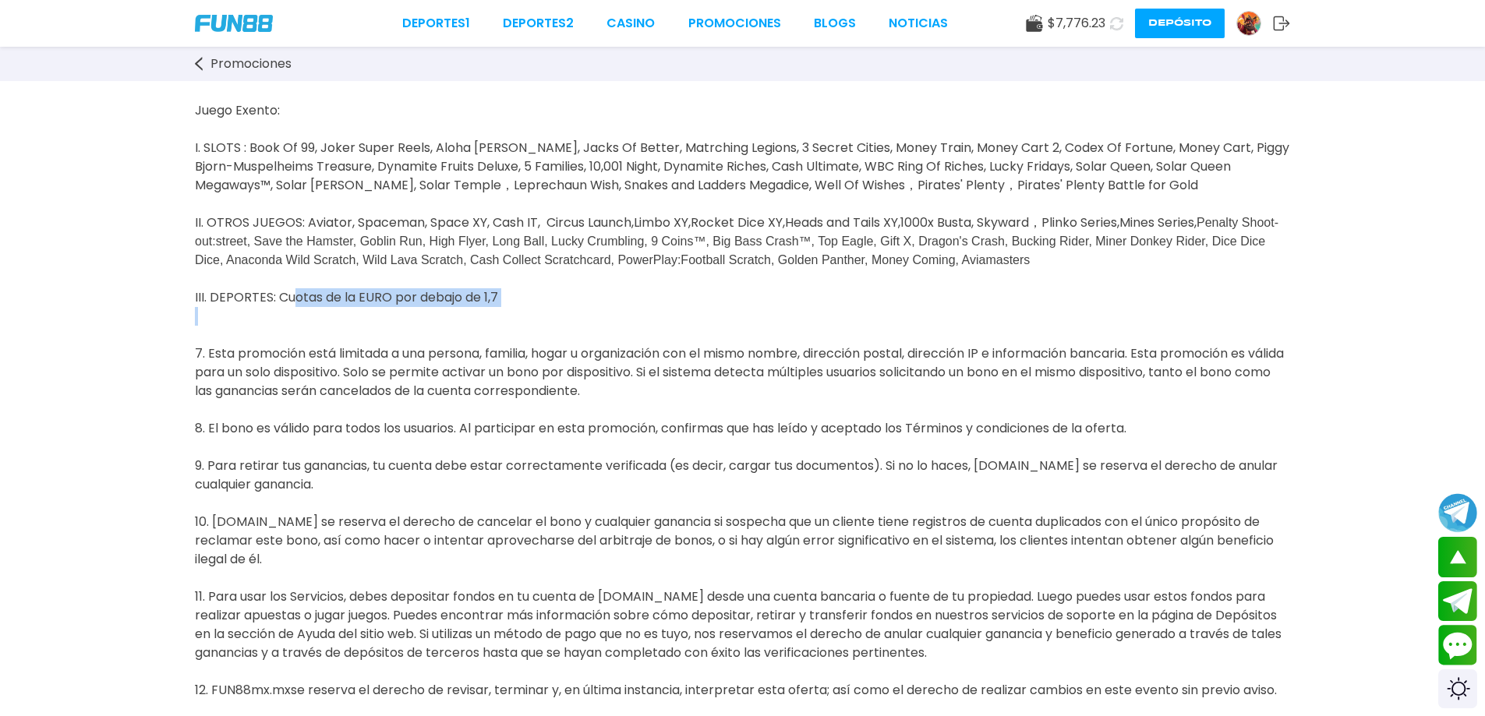
drag, startPoint x: 287, startPoint y: 348, endPoint x: 539, endPoint y: 361, distance: 252.9
click at [539, 361] on p "Juego Exento: I. SLOTS : Book Of 99, Joker Super Reels, Aloha [PERSON_NAME], Ja…" at bounding box center [742, 457] width 1095 height 748
click at [539, 365] on p "Juego Exento: I. SLOTS : Book Of 99, Joker Super Reels, Aloha [PERSON_NAME], Ja…" at bounding box center [742, 457] width 1095 height 748
drag, startPoint x: 704, startPoint y: 429, endPoint x: 811, endPoint y: 447, distance: 109.0
click at [857, 426] on span "III. DEPORTES: Cuotas de la EURO por debajo de 1,7 7. Esta promoción está limit…" at bounding box center [739, 550] width 1089 height 560
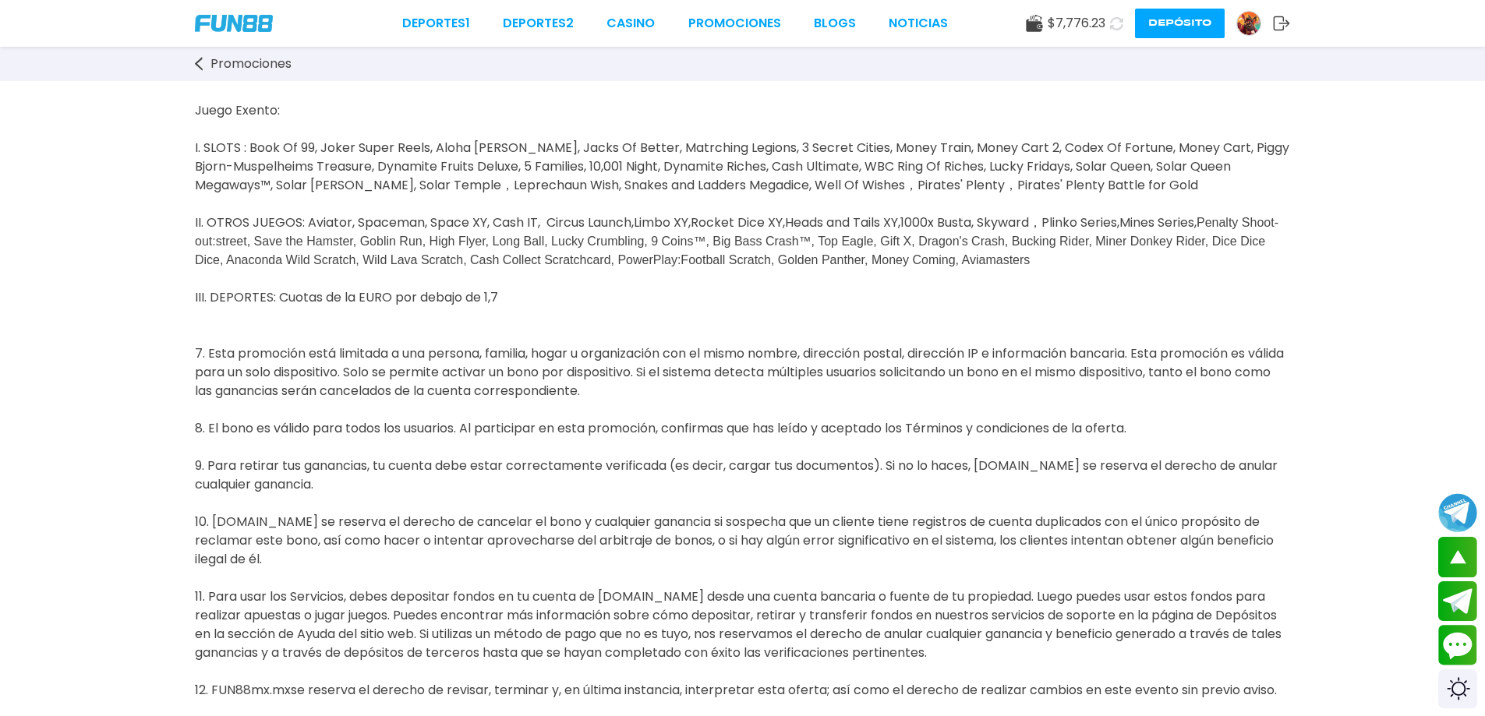
drag, startPoint x: 804, startPoint y: 455, endPoint x: 752, endPoint y: 447, distance: 52.0
click at [800, 455] on p "Juego Exento: I. SLOTS : Book Of 99, Joker Super Reels, Aloha [PERSON_NAME], Ja…" at bounding box center [742, 457] width 1095 height 748
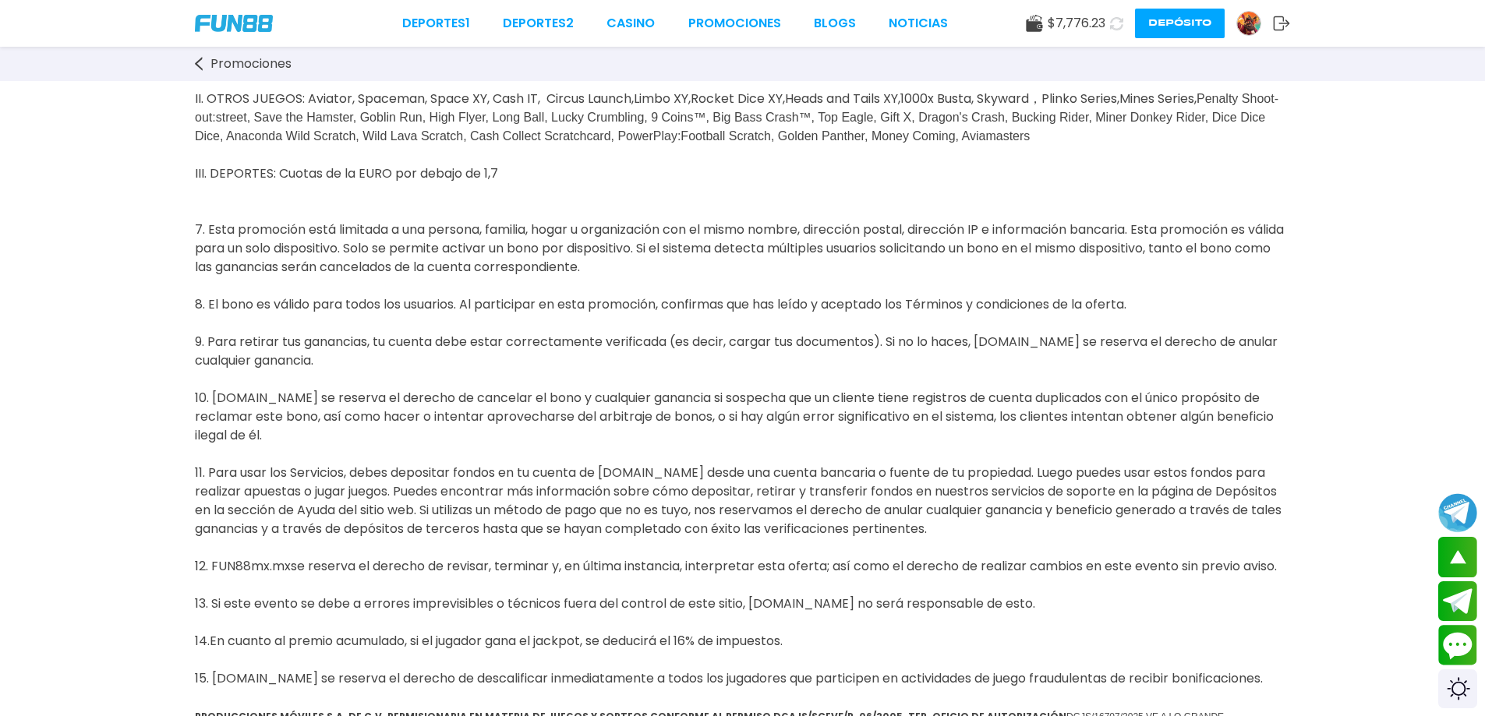
scroll to position [1143, 0]
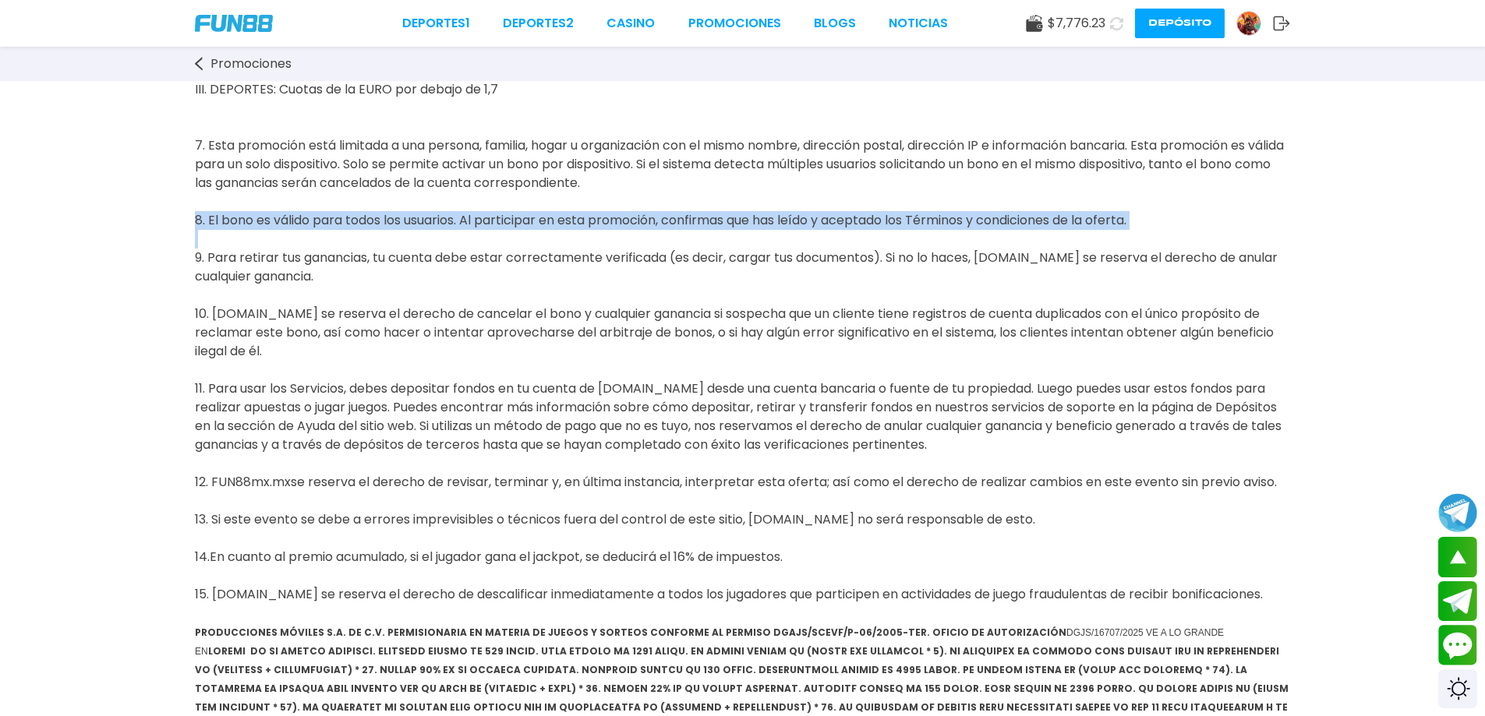
drag, startPoint x: 302, startPoint y: 282, endPoint x: 613, endPoint y: 306, distance: 311.1
click at [1077, 266] on p "Juego Exento: I. SLOTS : Book Of 99, Joker Super Reels, Aloha [PERSON_NAME], Ja…" at bounding box center [742, 249] width 1095 height 748
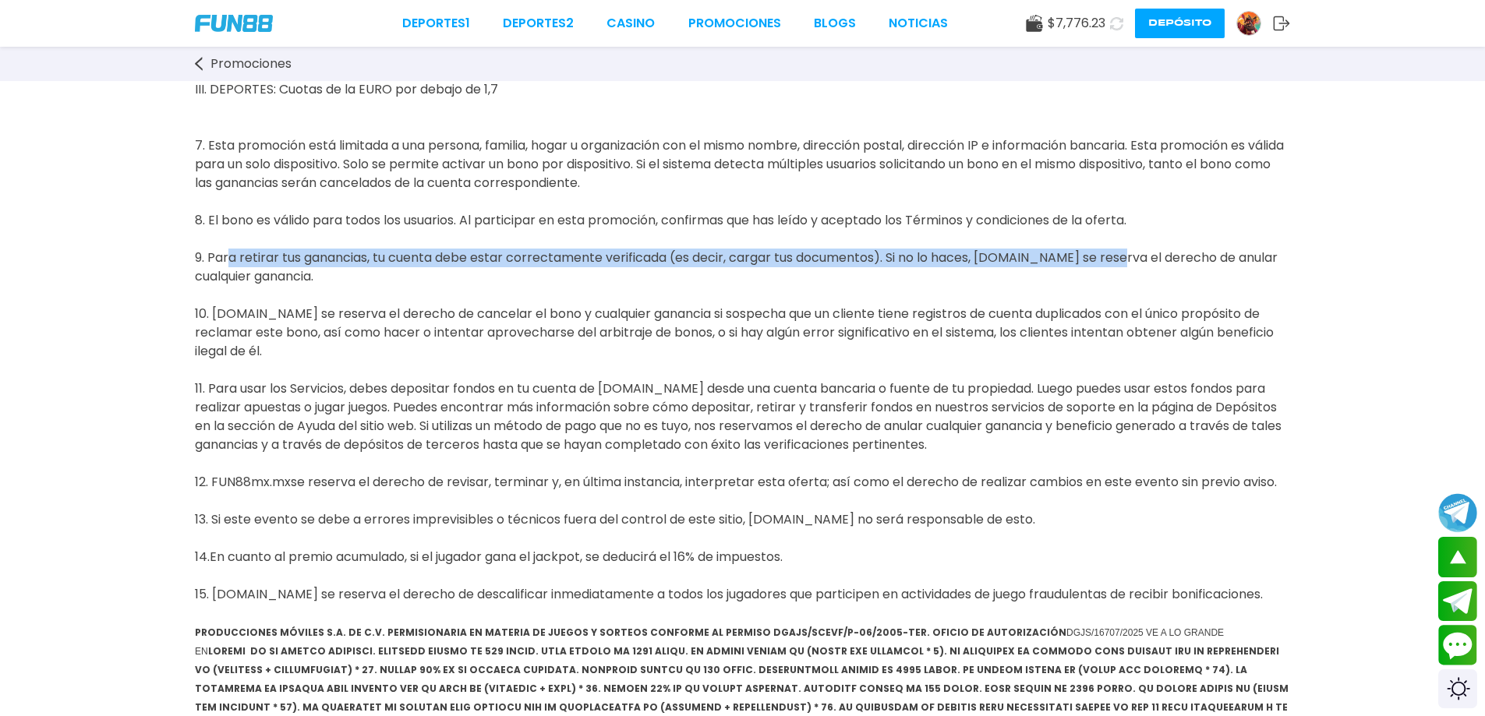
drag, startPoint x: 258, startPoint y: 304, endPoint x: 997, endPoint y: 329, distance: 739.3
click at [1083, 309] on span "III. DEPORTES: Cuotas de la EURO por debajo de 1,7 7. Esta promoción está limit…" at bounding box center [739, 342] width 1089 height 560
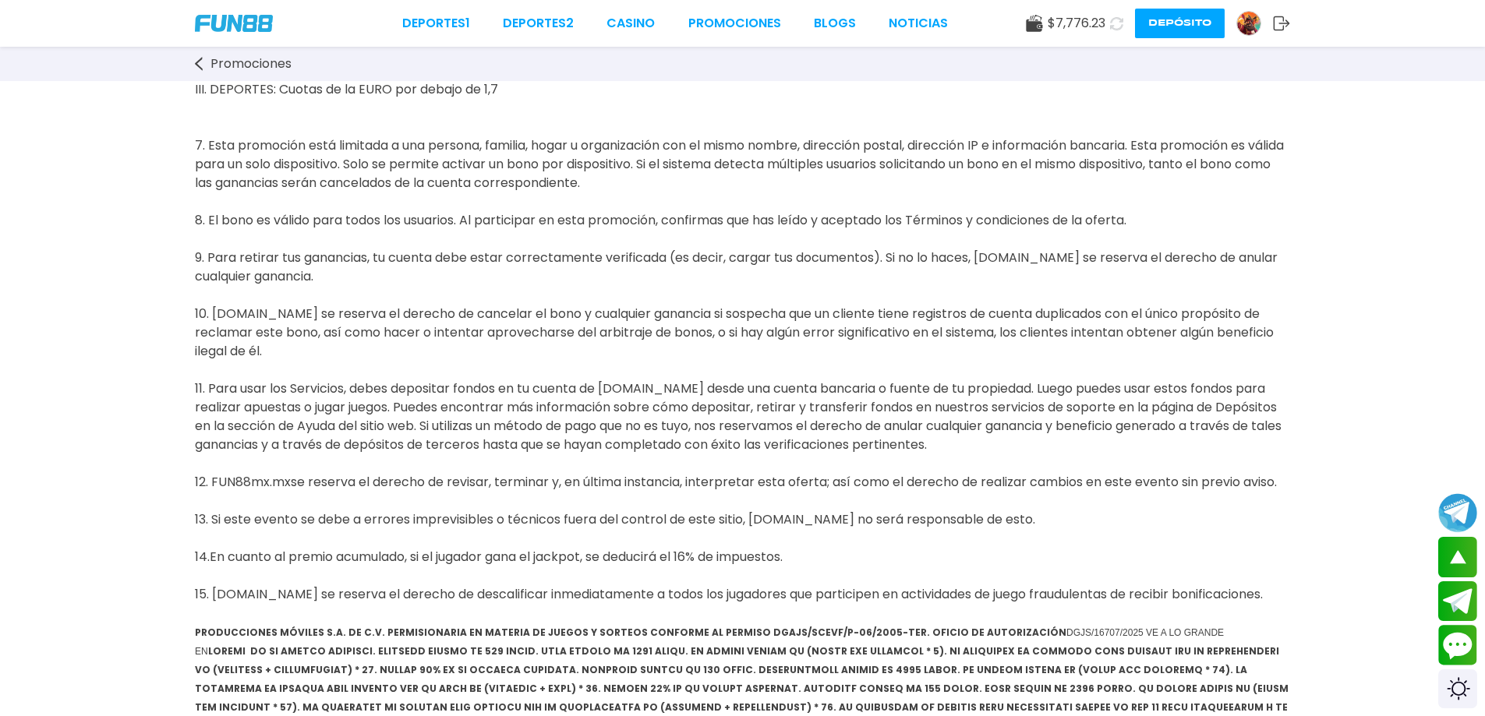
drag, startPoint x: 605, startPoint y: 351, endPoint x: 461, endPoint y: 346, distance: 143.5
click at [603, 351] on p "Juego Exento: I. SLOTS : Book Of 99, Joker Super Reels, Aloha [PERSON_NAME], Ja…" at bounding box center [742, 249] width 1095 height 748
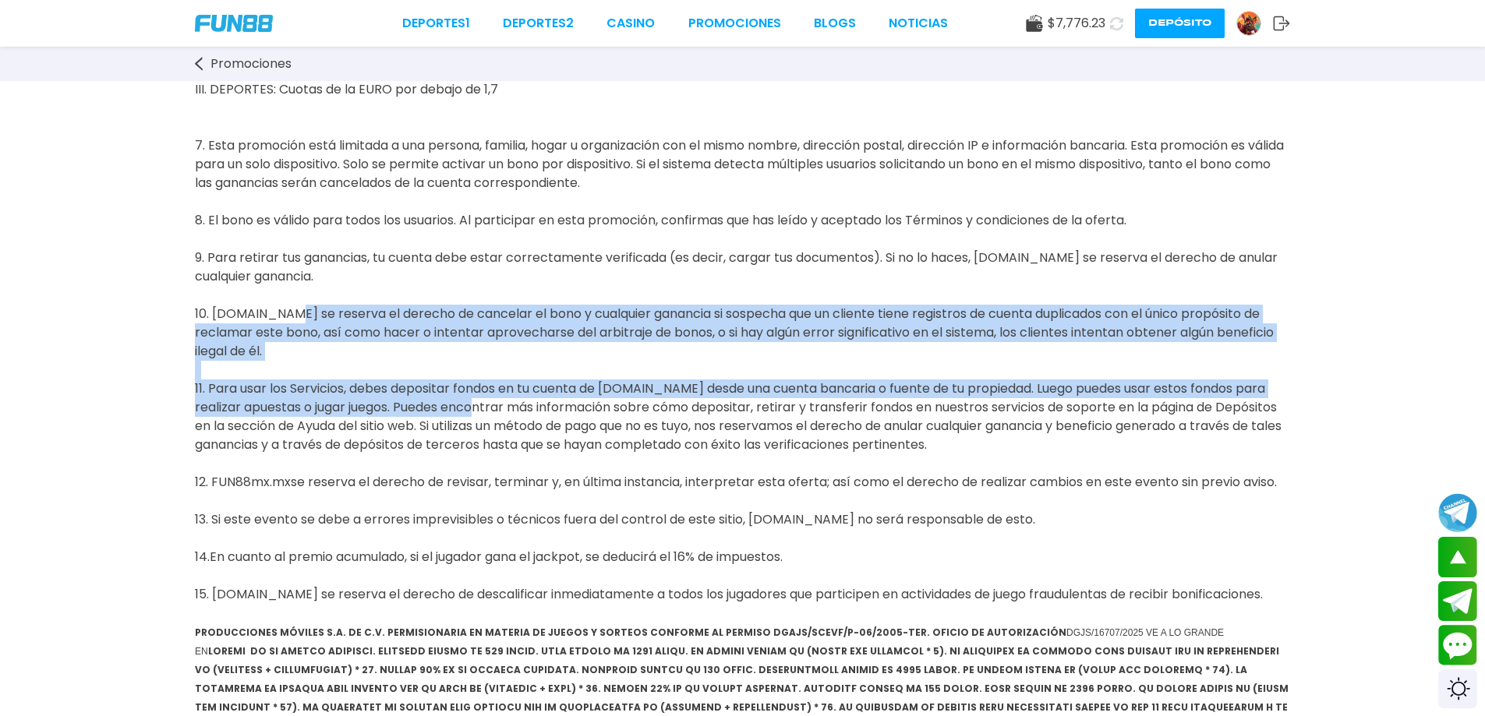
drag, startPoint x: 295, startPoint y: 374, endPoint x: 488, endPoint y: 447, distance: 205.7
click at [488, 447] on span "III. DEPORTES: Cuotas de la EURO por debajo de 1,7 7. Esta promoción está limit…" at bounding box center [739, 342] width 1089 height 560
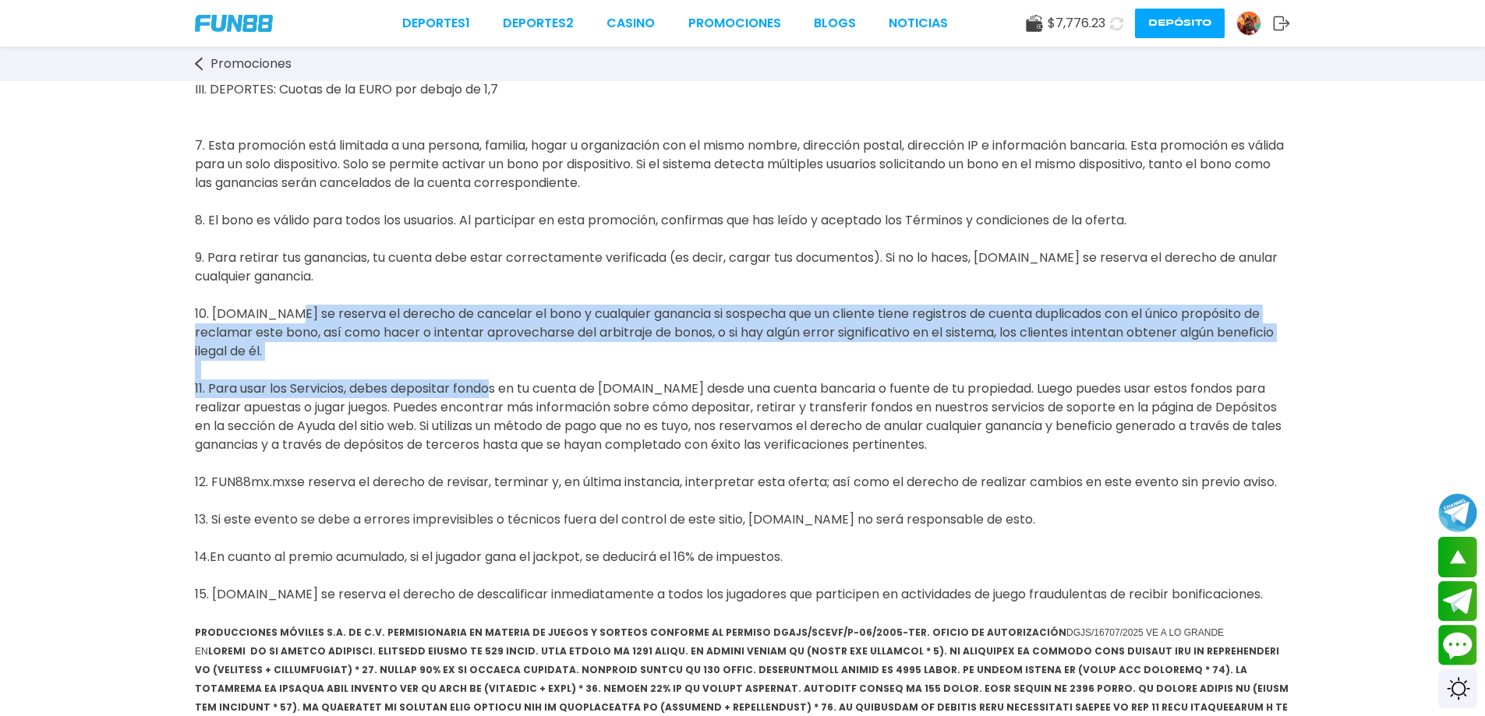
click at [468, 430] on p "Juego Exento: I. SLOTS : Book Of 99, Joker Super Reels, Aloha [PERSON_NAME], Ja…" at bounding box center [742, 249] width 1095 height 748
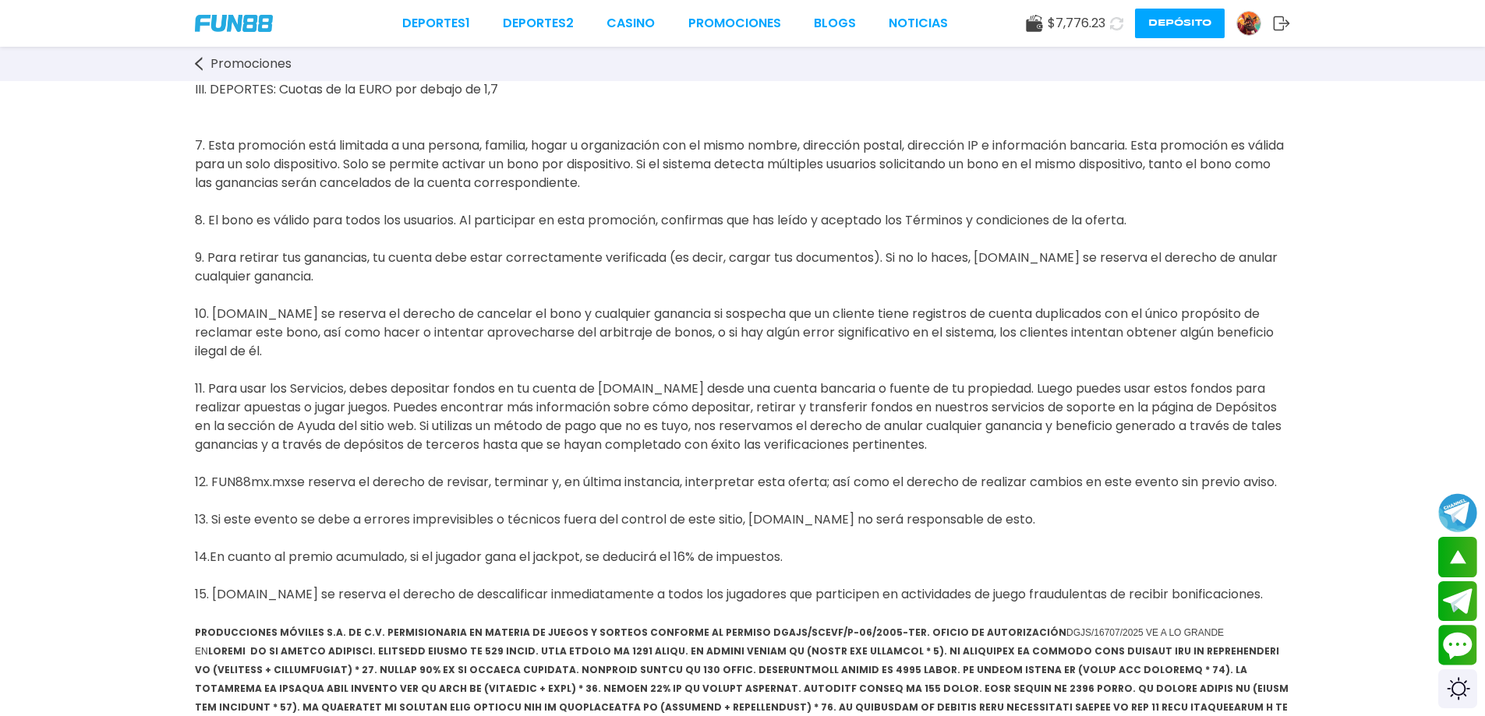
drag, startPoint x: 261, startPoint y: 475, endPoint x: 324, endPoint y: 477, distance: 63.2
click at [278, 479] on span "III. DEPORTES: Cuotas de la EURO por debajo de 1,7 7. Esta promoción está limit…" at bounding box center [739, 342] width 1089 height 560
click at [488, 446] on span "III. DEPORTES: Cuotas de la EURO por debajo de 1,7 7. Esta promoción está limit…" at bounding box center [739, 342] width 1089 height 560
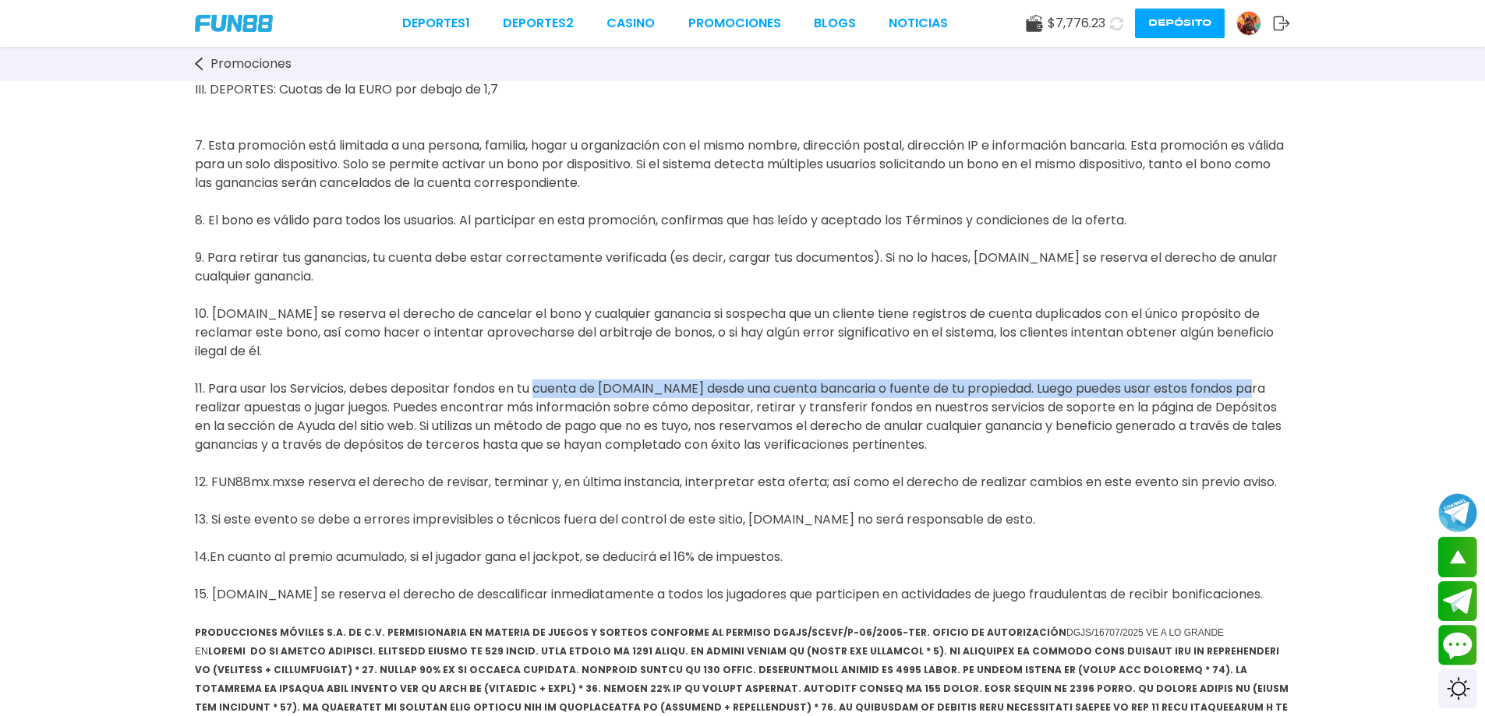
drag, startPoint x: 534, startPoint y: 445, endPoint x: 1267, endPoint y: 450, distance: 732.7
click at [1267, 450] on p "Juego Exento: I. SLOTS : Book Of 99, Joker Super Reels, Aloha [PERSON_NAME], Ja…" at bounding box center [742, 249] width 1095 height 748
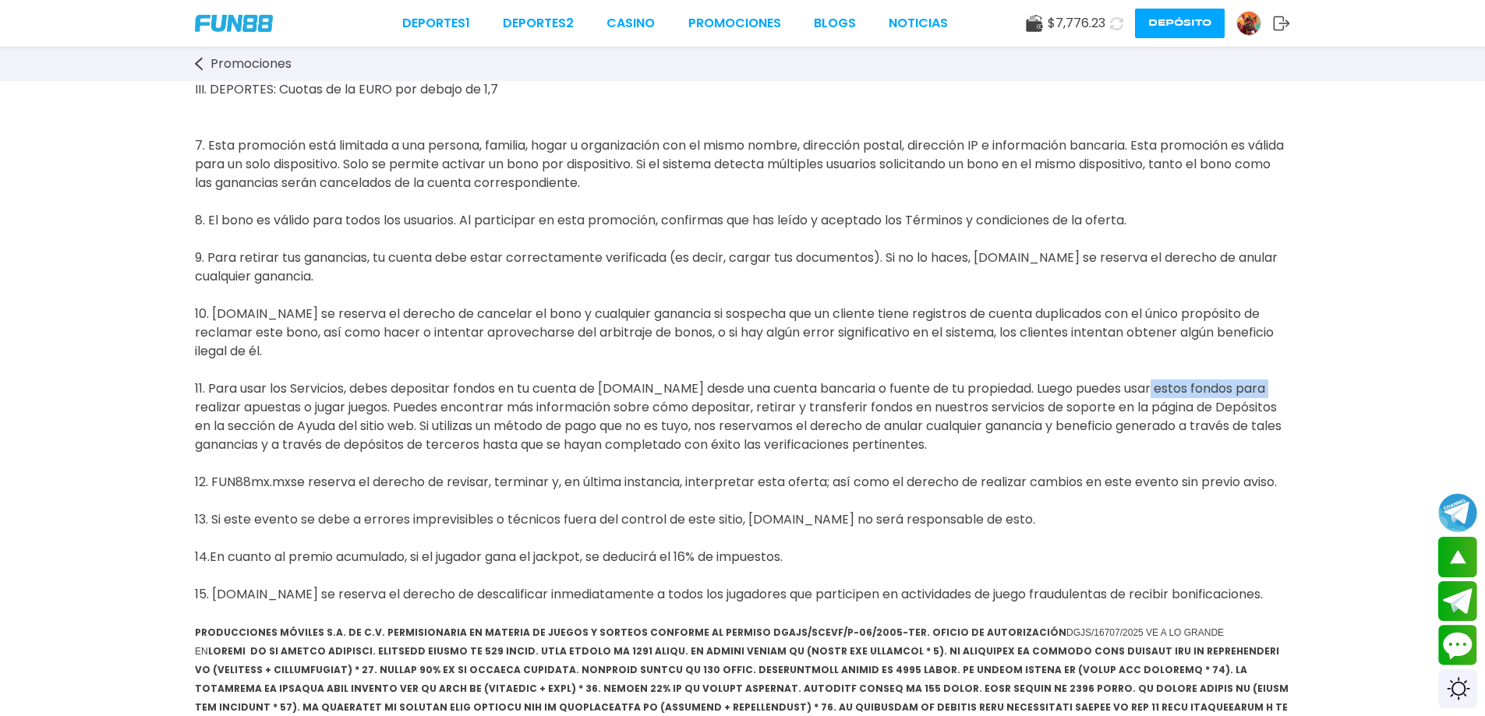
drag, startPoint x: 206, startPoint y: 476, endPoint x: 623, endPoint y: 382, distance: 427.5
click at [1157, 444] on p "Juego Exento: I. SLOTS : Book Of 99, Joker Super Reels, Aloha [PERSON_NAME], Ja…" at bounding box center [742, 249] width 1095 height 748
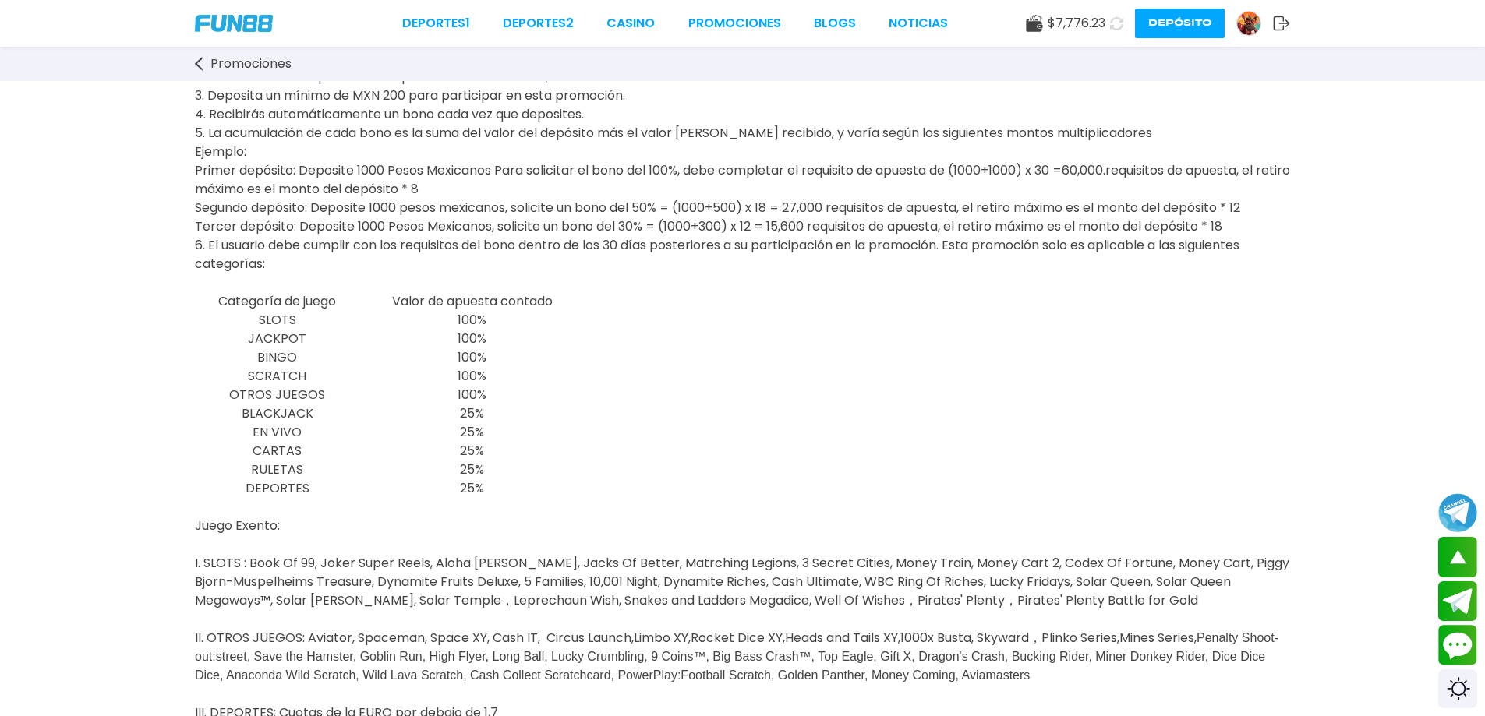
click at [198, 69] on icon at bounding box center [199, 64] width 8 height 14
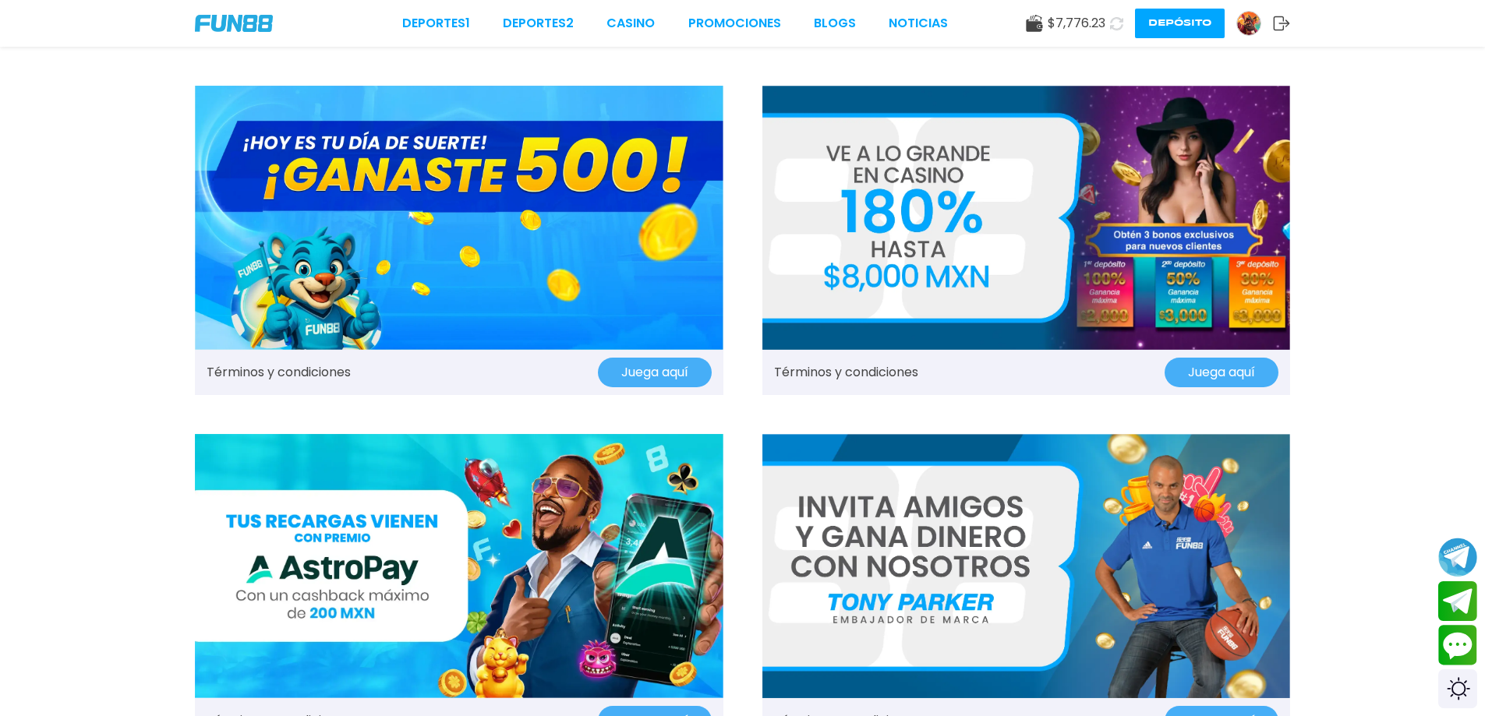
click at [907, 267] on img at bounding box center [1026, 218] width 528 height 264
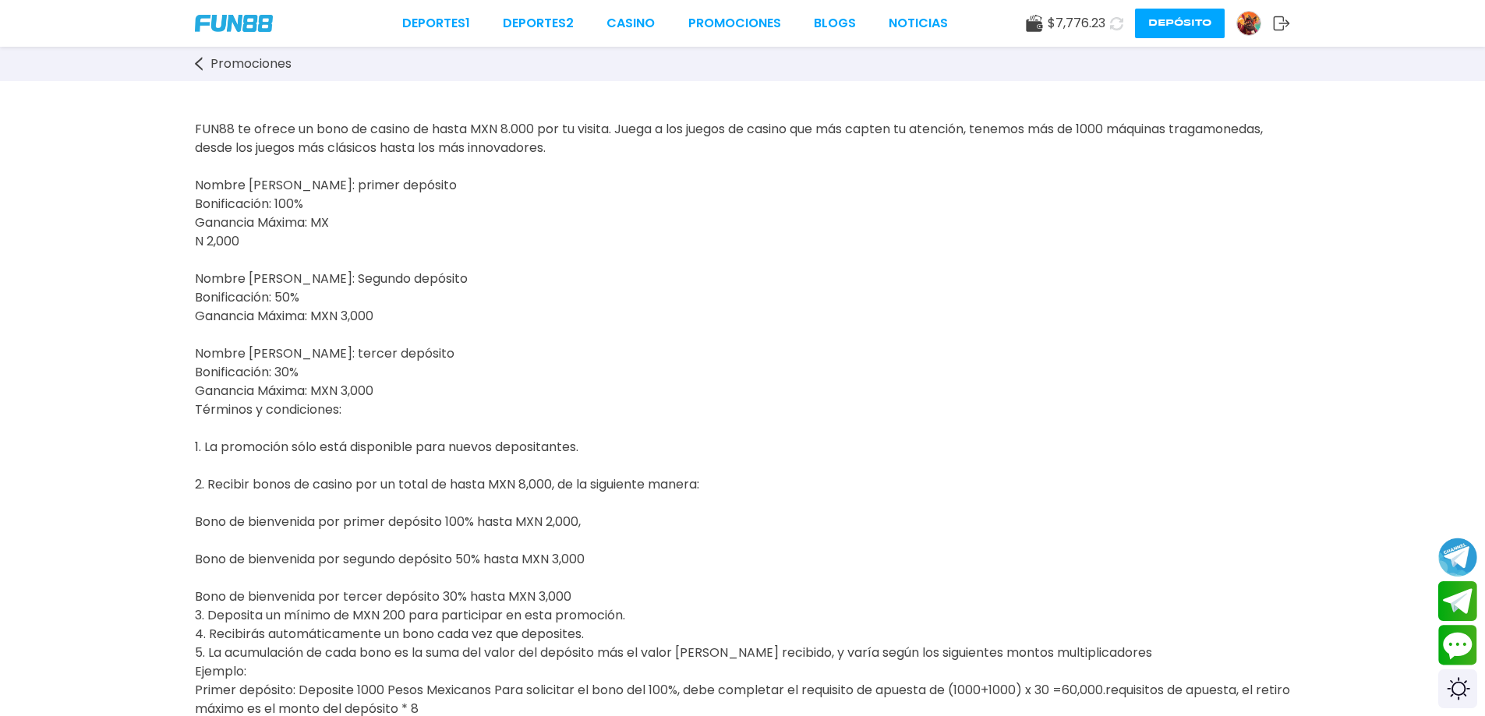
click at [210, 57] on span "Promociones" at bounding box center [250, 64] width 81 height 19
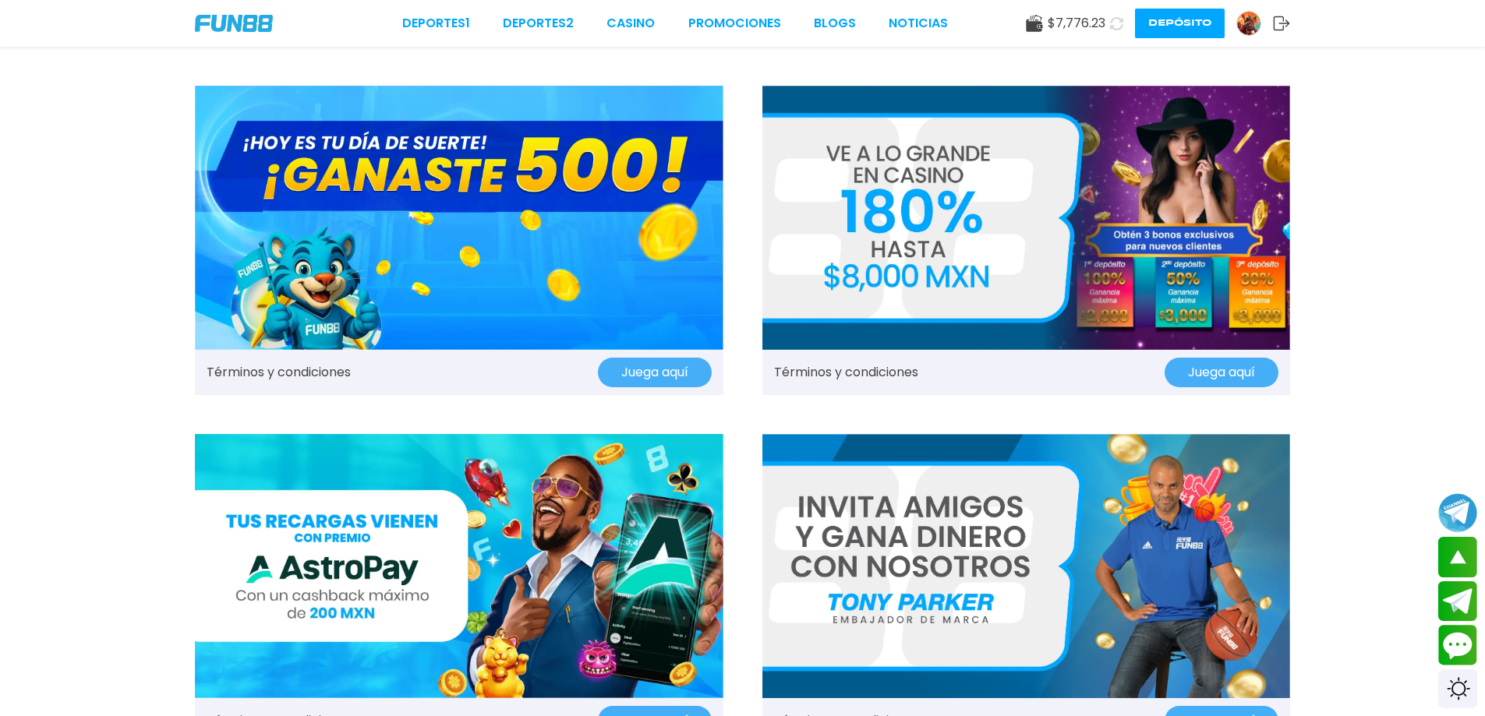
click at [536, 221] on img at bounding box center [459, 218] width 528 height 264
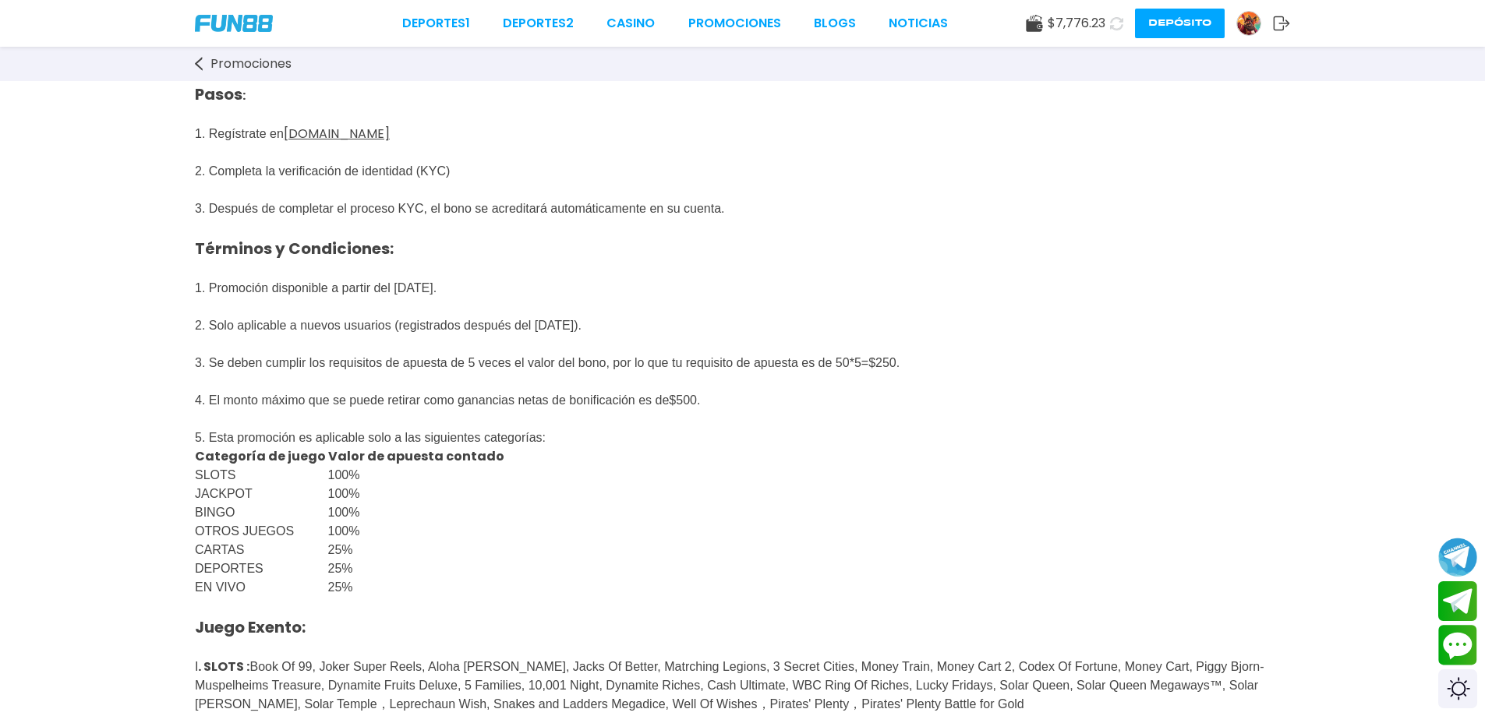
scroll to position [104, 0]
drag, startPoint x: 301, startPoint y: 378, endPoint x: 474, endPoint y: 380, distance: 173.0
click at [474, 369] on span "Pasos : 1. Regístrate en [DOMAIN_NAME] 2. Completa la verificación de identidad…" at bounding box center [531, 216] width 673 height 303
drag, startPoint x: 242, startPoint y: 483, endPoint x: 428, endPoint y: 514, distance: 188.9
click at [373, 484] on tr "SLOTS 100%" at bounding box center [351, 474] width 312 height 19
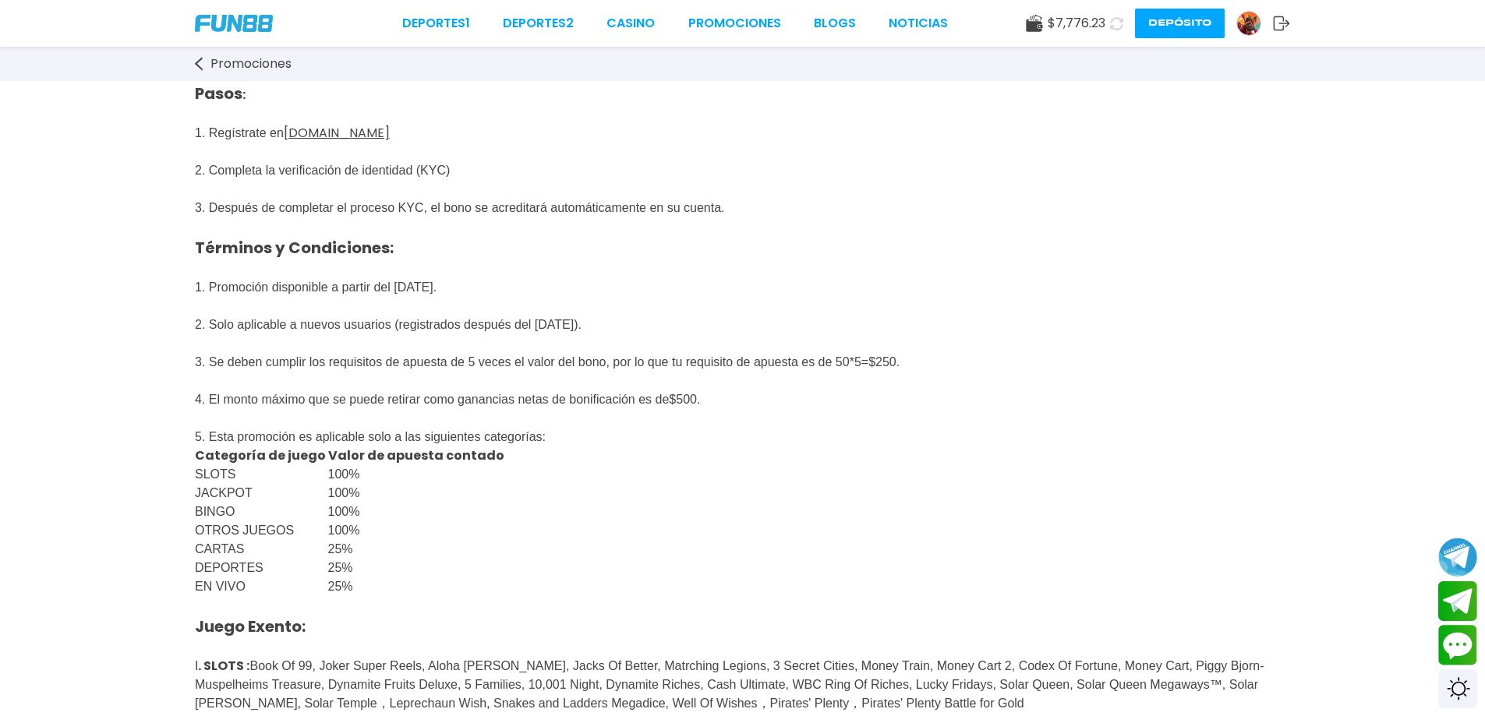
click at [429, 503] on p "100%" at bounding box center [417, 493] width 178 height 19
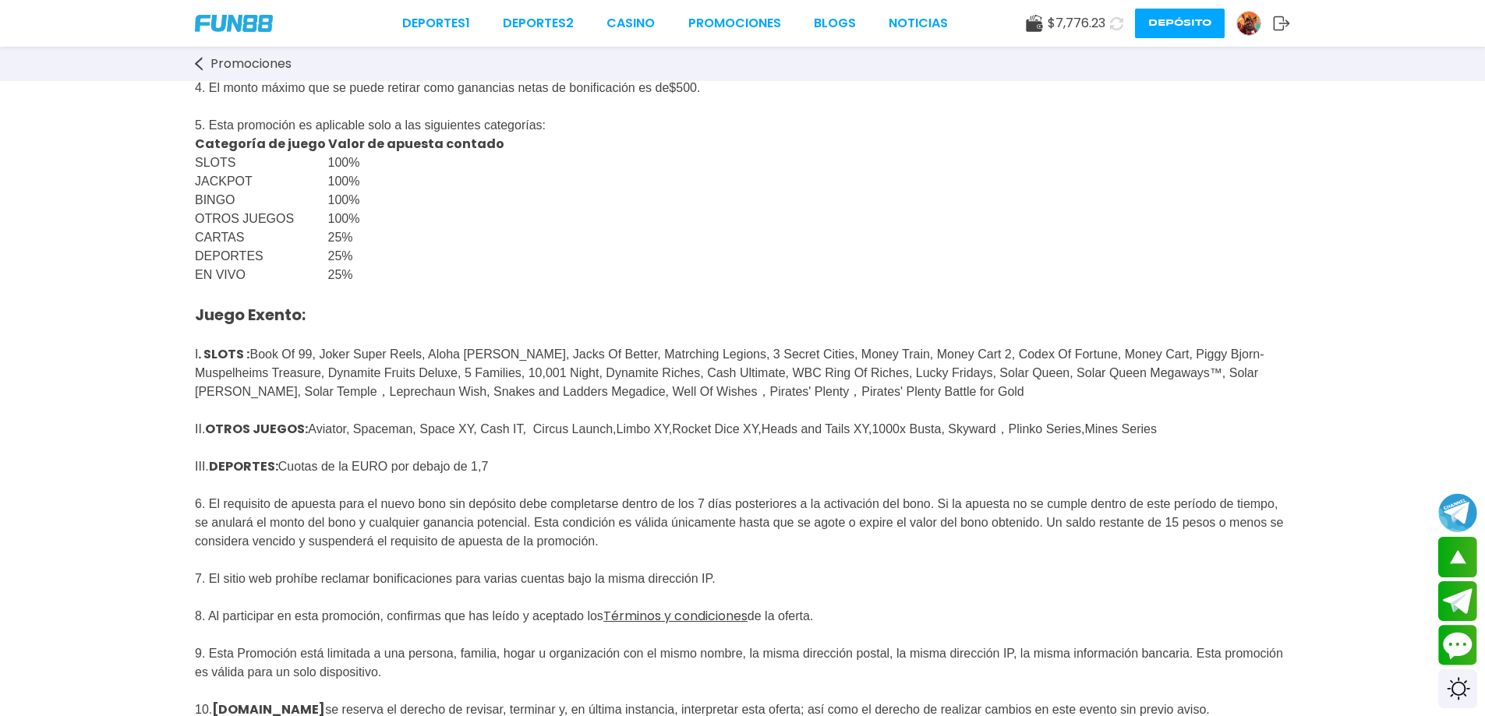
scroll to position [520, 0]
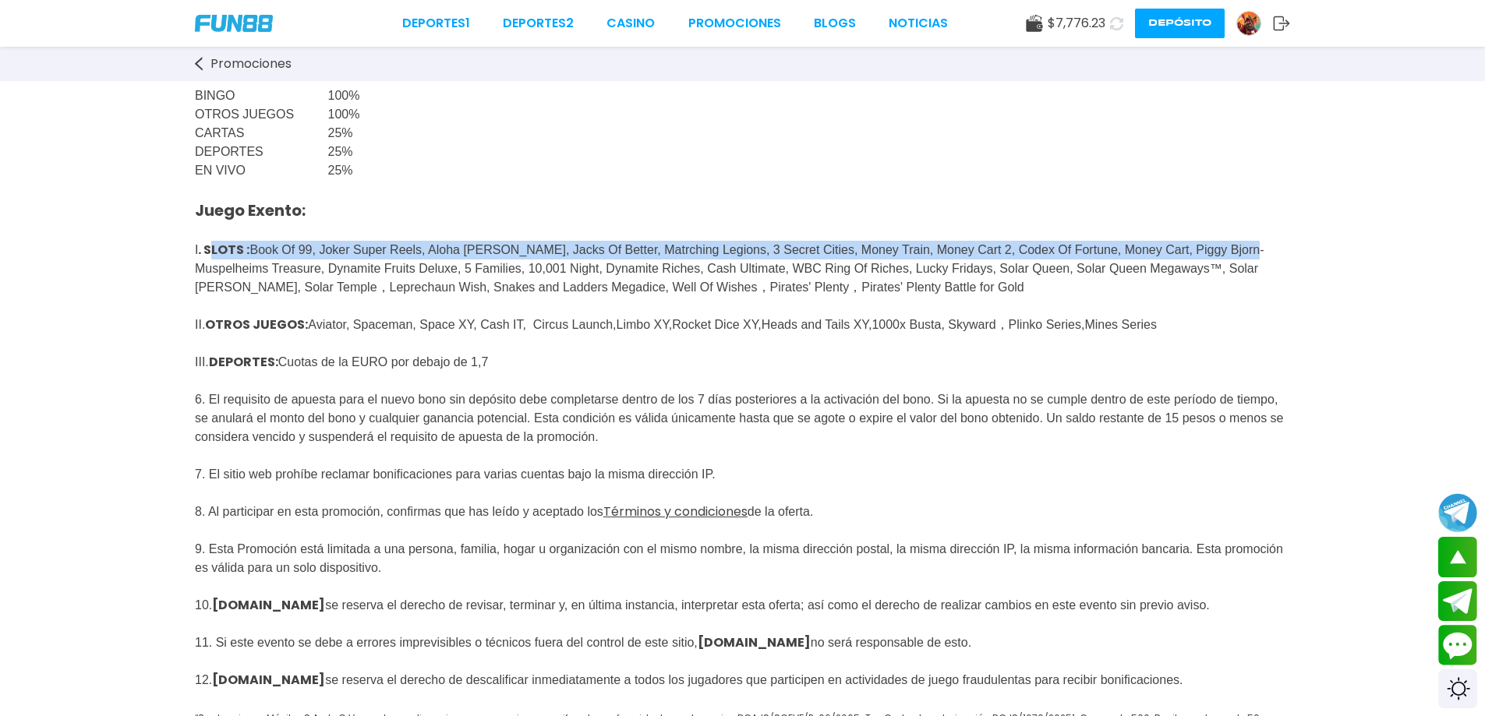
drag, startPoint x: 216, startPoint y: 270, endPoint x: 292, endPoint y: 290, distance: 78.3
click at [292, 290] on span "Juego Exento: I . SLOTS : Book Of 99, Joker Super Reels, Aloha [PERSON_NAME], J…" at bounding box center [739, 492] width 1089 height 575
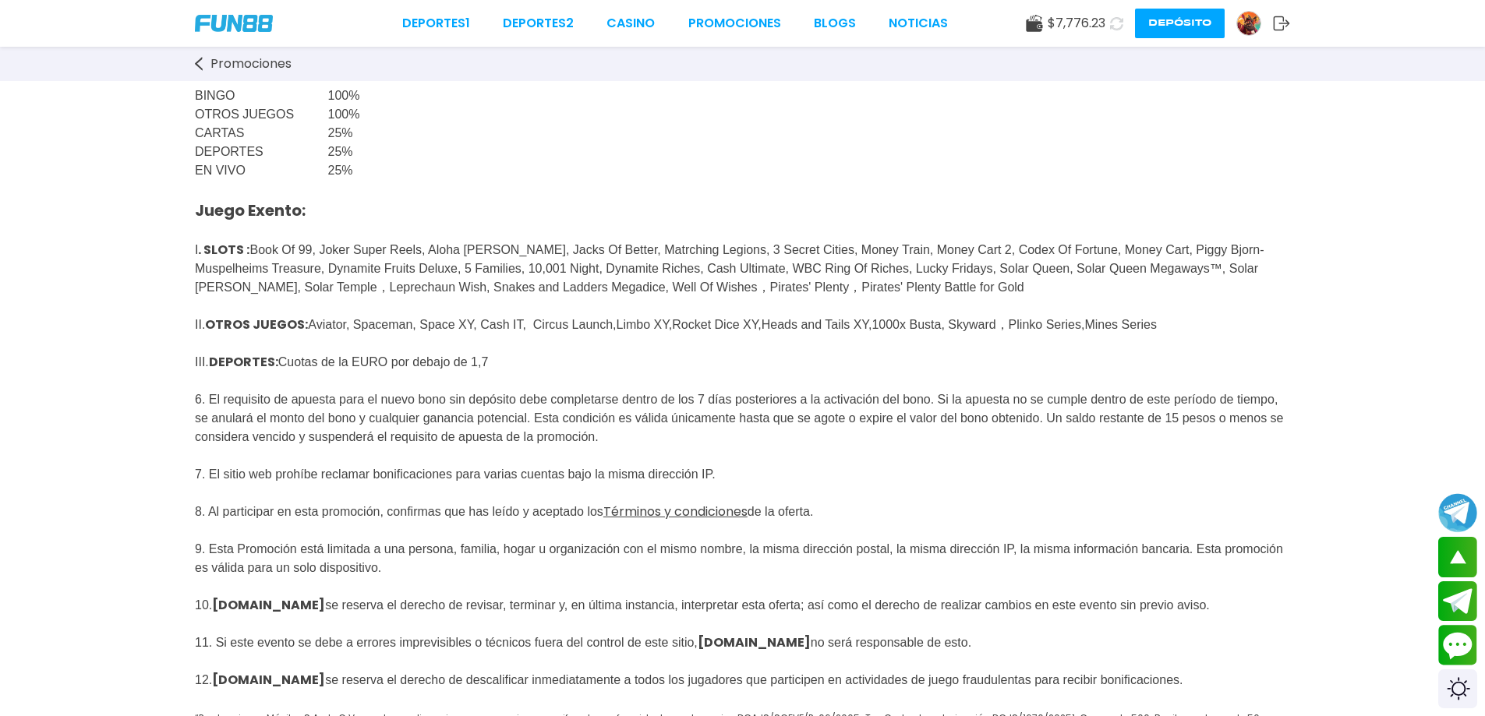
click at [171, 277] on div "GANASTE 500 Gana hasta $ 500 en créditos gratis al registrarte en [DOMAIN_NAME]…" at bounding box center [742, 191] width 1485 height 1261
